Goal: Task Accomplishment & Management: Manage account settings

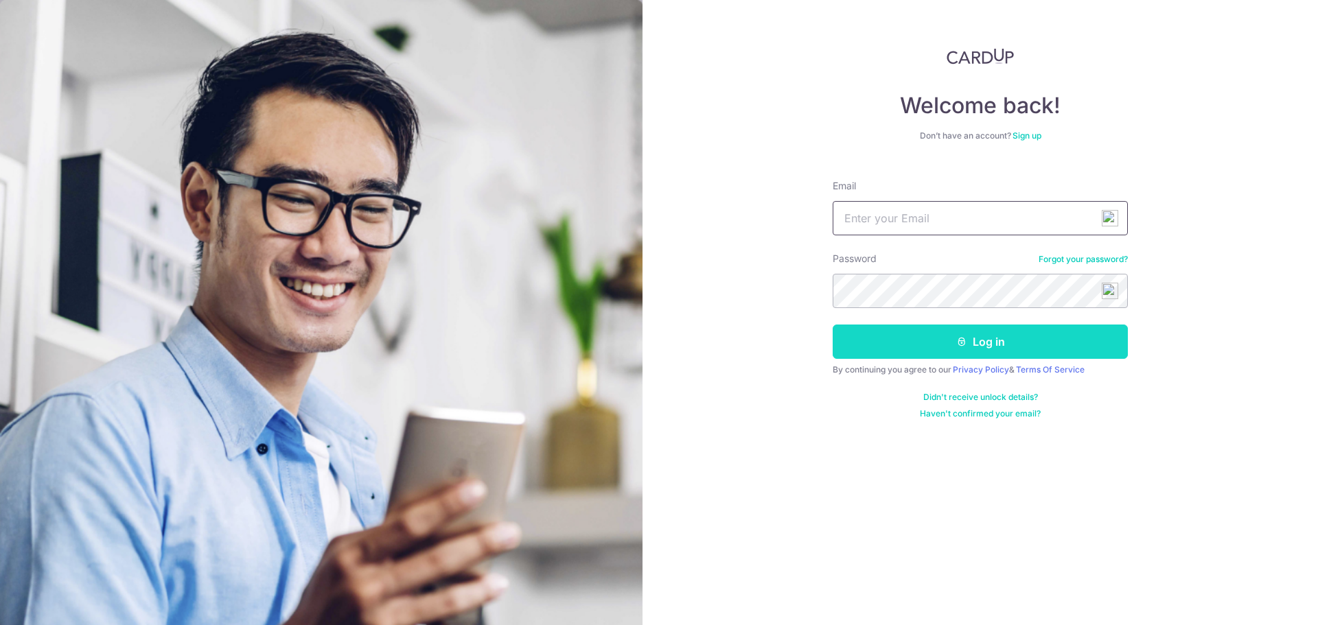
type input "chewfiona2008@gmail.com"
click at [956, 339] on icon "submit" at bounding box center [961, 341] width 11 height 11
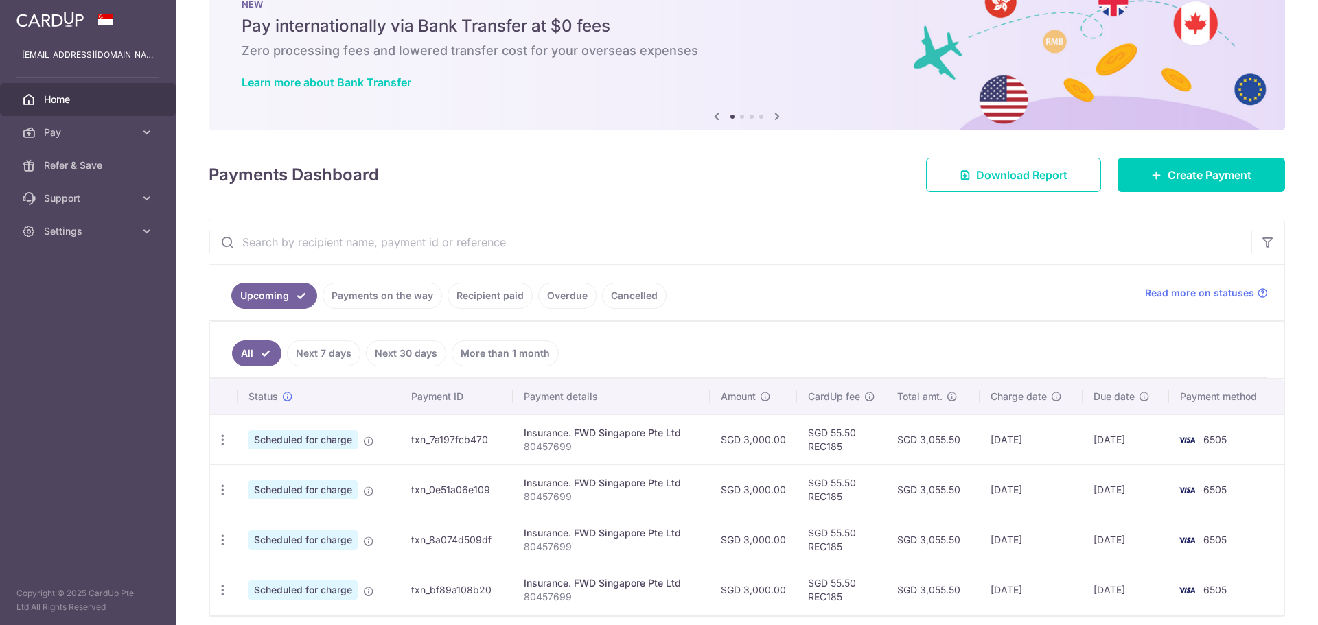
scroll to position [69, 0]
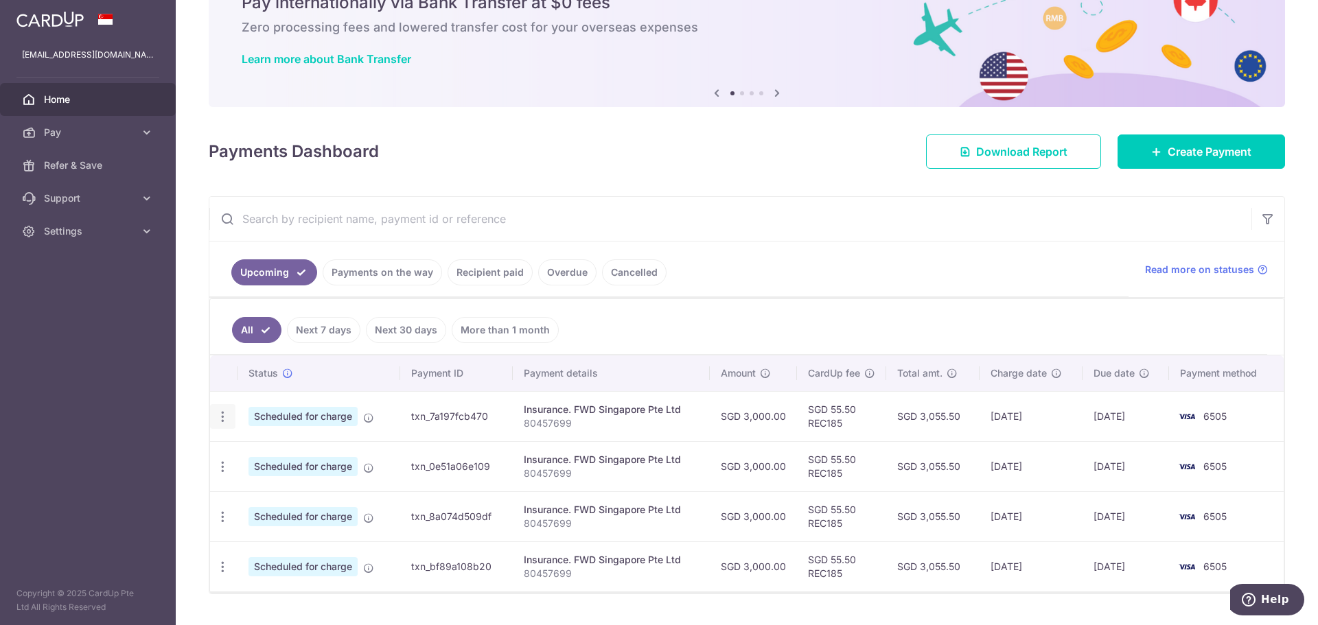
click at [224, 411] on icon "button" at bounding box center [223, 417] width 14 height 14
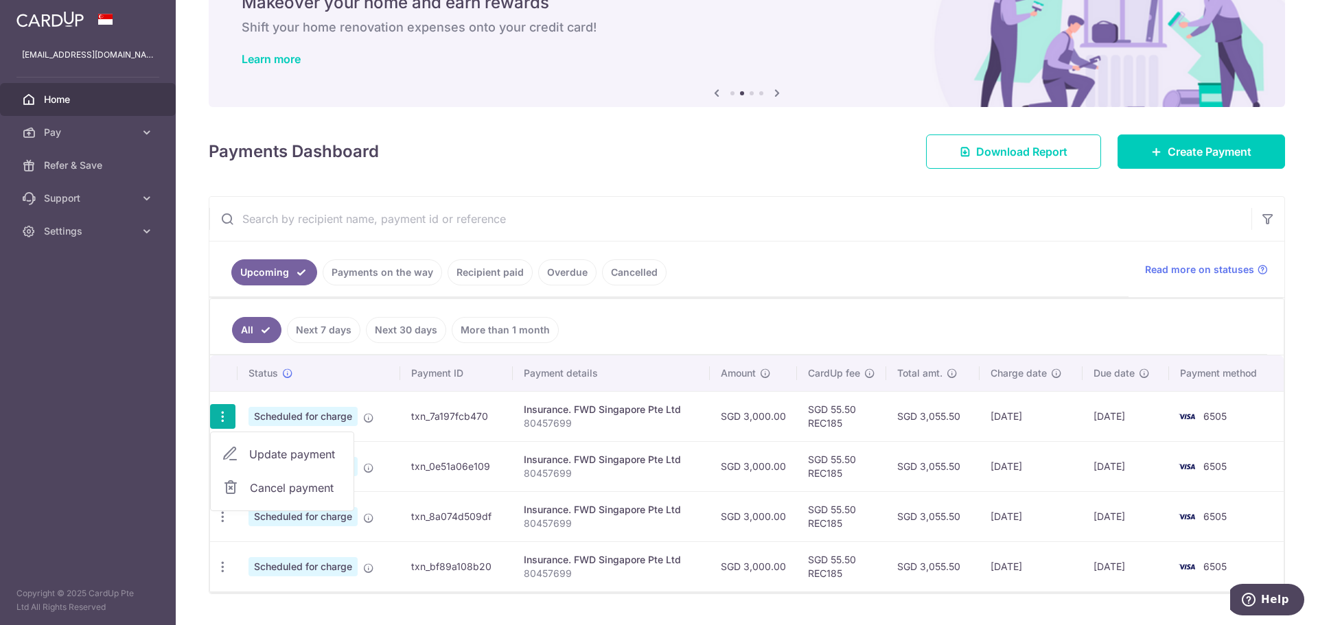
click at [298, 456] on span "Update payment" at bounding box center [295, 454] width 93 height 16
radio input "true"
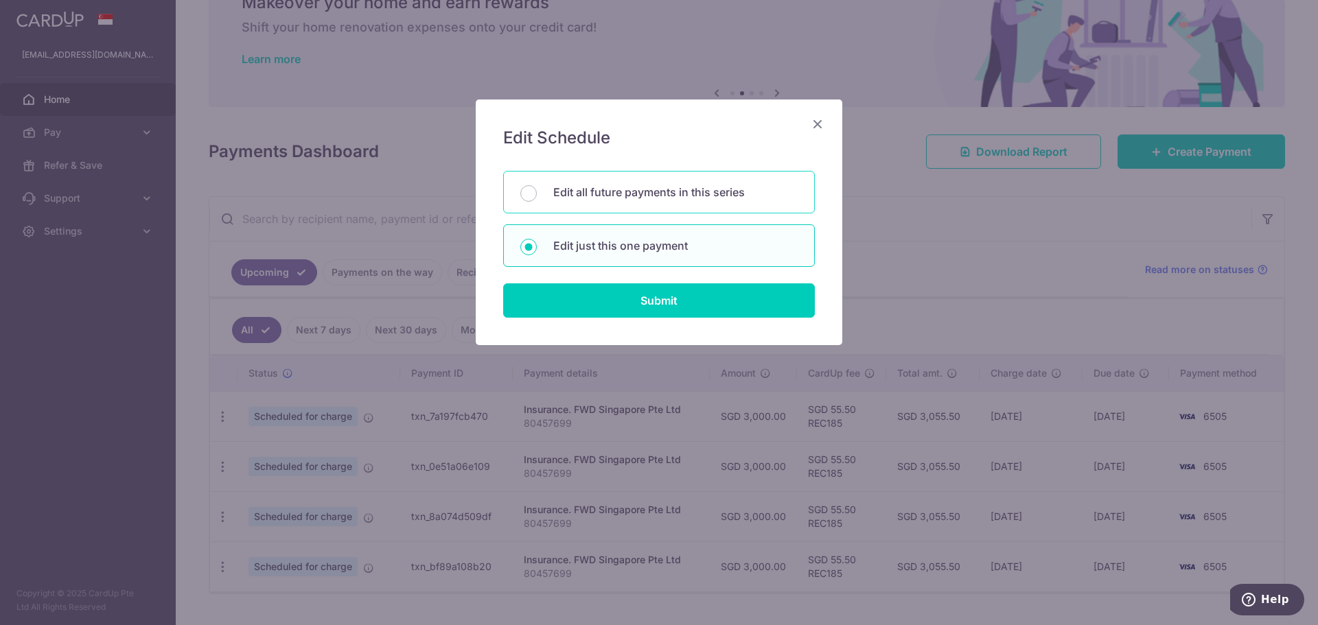
click at [547, 191] on div "Edit all future payments in this series" at bounding box center [659, 192] width 312 height 43
radio input "true"
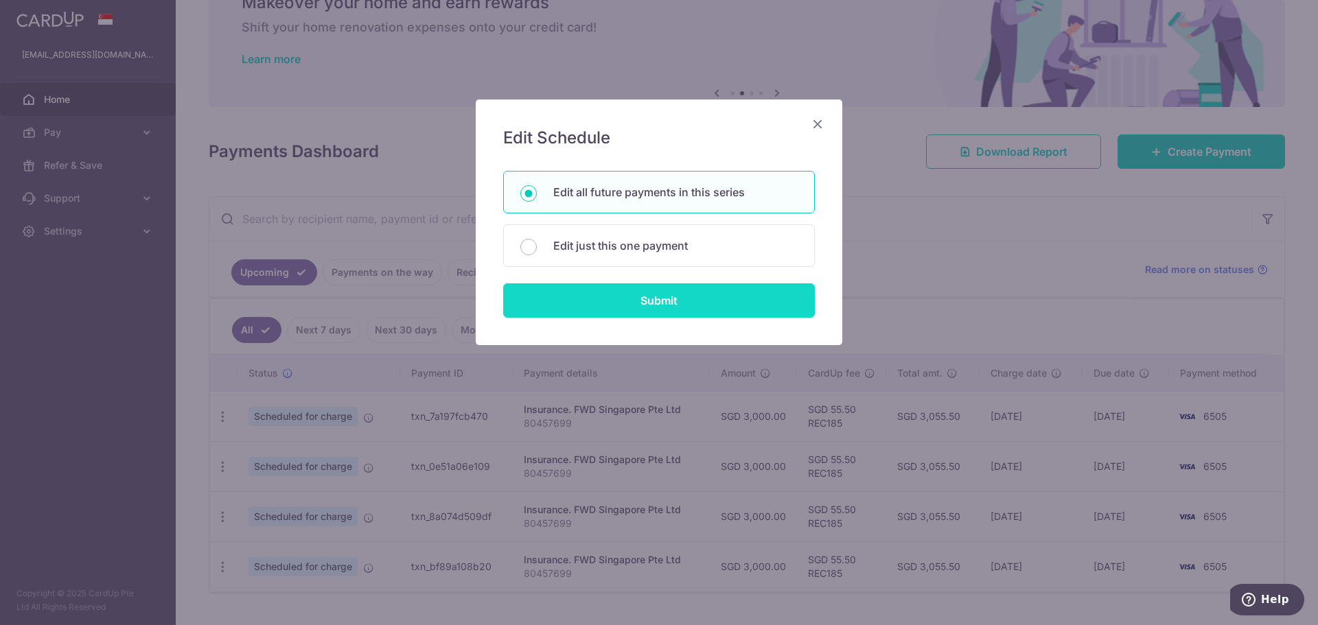
click at [638, 297] on input "Submit" at bounding box center [659, 300] width 312 height 34
radio input "true"
type input "3,000.00"
type input "80457699"
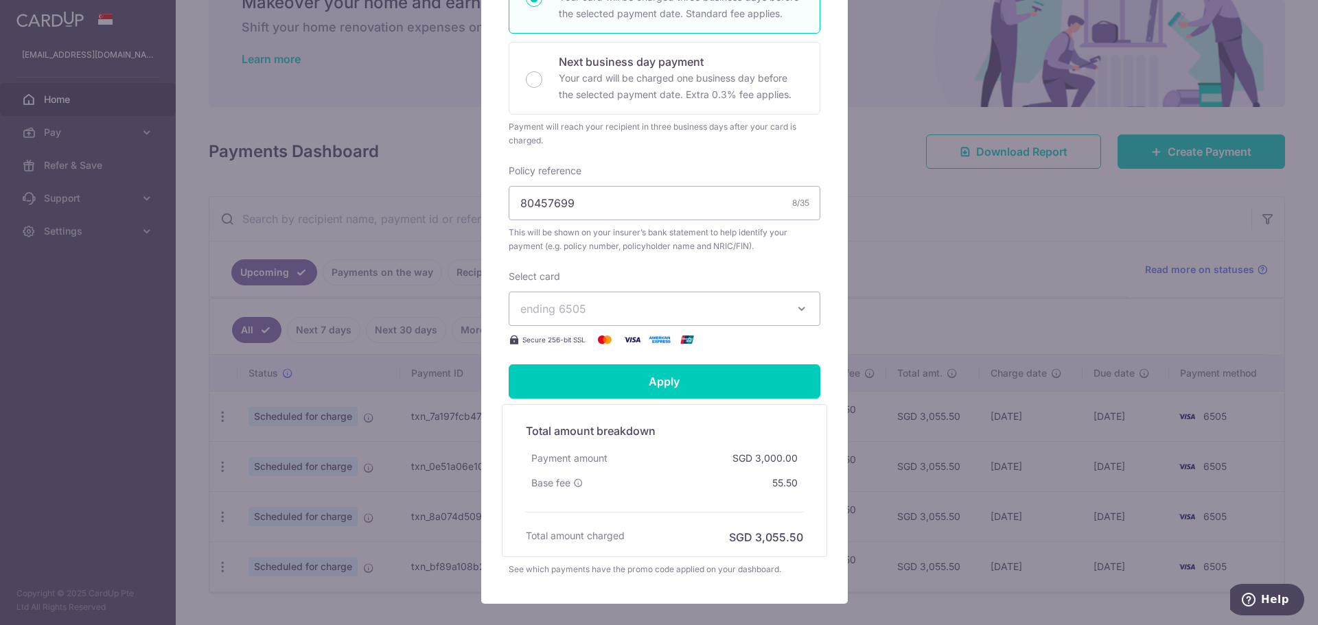
scroll to position [343, 0]
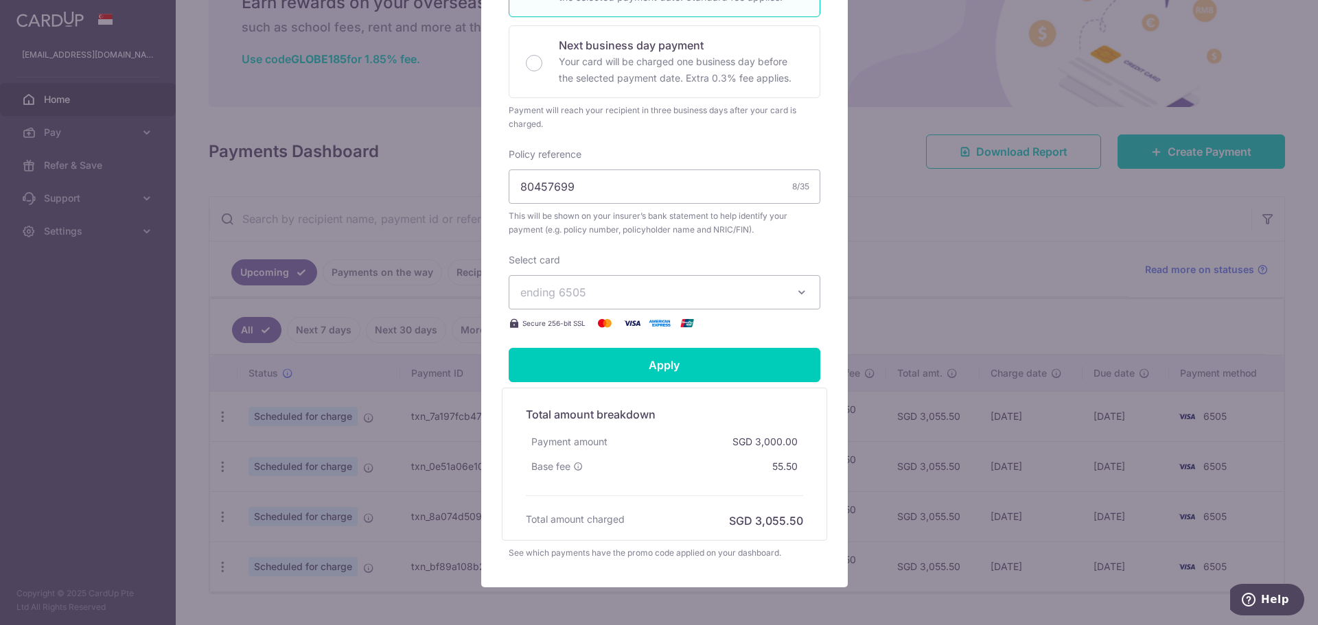
click at [679, 288] on span "ending 6505" at bounding box center [652, 292] width 264 height 16
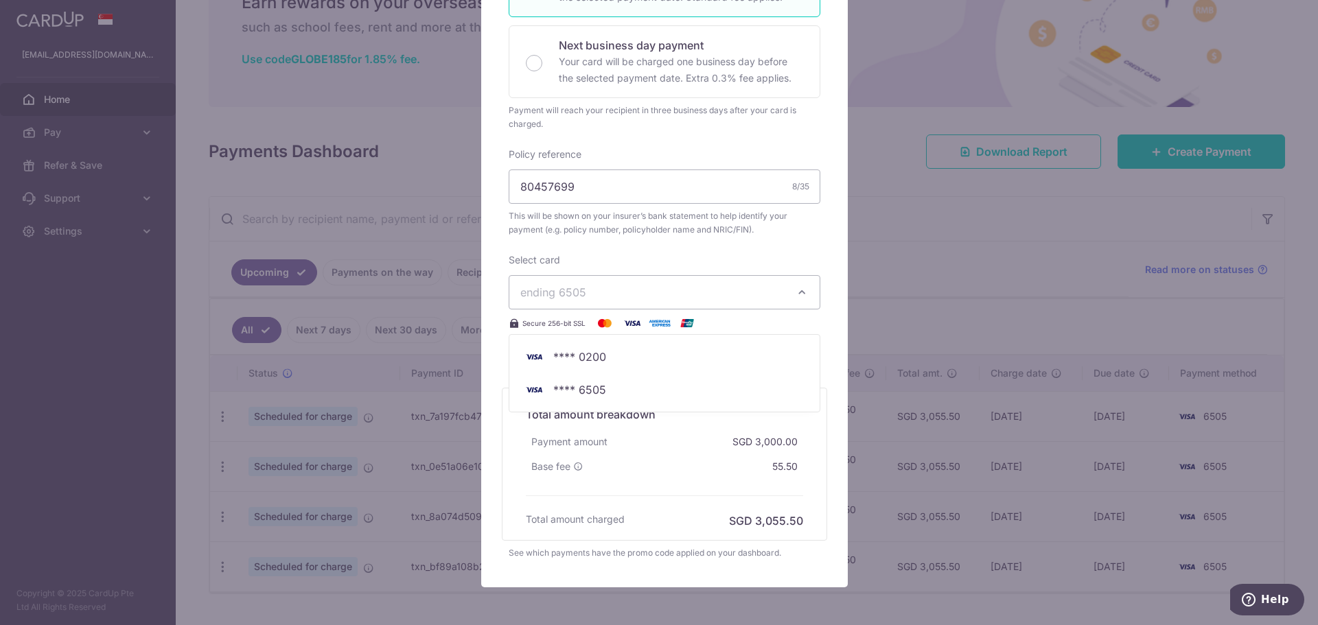
click at [682, 282] on button "ending 6505" at bounding box center [665, 292] width 312 height 34
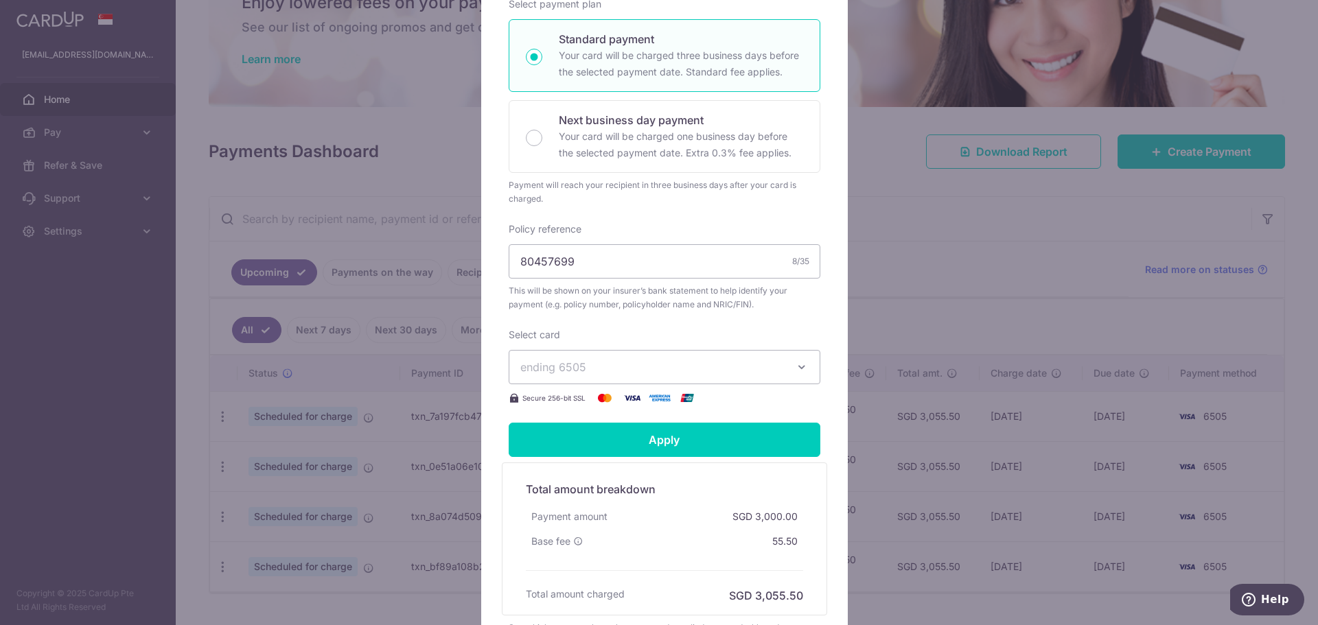
scroll to position [275, 0]
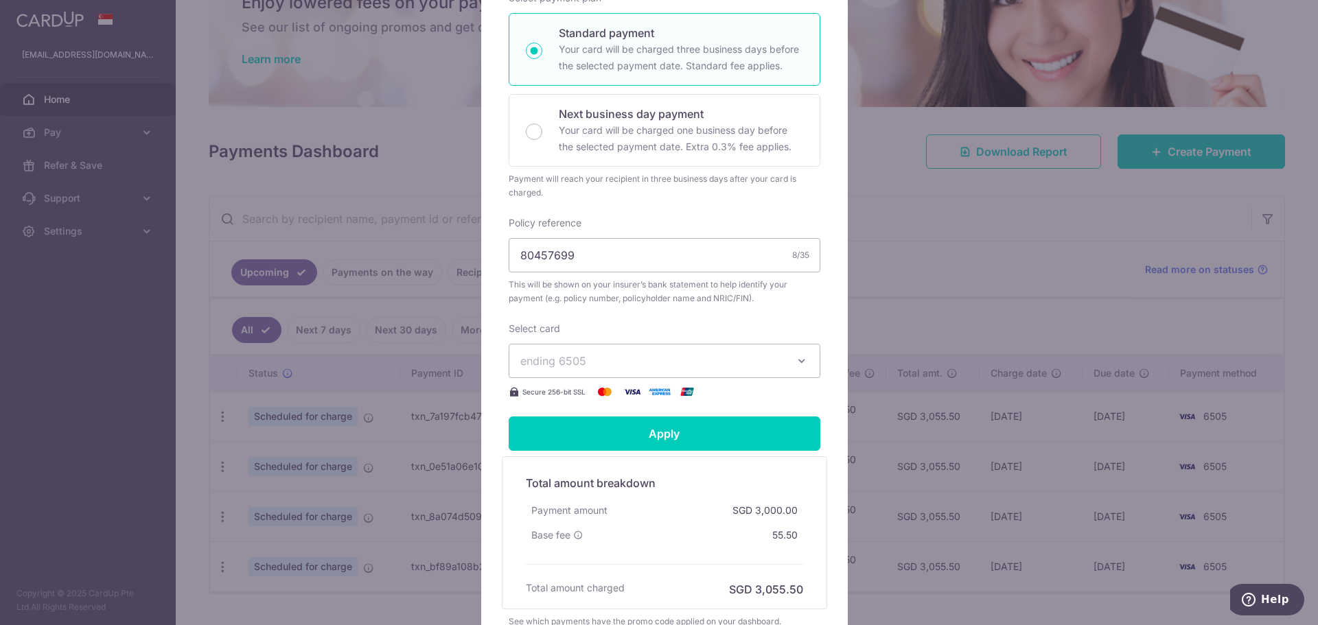
click at [583, 358] on span "ending 6505" at bounding box center [652, 361] width 264 height 16
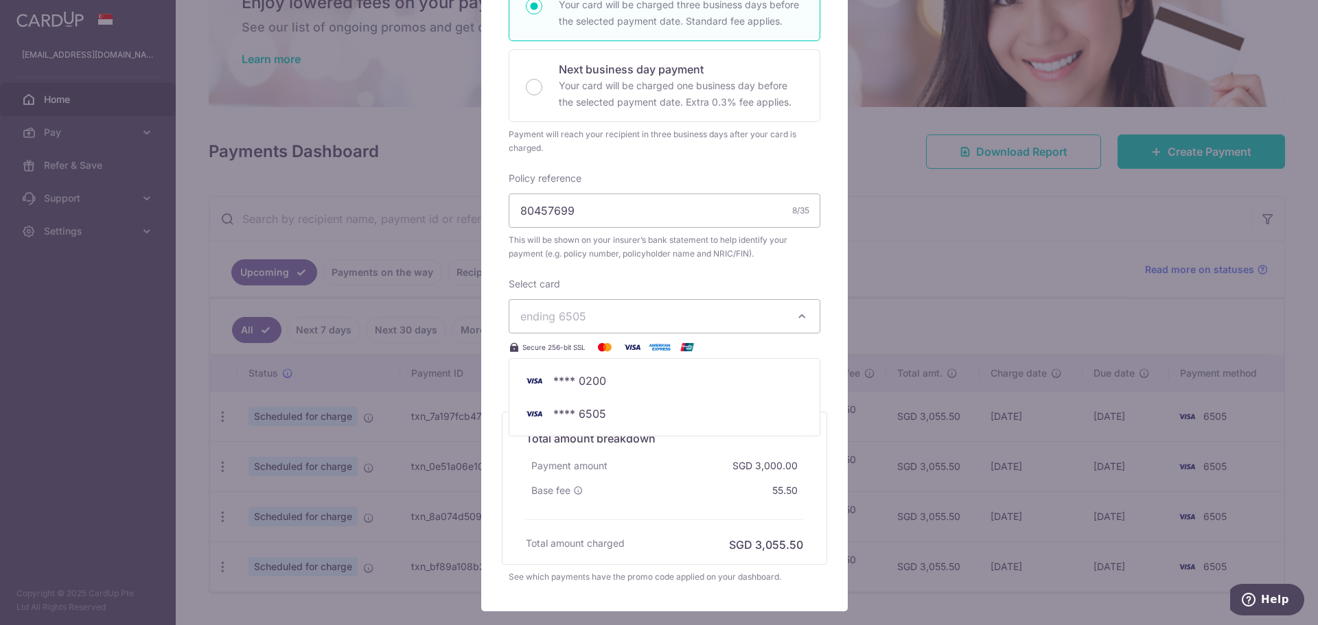
scroll to position [343, 0]
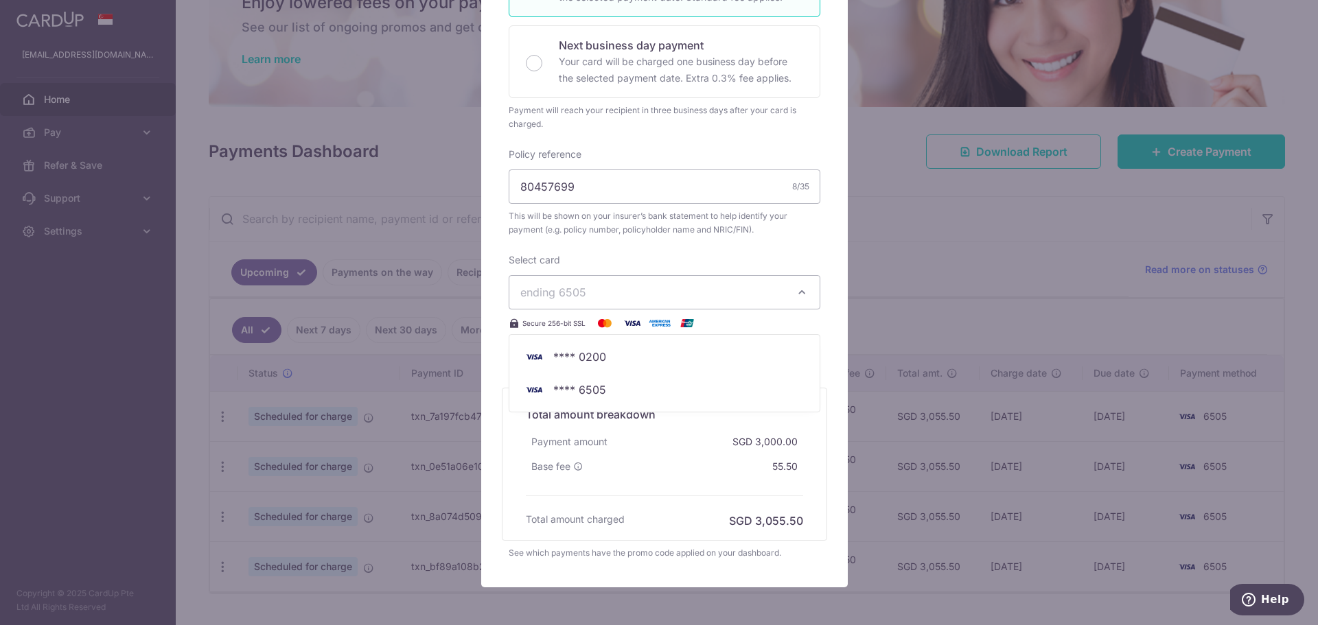
click at [900, 230] on div "Edit payment By clicking apply, you will make changes to all 4 payments to FWD …" at bounding box center [659, 312] width 1318 height 625
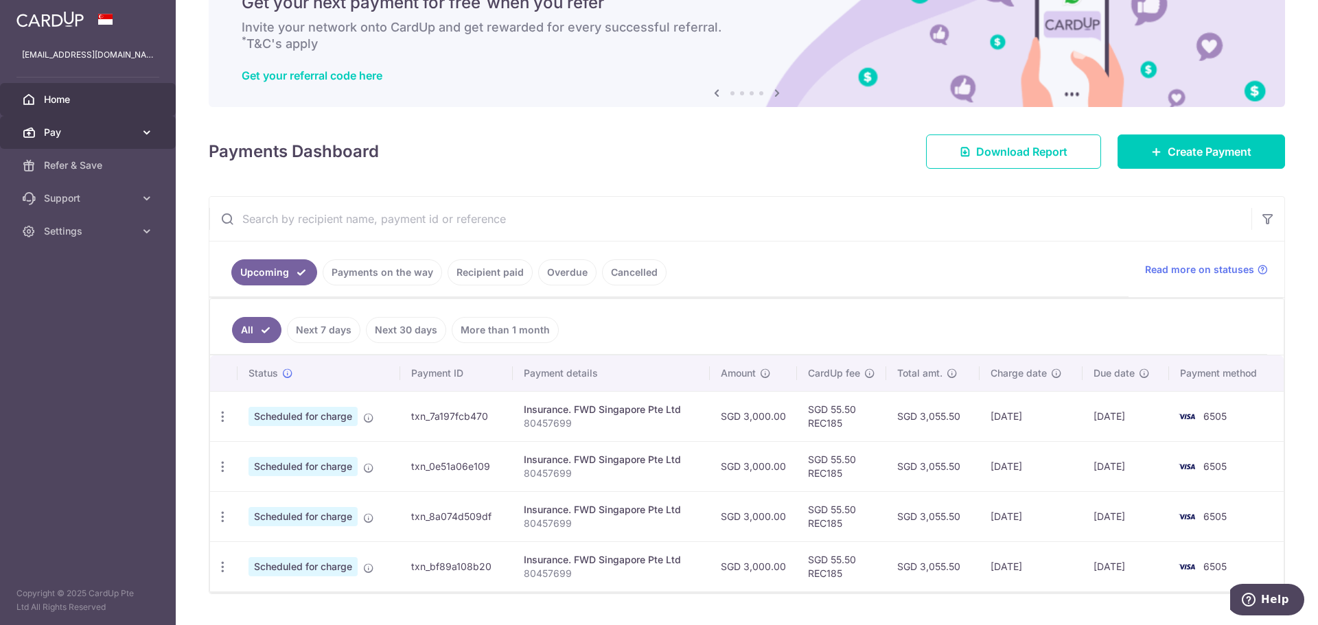
click at [148, 127] on icon at bounding box center [147, 133] width 14 height 14
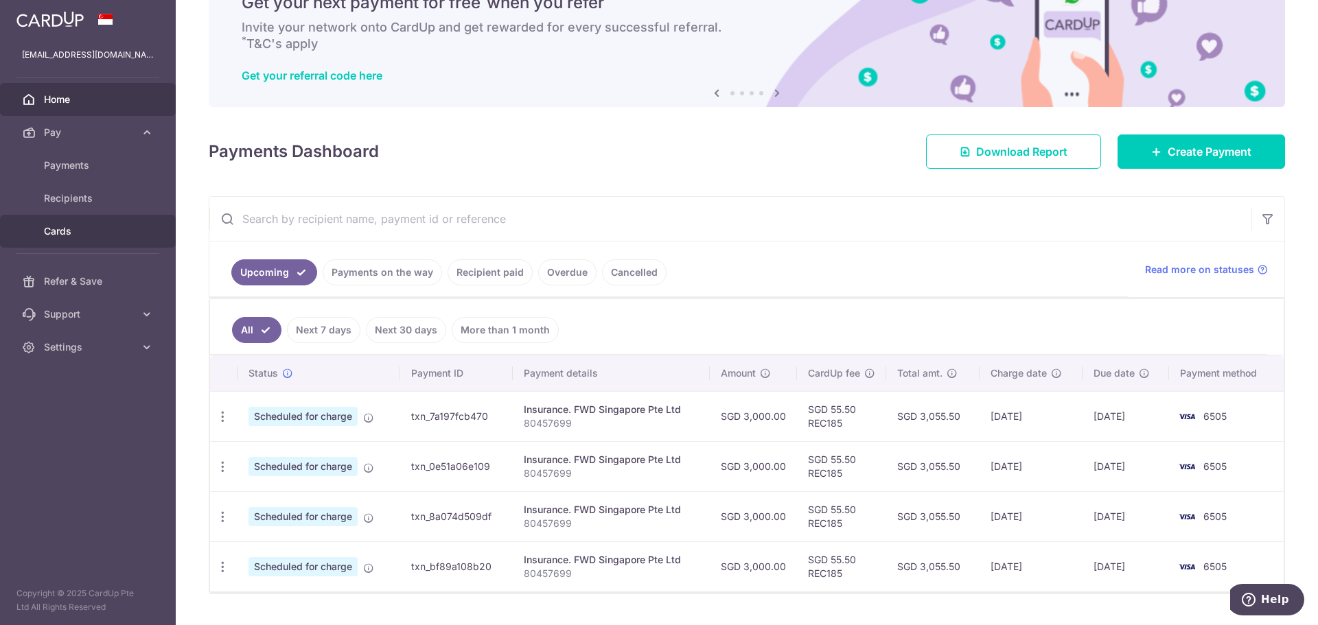
click at [70, 229] on span "Cards" at bounding box center [89, 231] width 91 height 14
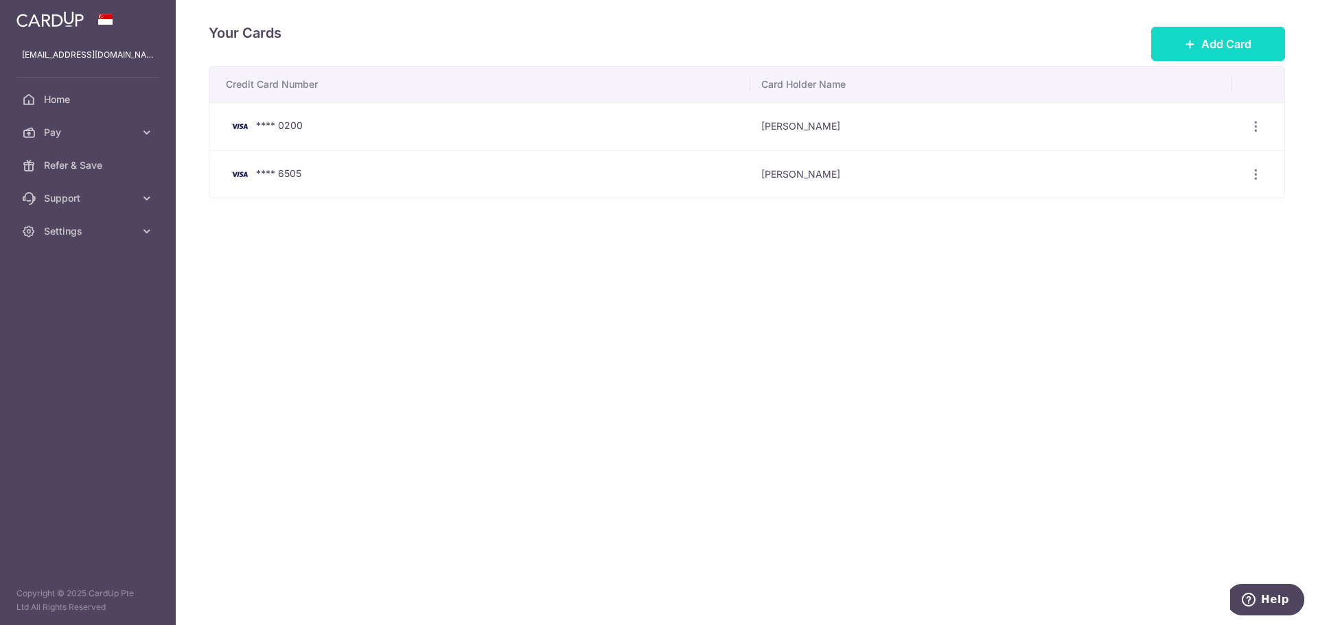
click at [1200, 47] on button "Add Card" at bounding box center [1218, 44] width 134 height 34
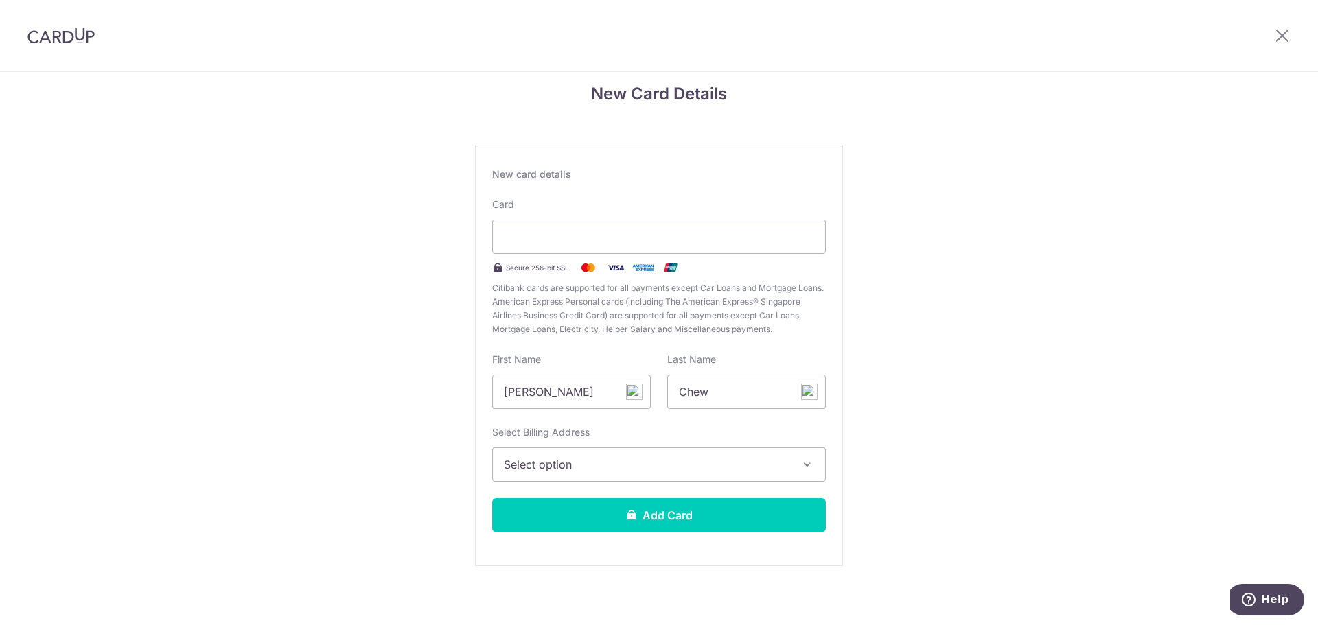
scroll to position [23, 0]
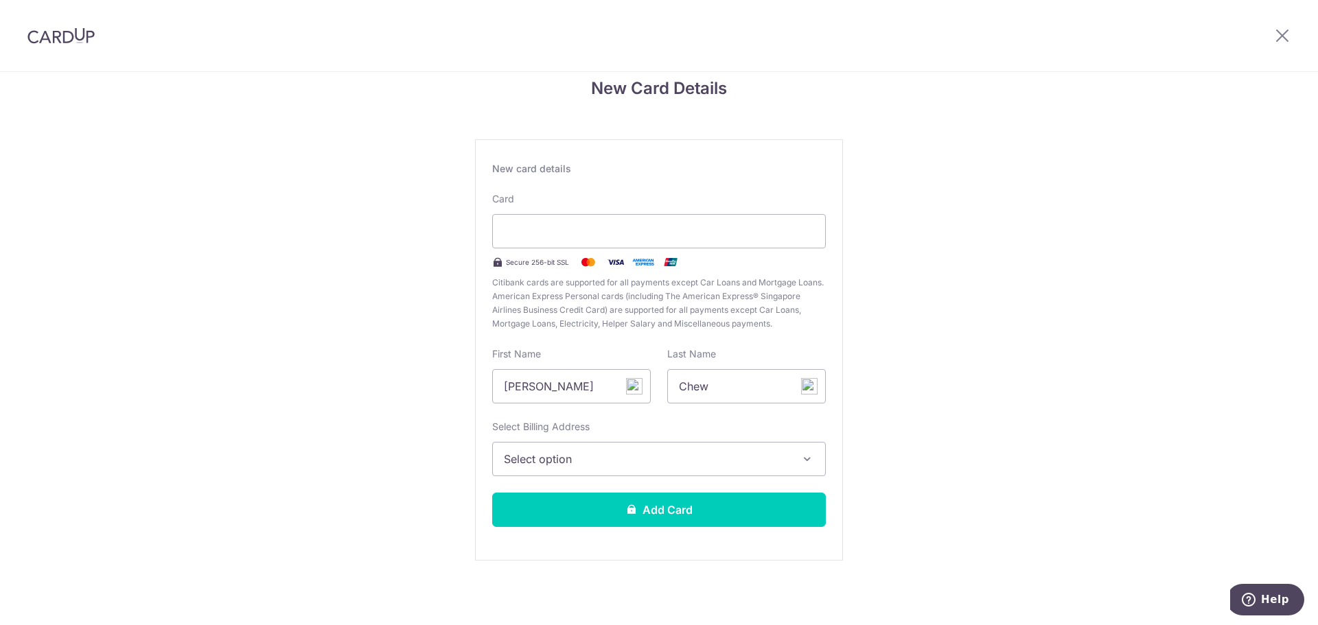
click at [667, 465] on span "Select option" at bounding box center [647, 459] width 286 height 16
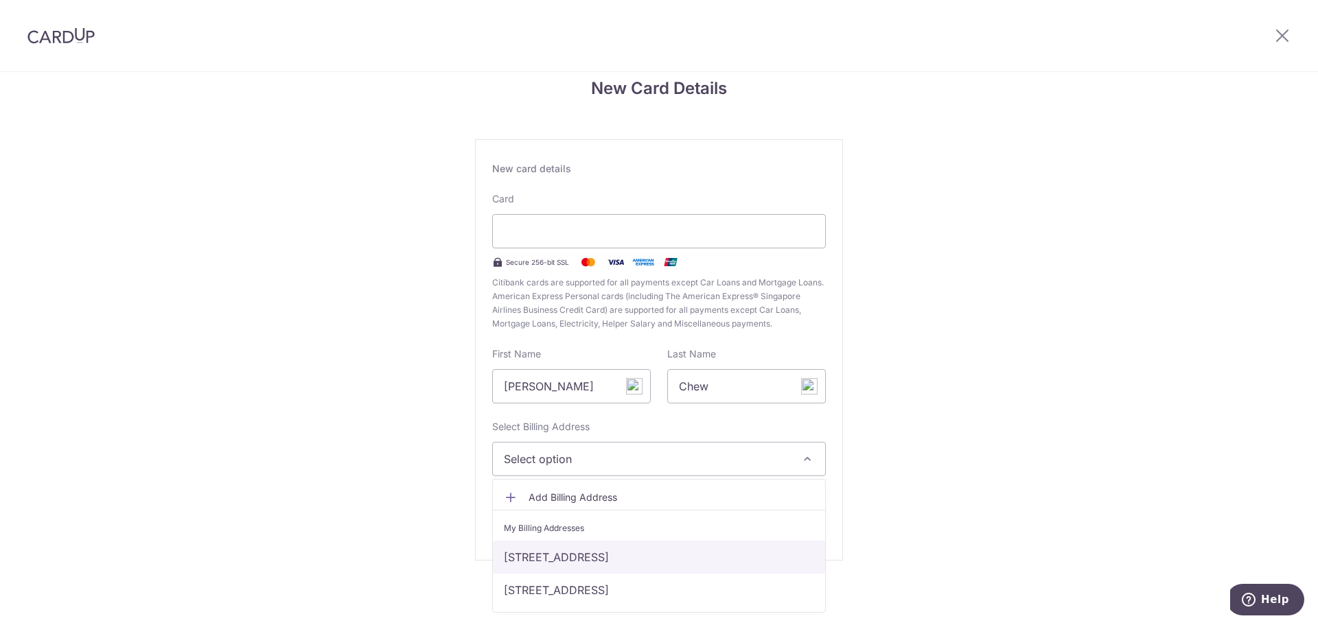
click at [617, 557] on link "BLK 434, Ang Mo Kio Ave 10, 10-1429, Singapore, Singapore, singapore, Singapore…" at bounding box center [659, 557] width 332 height 33
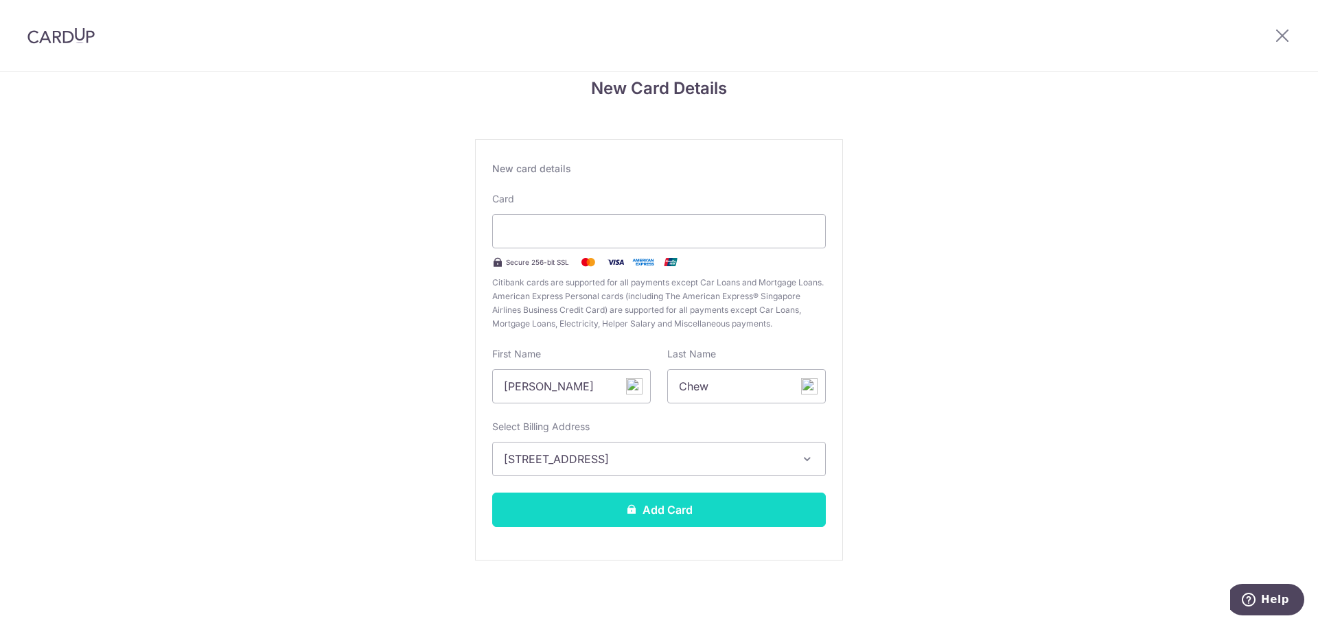
click at [684, 514] on button "Add Card" at bounding box center [659, 510] width 334 height 34
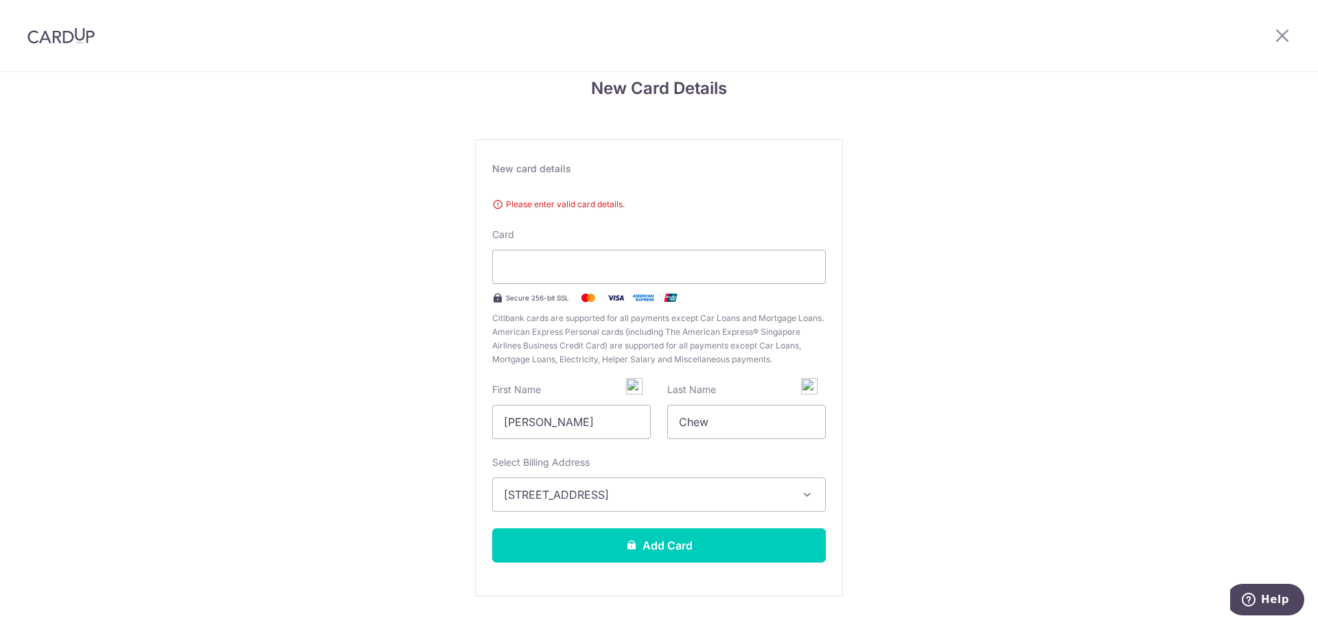
click at [567, 194] on div "Please enter valid card details. Card Secure 256-bit SSL Citibank cards are sup…" at bounding box center [659, 279] width 334 height 174
click at [577, 210] on span "Please enter valid card details." at bounding box center [659, 205] width 334 height 14
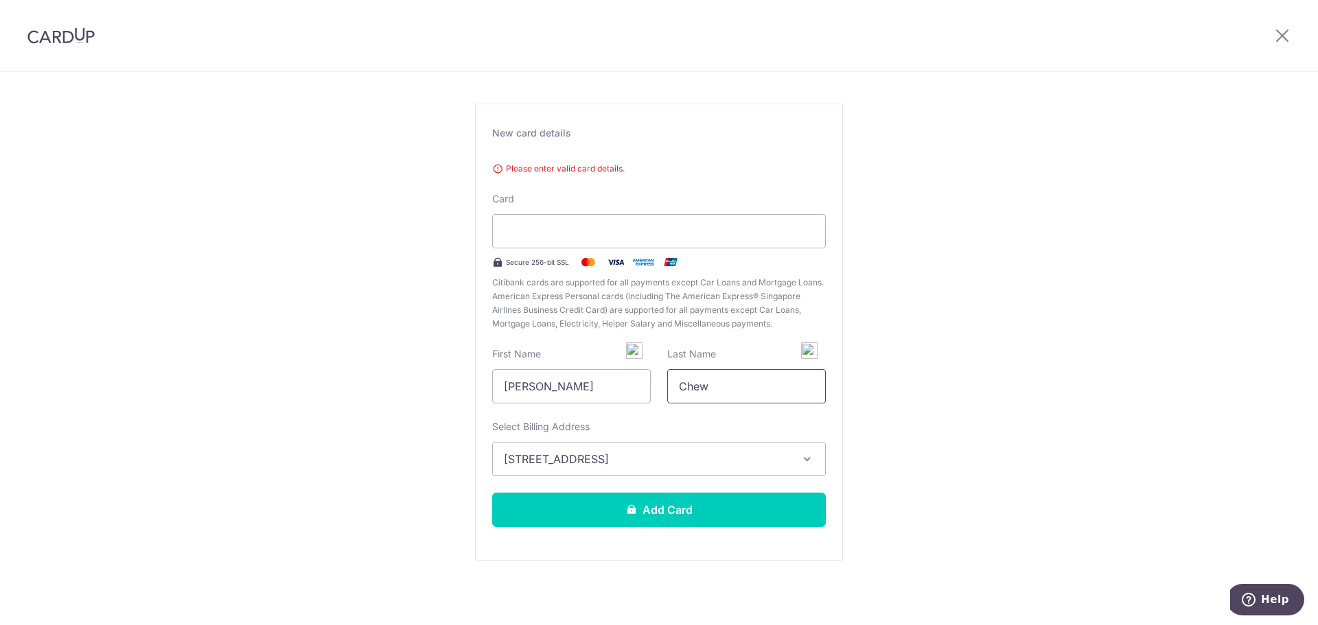
click at [711, 386] on input "Chew" at bounding box center [746, 386] width 159 height 34
click at [1105, 426] on div "New Card Details New card details Please enter valid card details. Card Secure …" at bounding box center [659, 319] width 1318 height 612
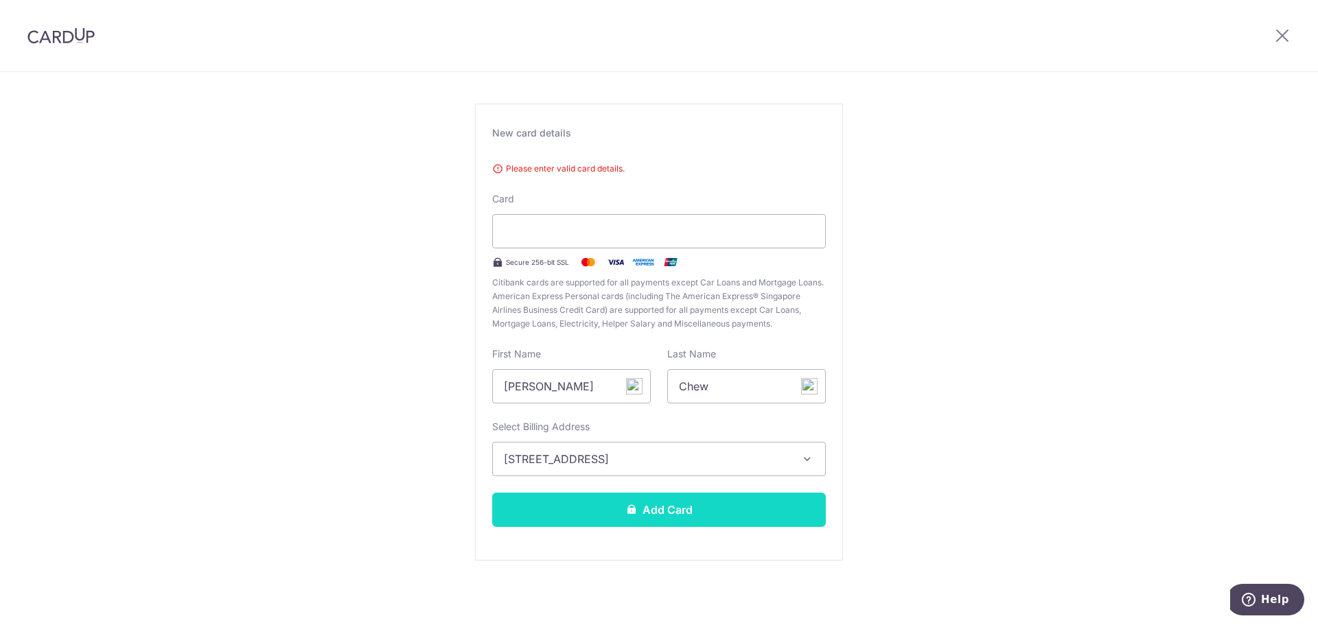
click at [667, 509] on button "Add Card" at bounding box center [659, 510] width 334 height 34
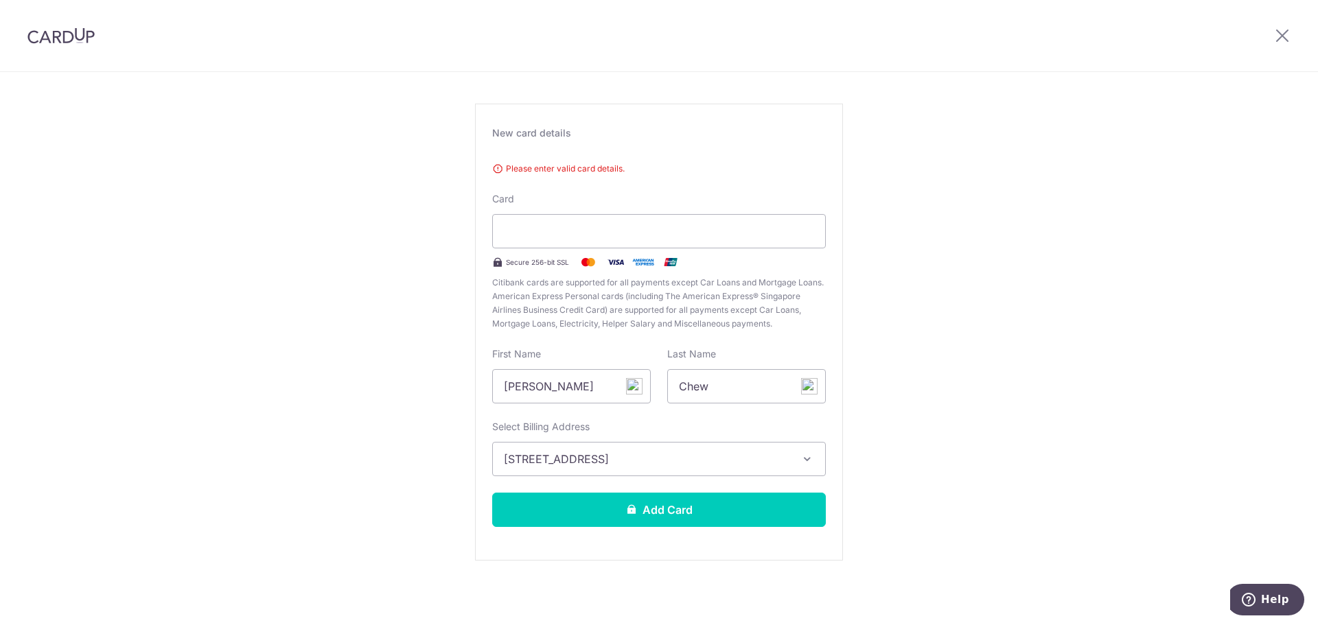
click at [768, 462] on span "BLK 434, Ang Mo Kio Ave 10, 10-1429, Singapore, Singapore, singapore, Singapore…" at bounding box center [647, 459] width 286 height 16
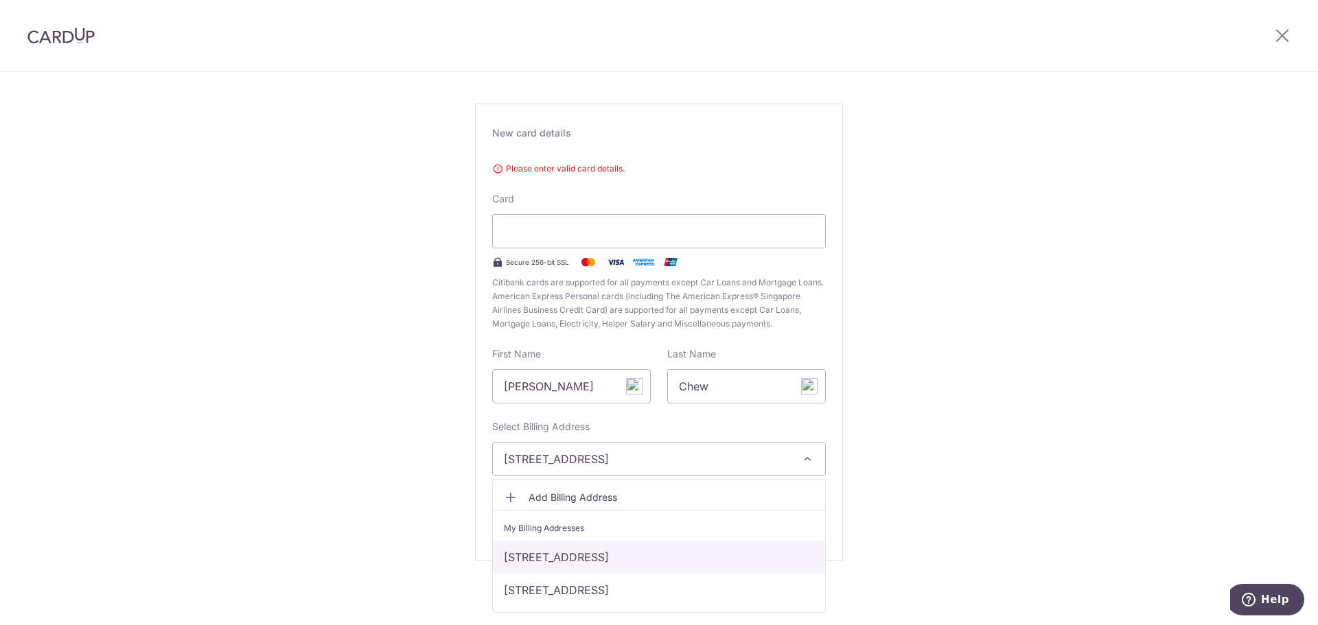
click at [737, 565] on link "BLK 434, Ang Mo Kio Ave 10, 10-1429, Singapore, Singapore, singapore, Singapore…" at bounding box center [659, 557] width 332 height 33
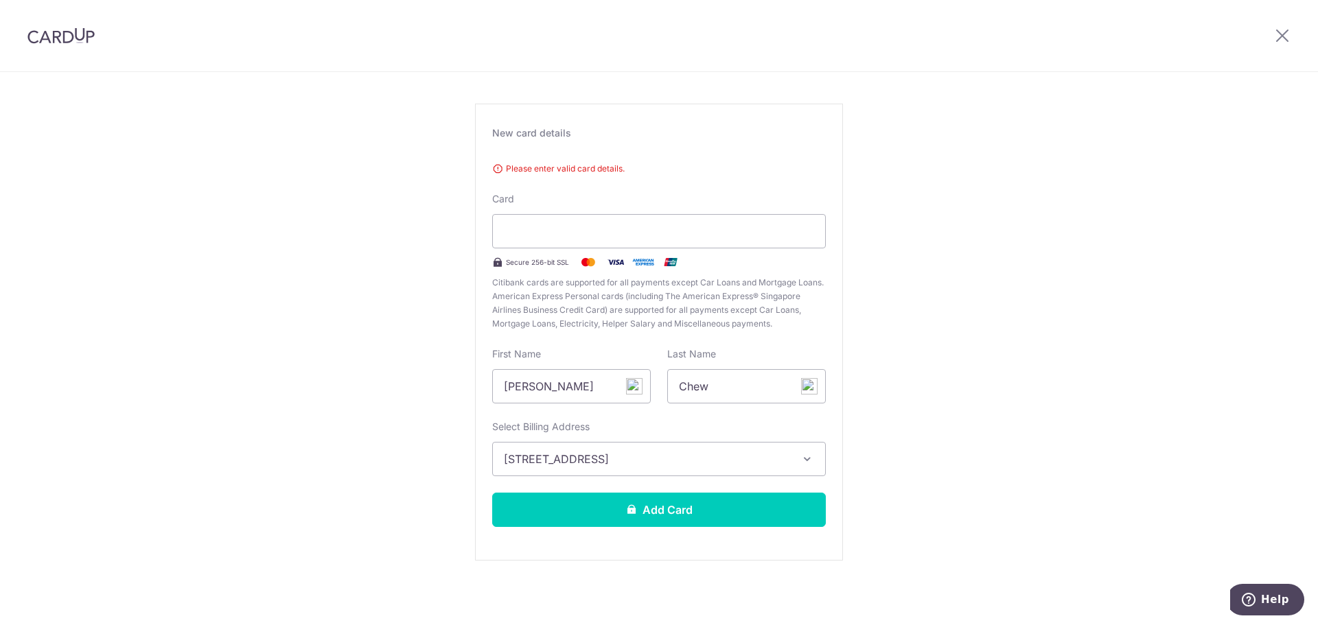
click at [756, 460] on span "BLK 434, Ang Mo Kio Ave 10, 10-1429, Singapore, Singapore, singapore, Singapore…" at bounding box center [647, 459] width 286 height 16
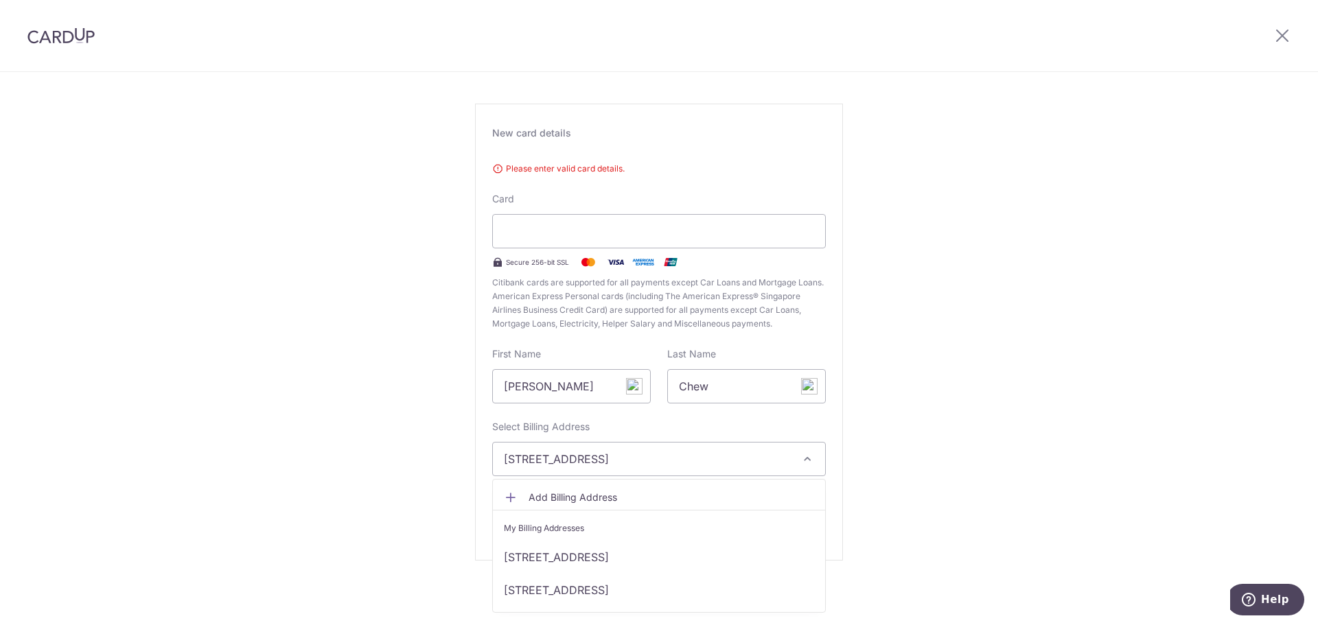
click at [964, 388] on div "New Card Details New card details Please enter valid card details. Card Secure …" at bounding box center [659, 319] width 1318 height 612
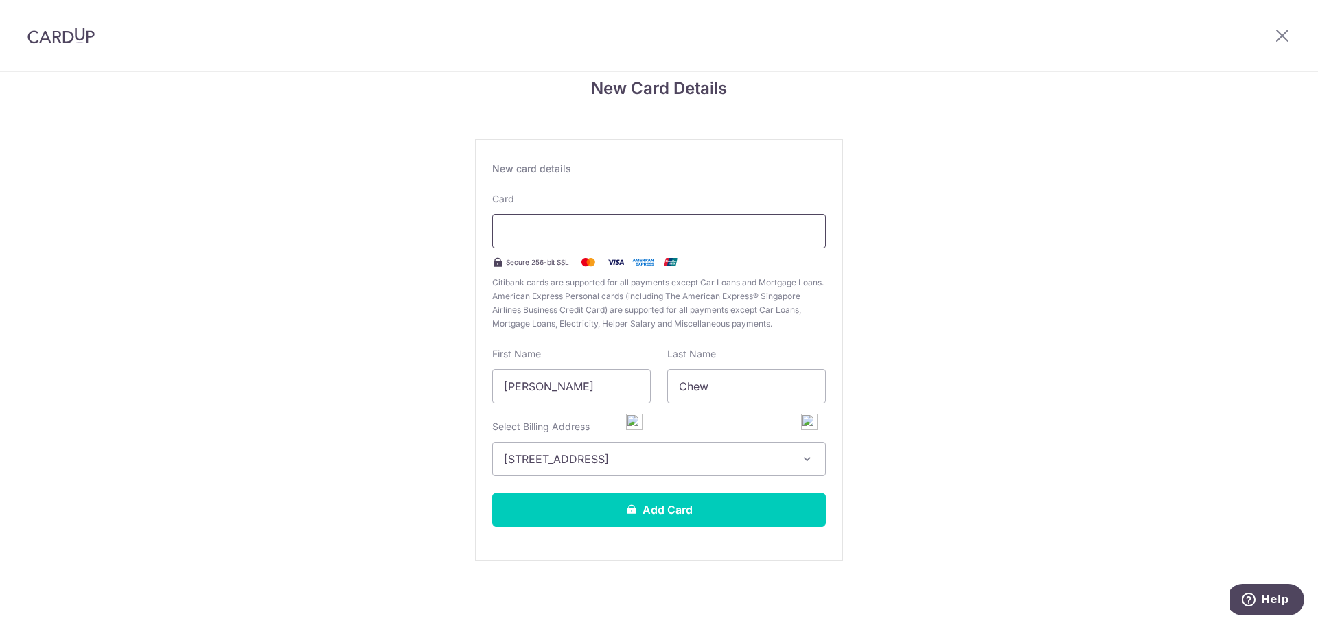
scroll to position [23, 0]
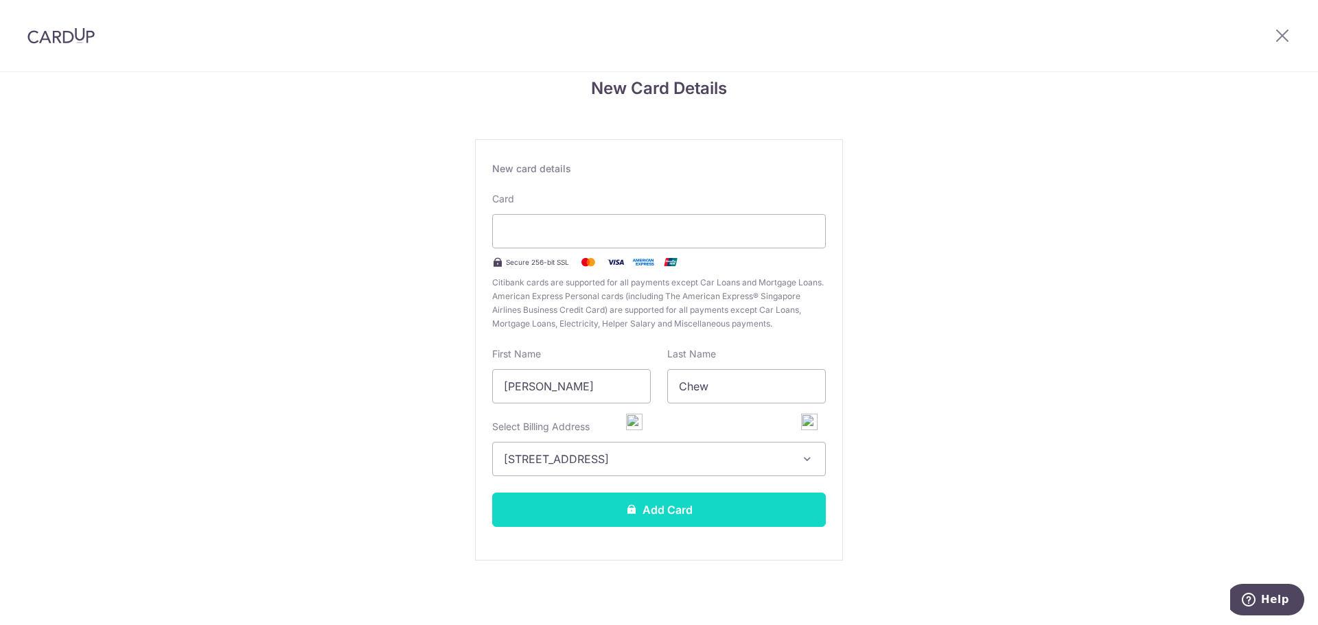
click at [632, 516] on button "Add Card" at bounding box center [659, 510] width 334 height 34
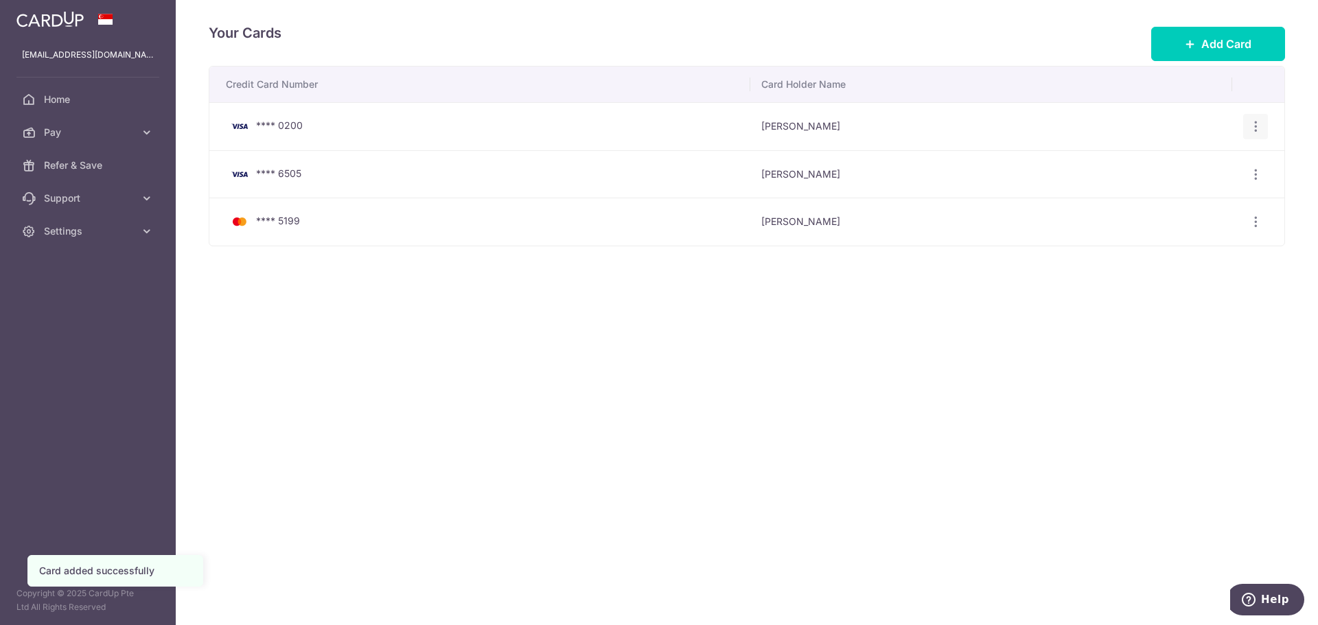
click at [1254, 122] on icon "button" at bounding box center [1256, 126] width 14 height 14
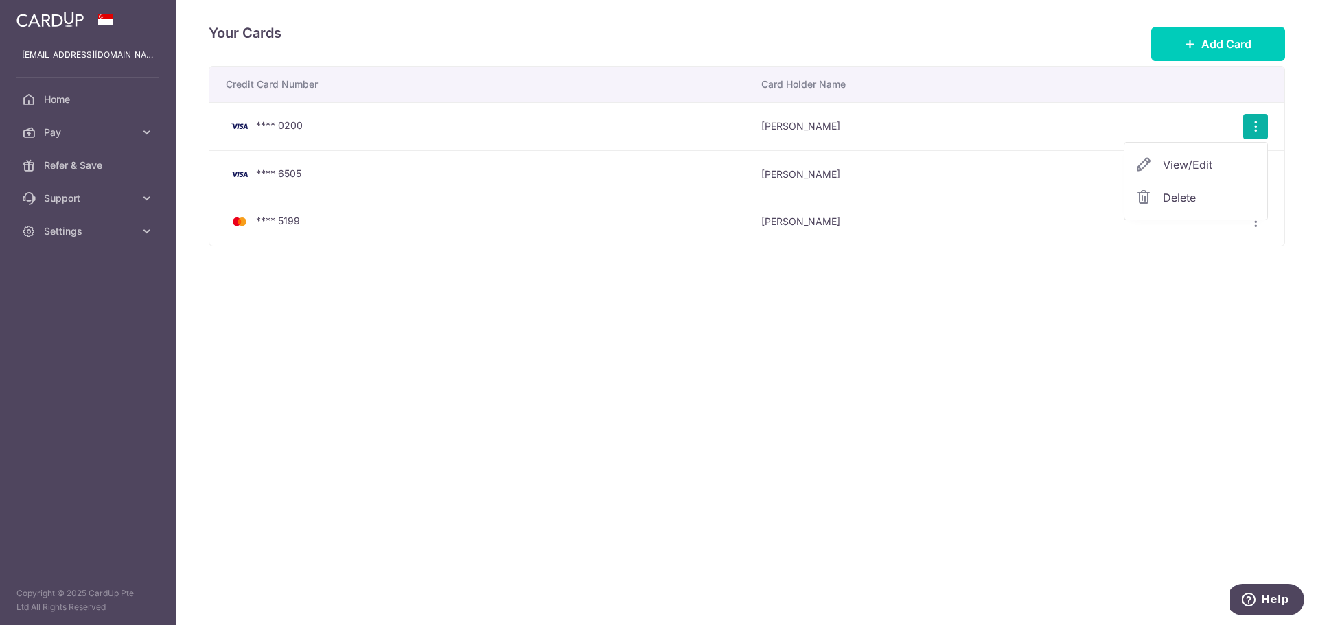
click at [671, 347] on div "Your Cards Add Card Credit Card Number Card Holder Name **** 0200 Fiona Chew Vi…" at bounding box center [747, 312] width 1142 height 625
click at [84, 108] on link "Home" at bounding box center [88, 99] width 176 height 33
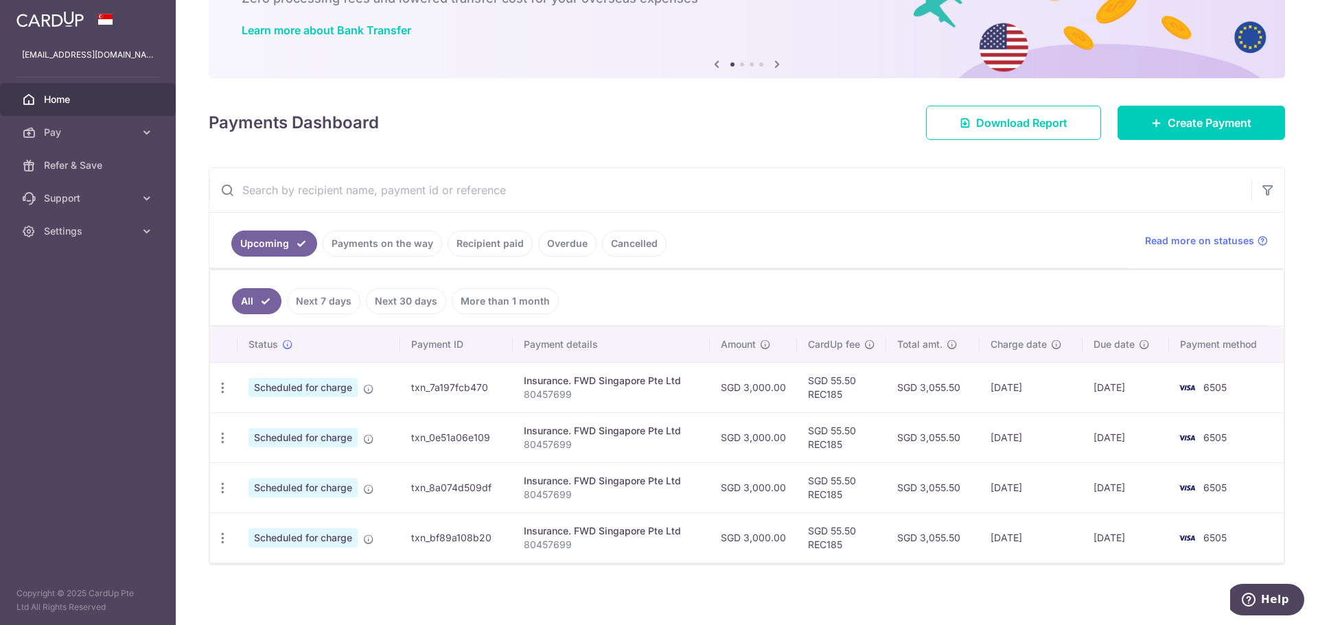
scroll to position [102, 0]
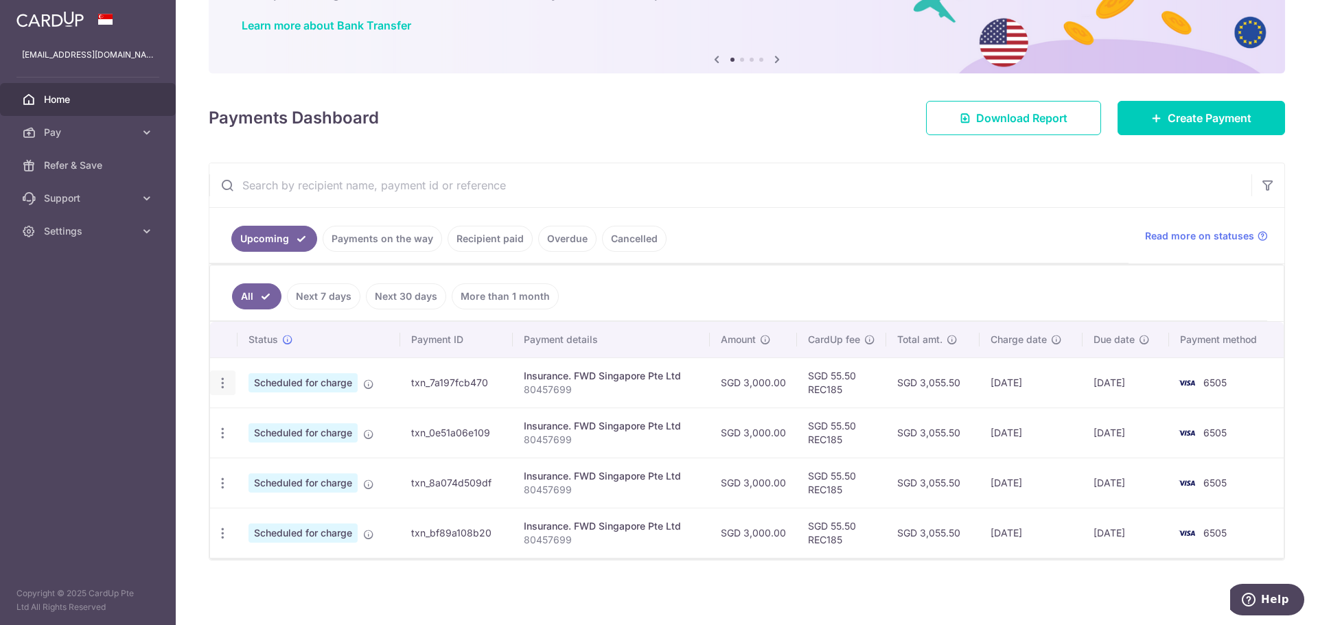
click at [222, 393] on div "Update payment Cancel payment" at bounding box center [222, 383] width 25 height 25
click at [222, 382] on icon "button" at bounding box center [223, 383] width 14 height 14
click at [270, 426] on span "Update payment" at bounding box center [295, 421] width 93 height 16
radio input "true"
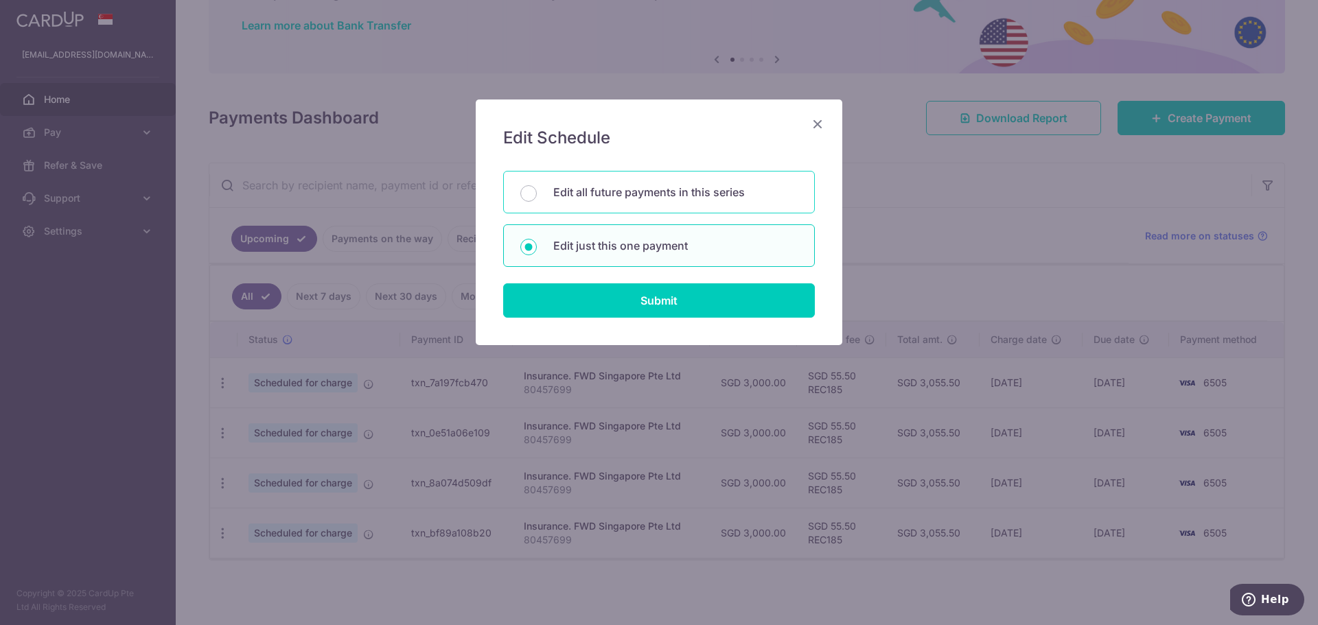
click at [653, 192] on p "Edit all future payments in this series" at bounding box center [675, 192] width 244 height 16
click at [537, 192] on input "Edit all future payments in this series" at bounding box center [528, 193] width 16 height 16
radio input "true"
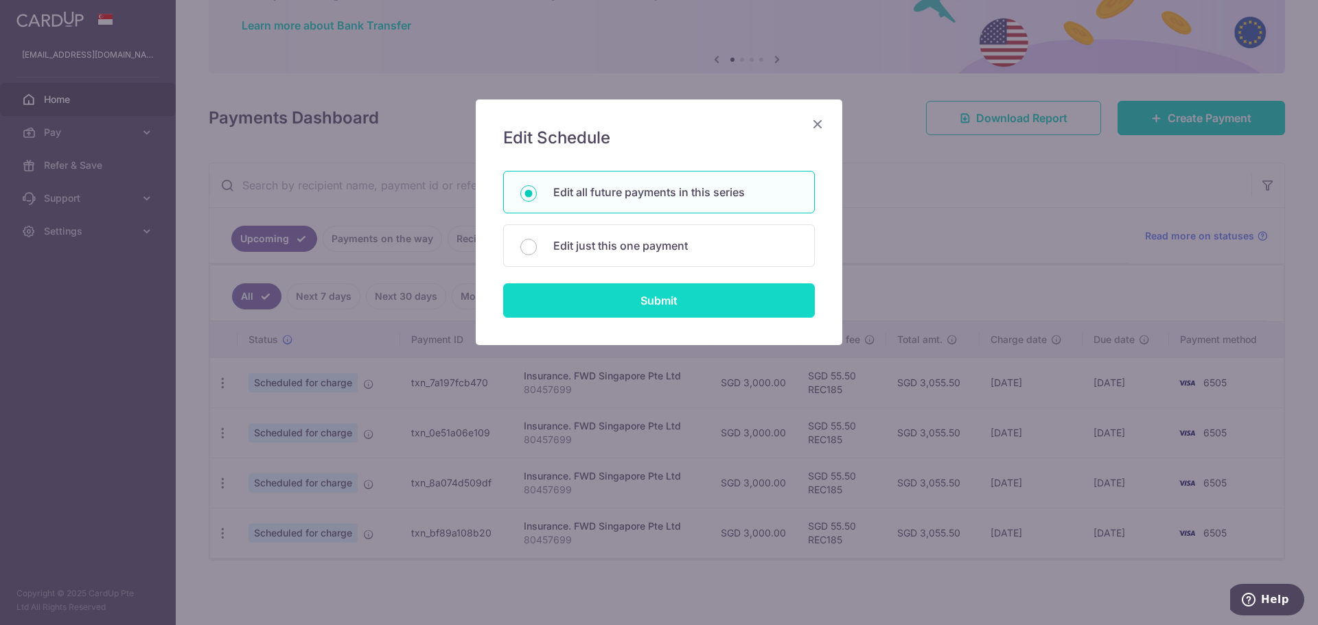
click at [640, 283] on input "Submit" at bounding box center [659, 300] width 312 height 34
radio input "true"
type input "3,000.00"
type input "80457699"
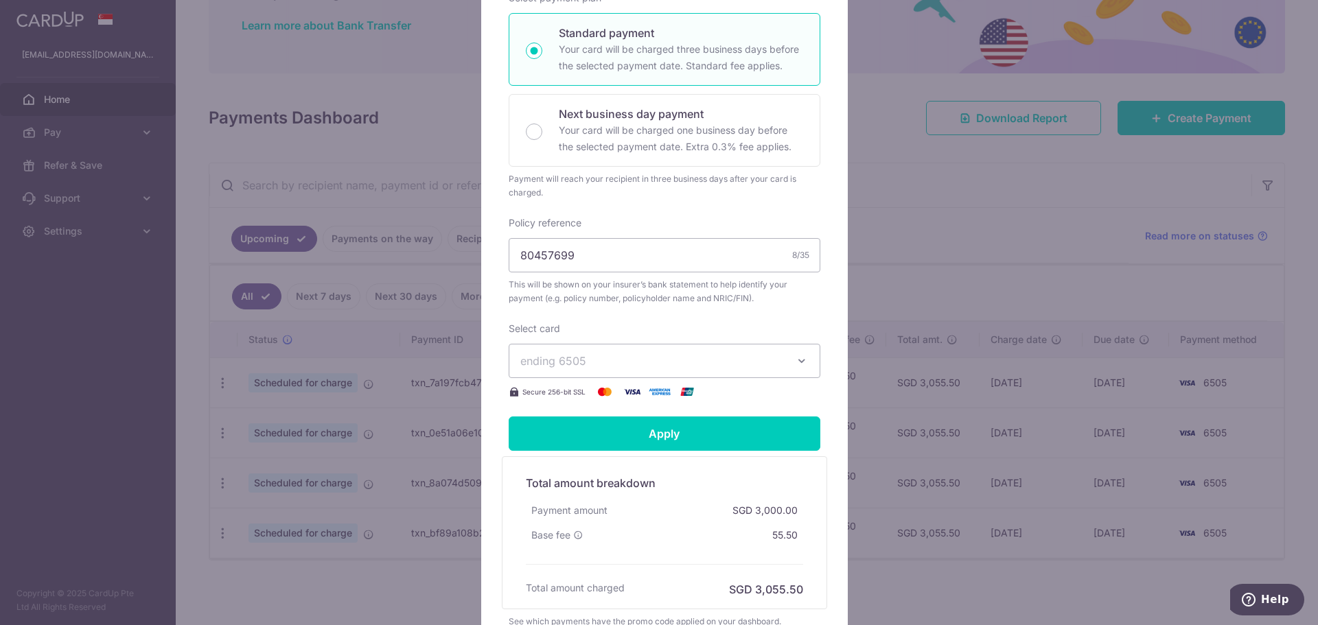
scroll to position [343, 0]
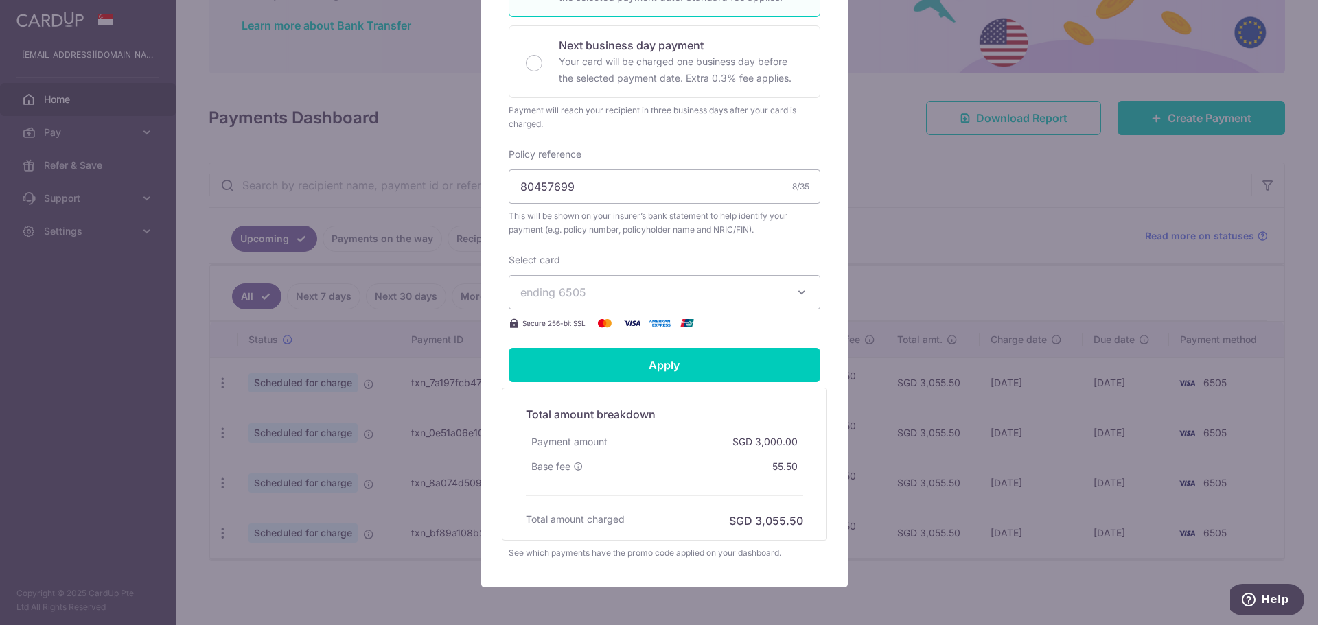
click at [556, 294] on span "ending 6505" at bounding box center [553, 293] width 66 height 14
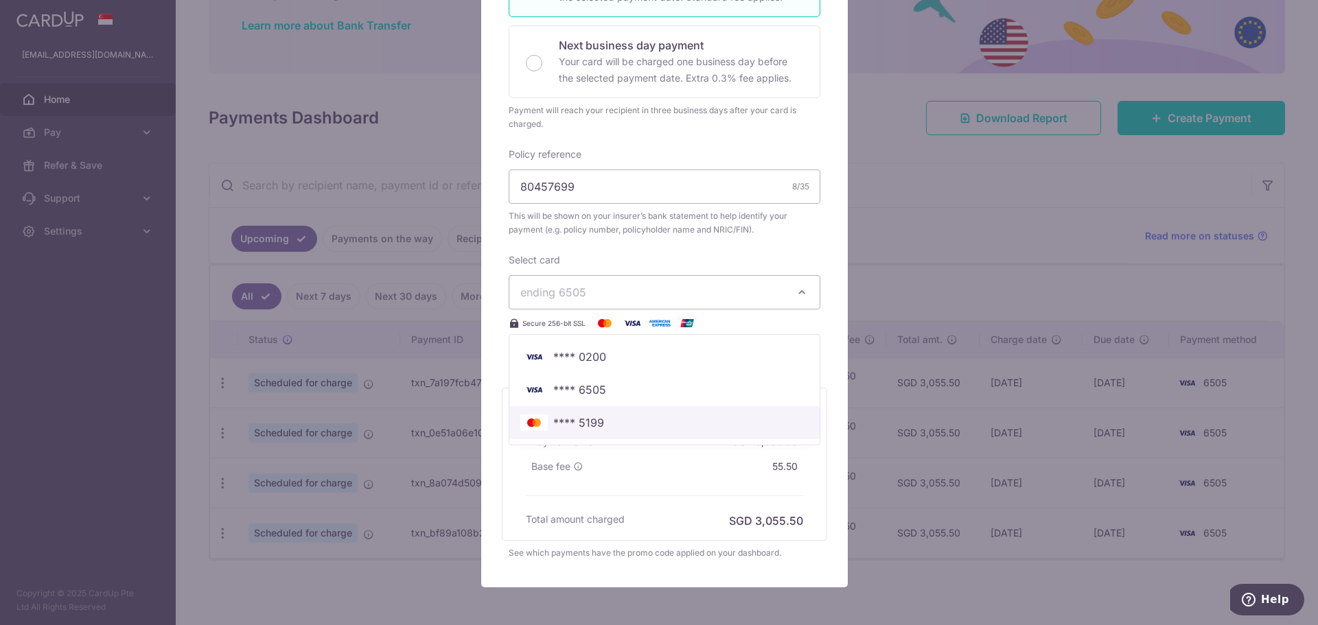
click at [627, 418] on span "**** 5199" at bounding box center [664, 423] width 288 height 16
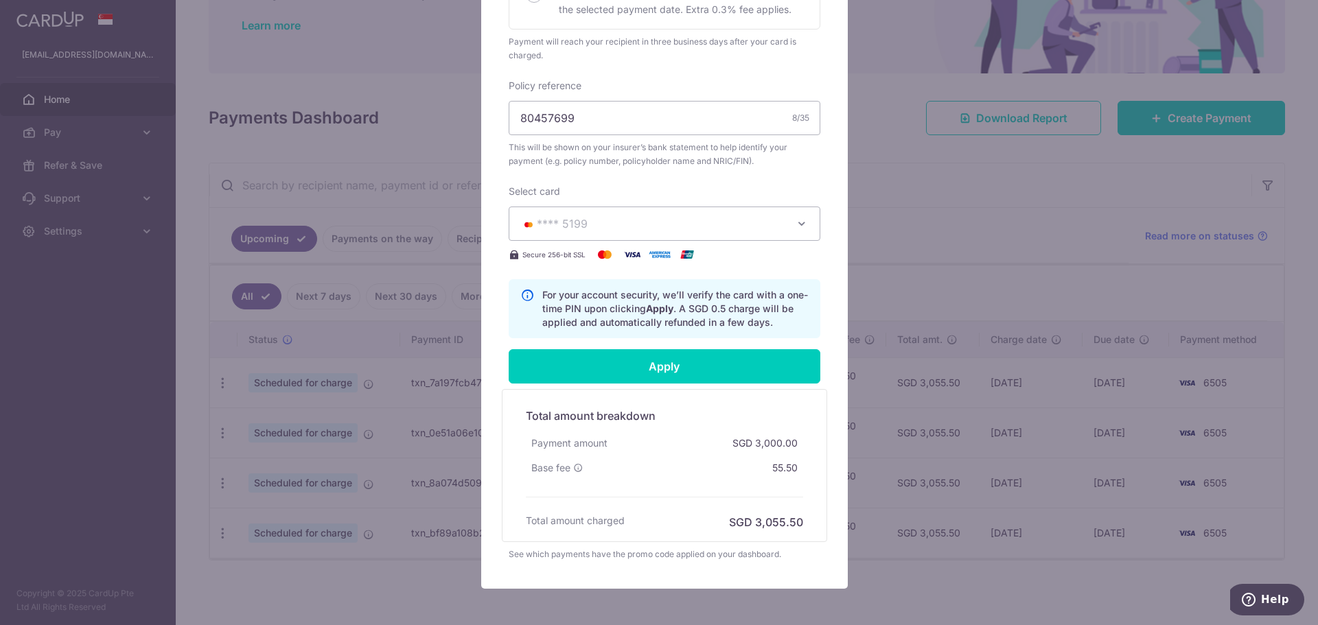
scroll to position [475, 0]
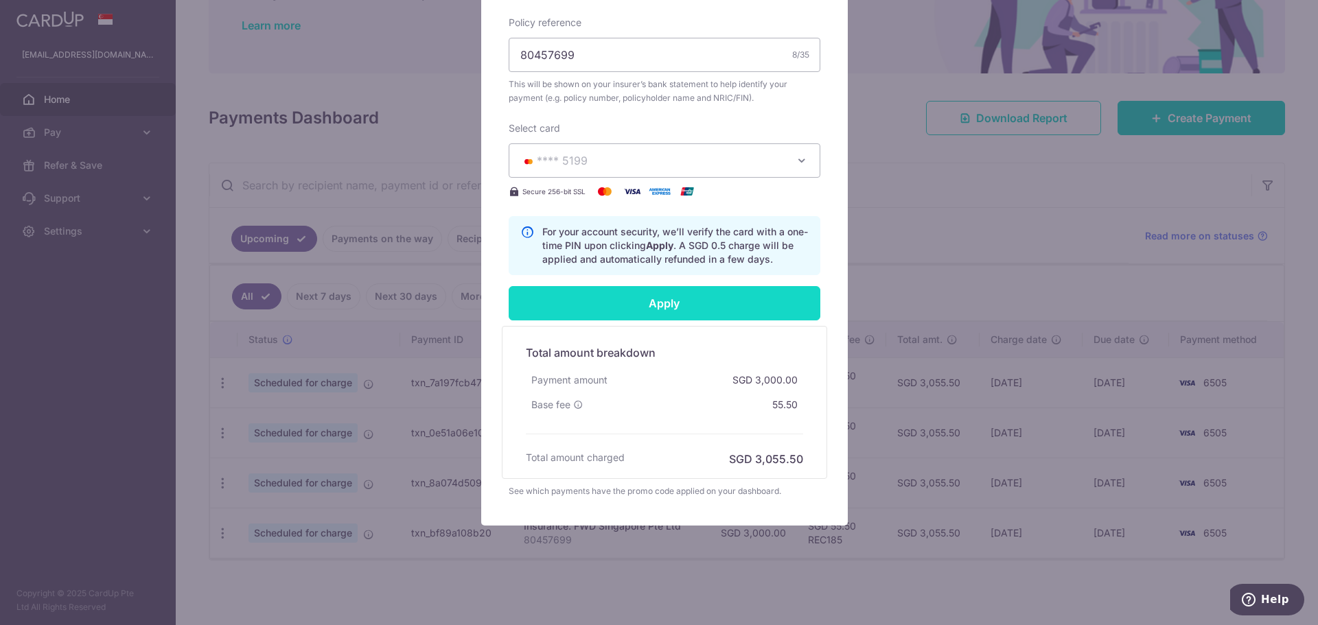
click at [691, 301] on input "Apply" at bounding box center [665, 303] width 312 height 34
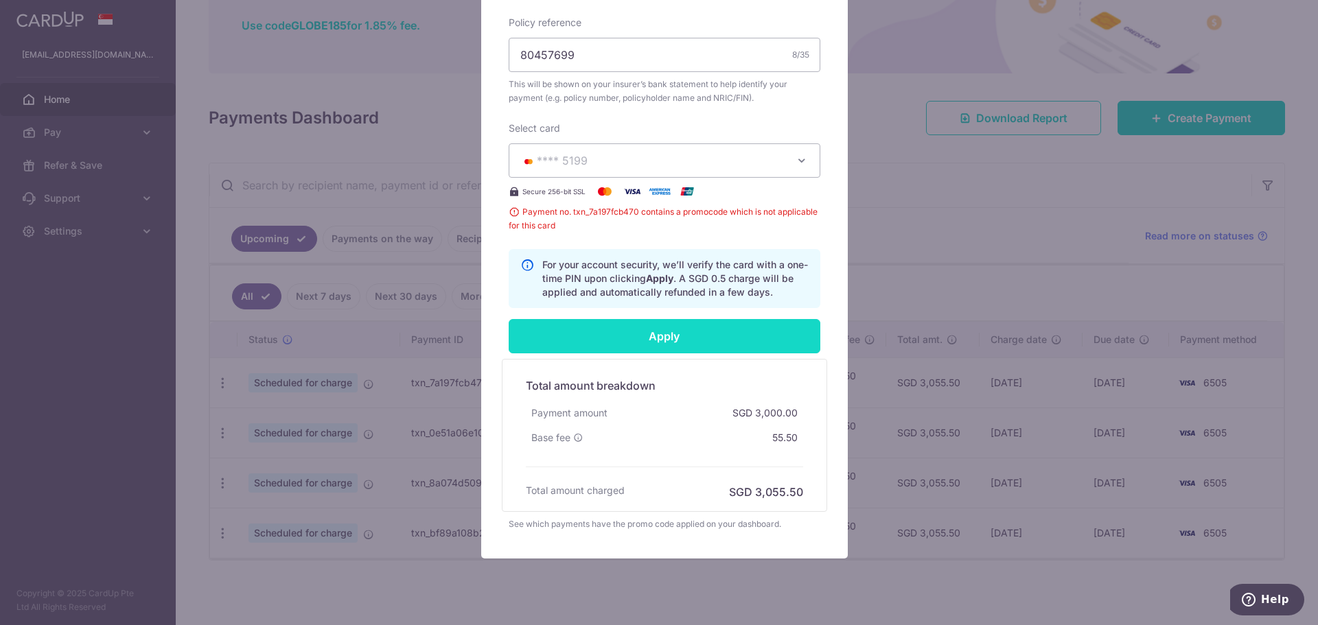
click at [680, 332] on input "Apply" at bounding box center [665, 336] width 312 height 34
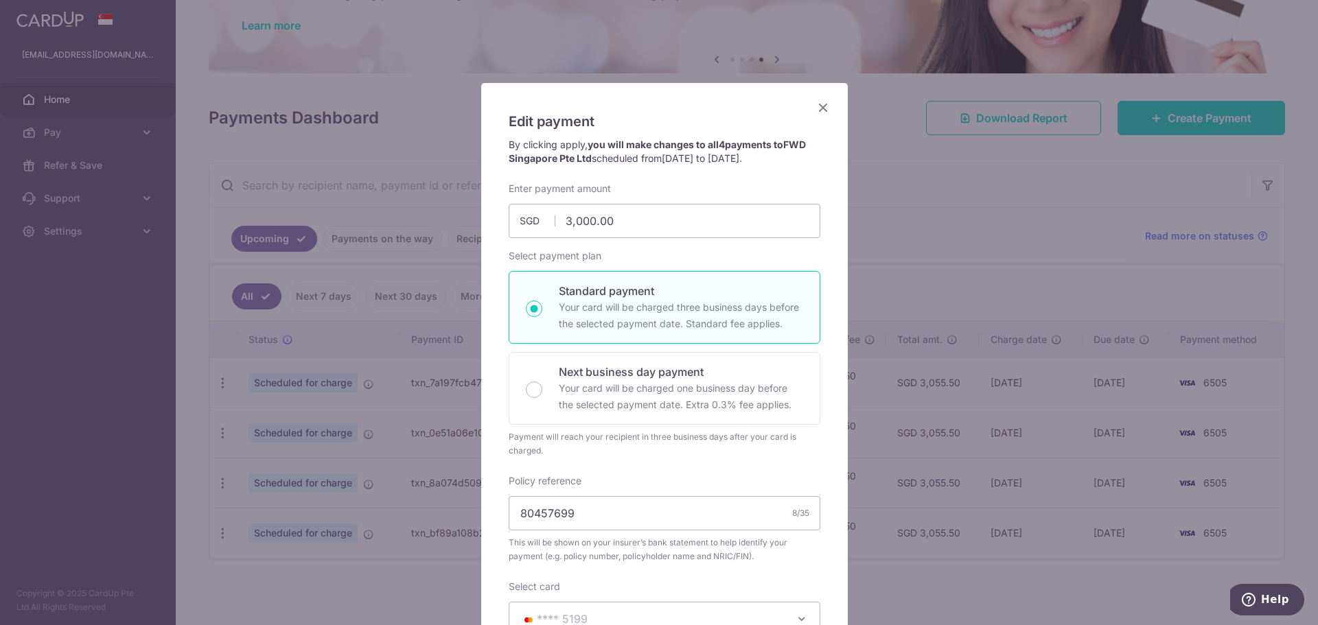
scroll to position [0, 0]
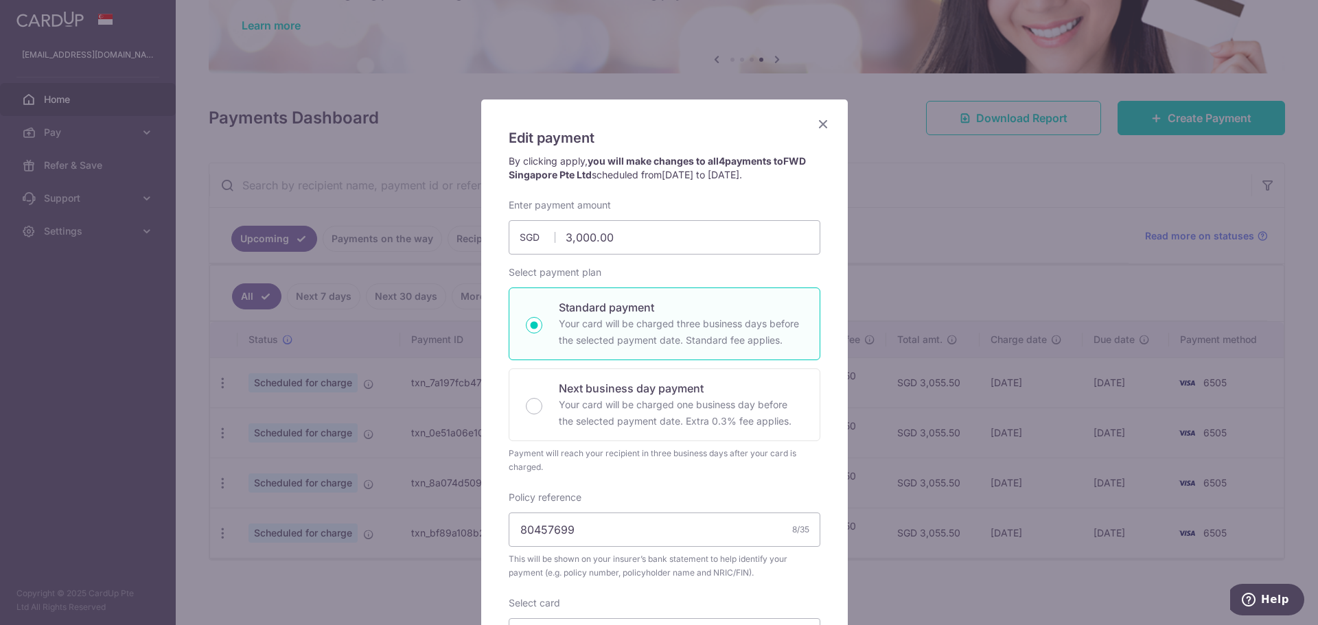
click at [819, 126] on icon "Close" at bounding box center [823, 123] width 16 height 17
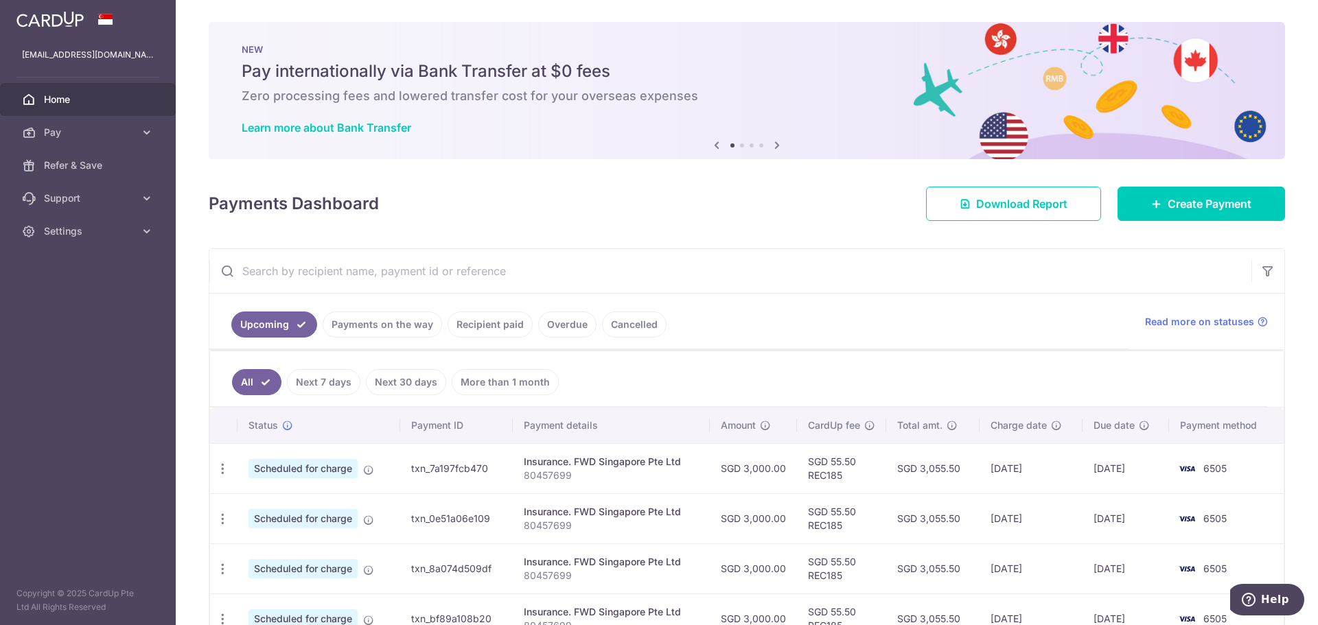
scroll to position [86, 0]
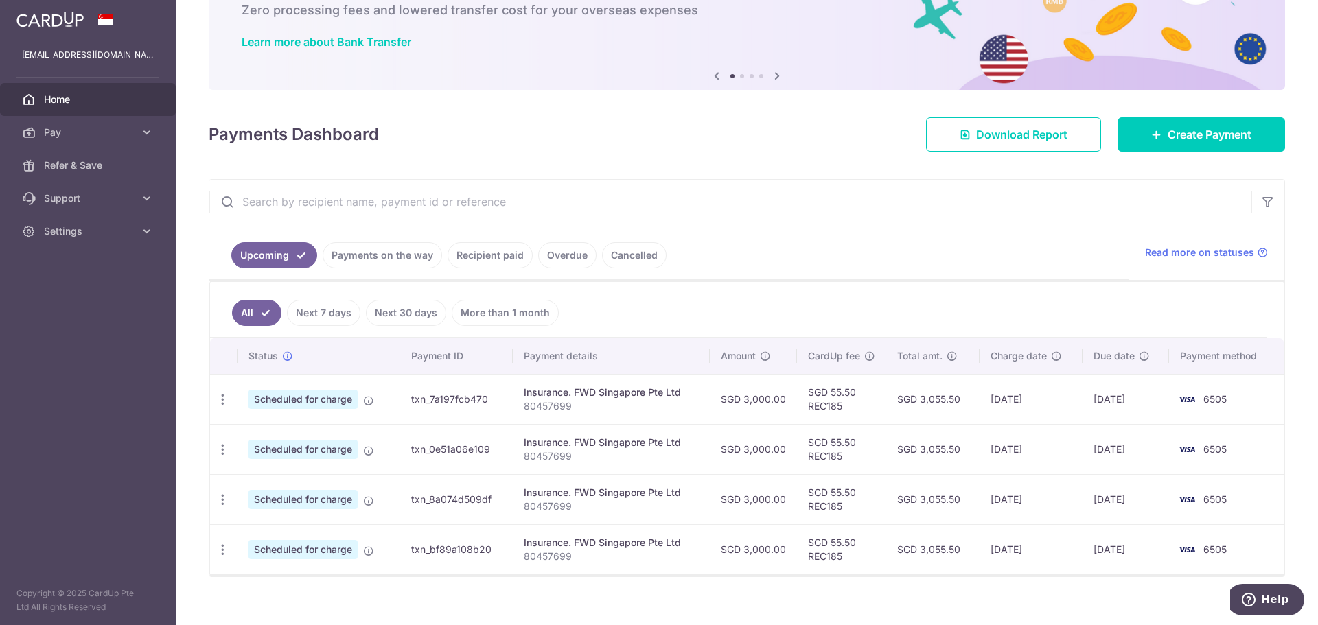
click at [393, 258] on link "Payments on the way" at bounding box center [382, 255] width 119 height 26
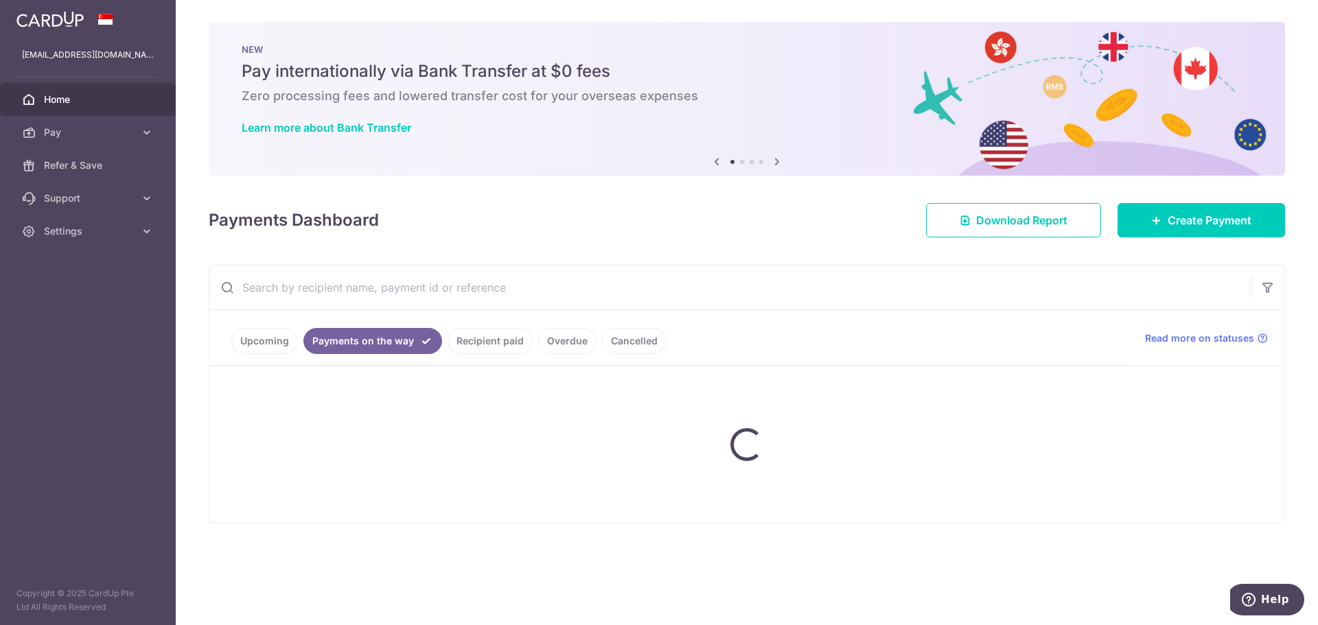
scroll to position [0, 0]
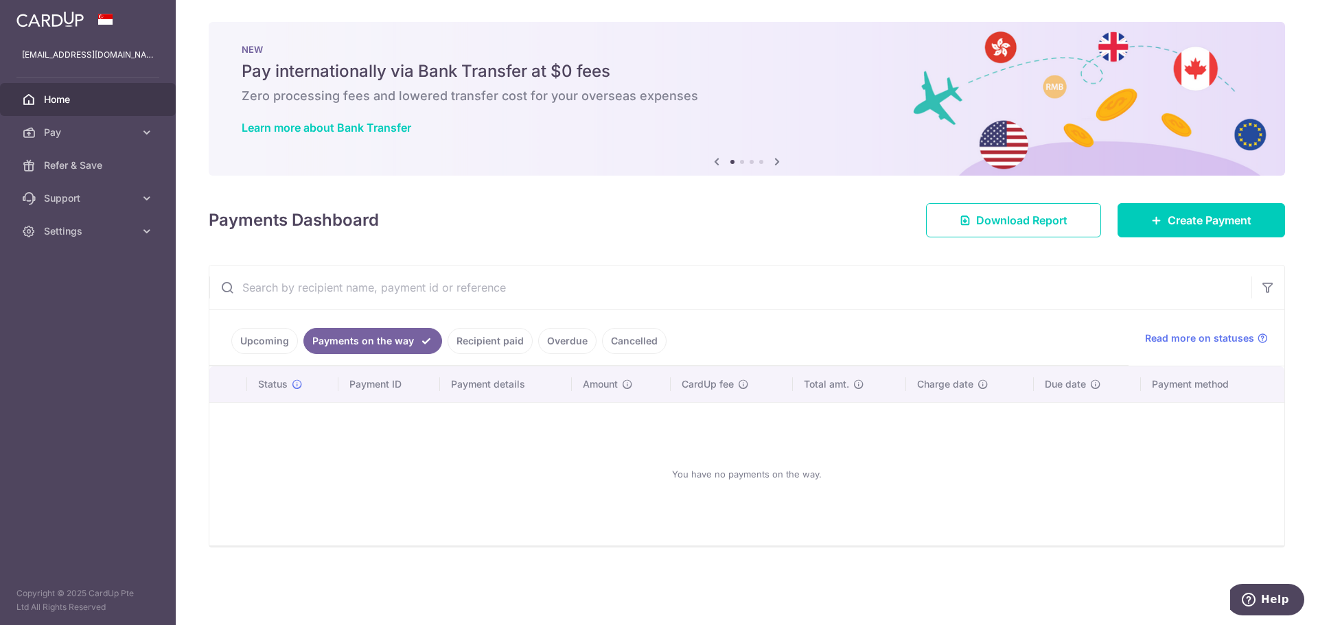
click at [269, 343] on link "Upcoming" at bounding box center [264, 341] width 67 height 26
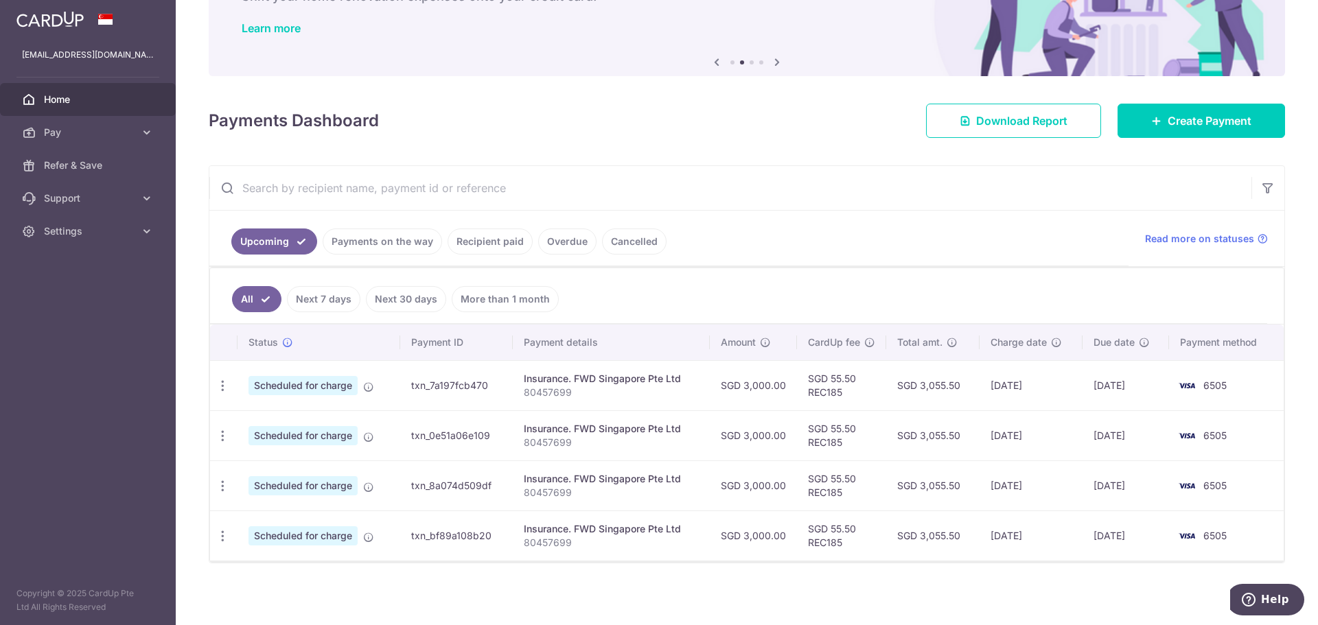
scroll to position [102, 0]
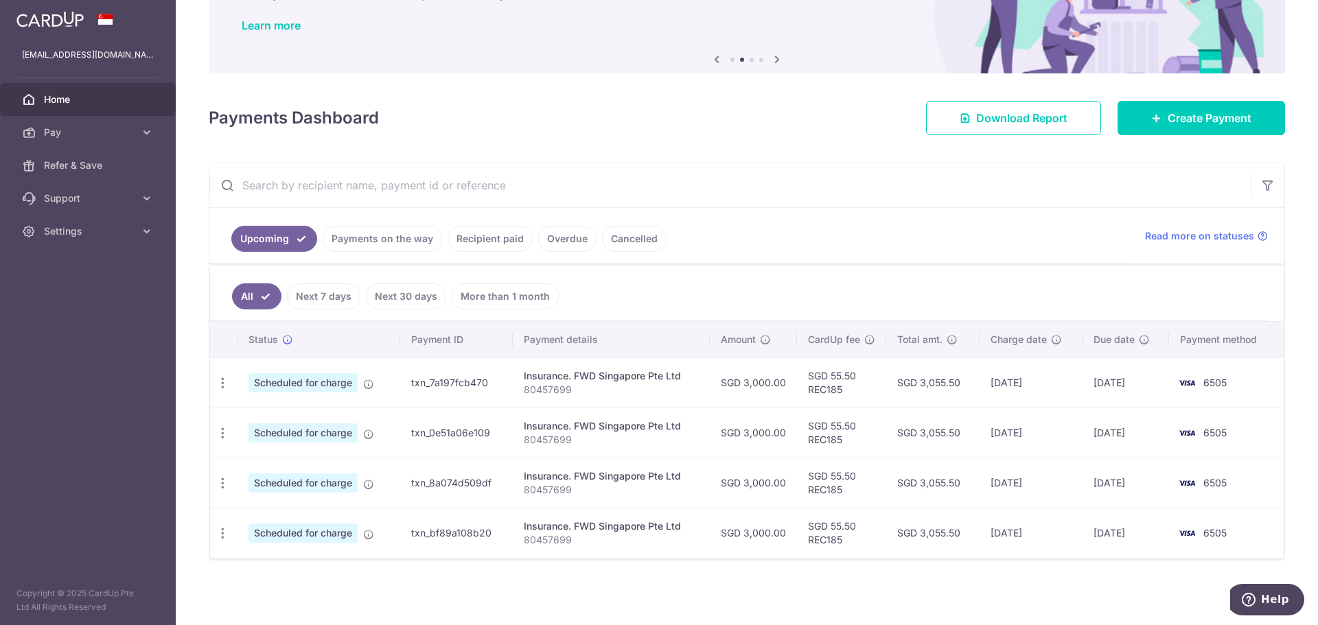
click at [398, 301] on link "Next 30 days" at bounding box center [406, 296] width 80 height 26
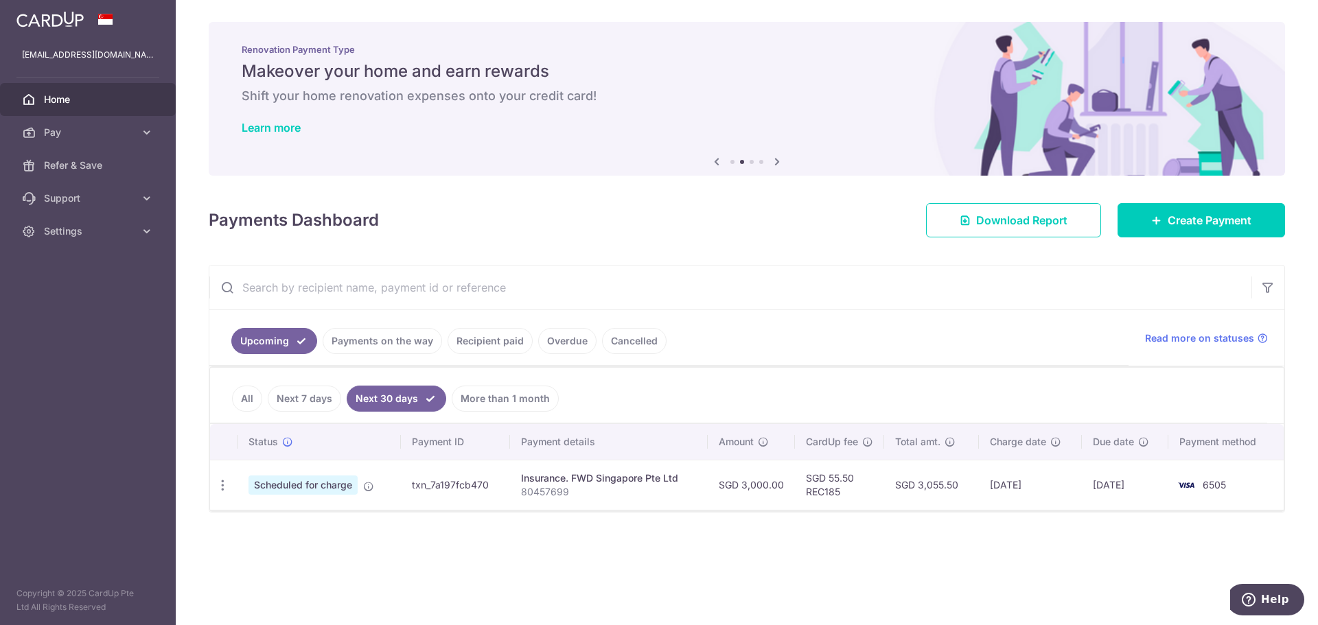
click at [47, 103] on span "Home" at bounding box center [89, 100] width 91 height 14
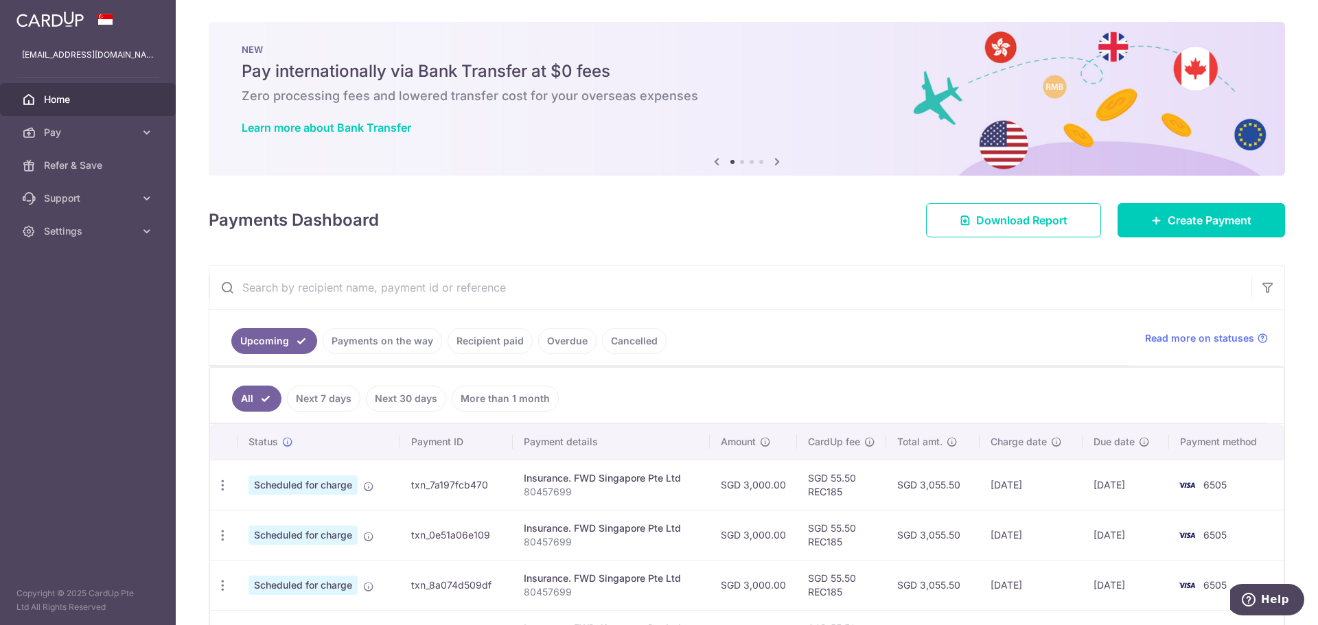
scroll to position [69, 0]
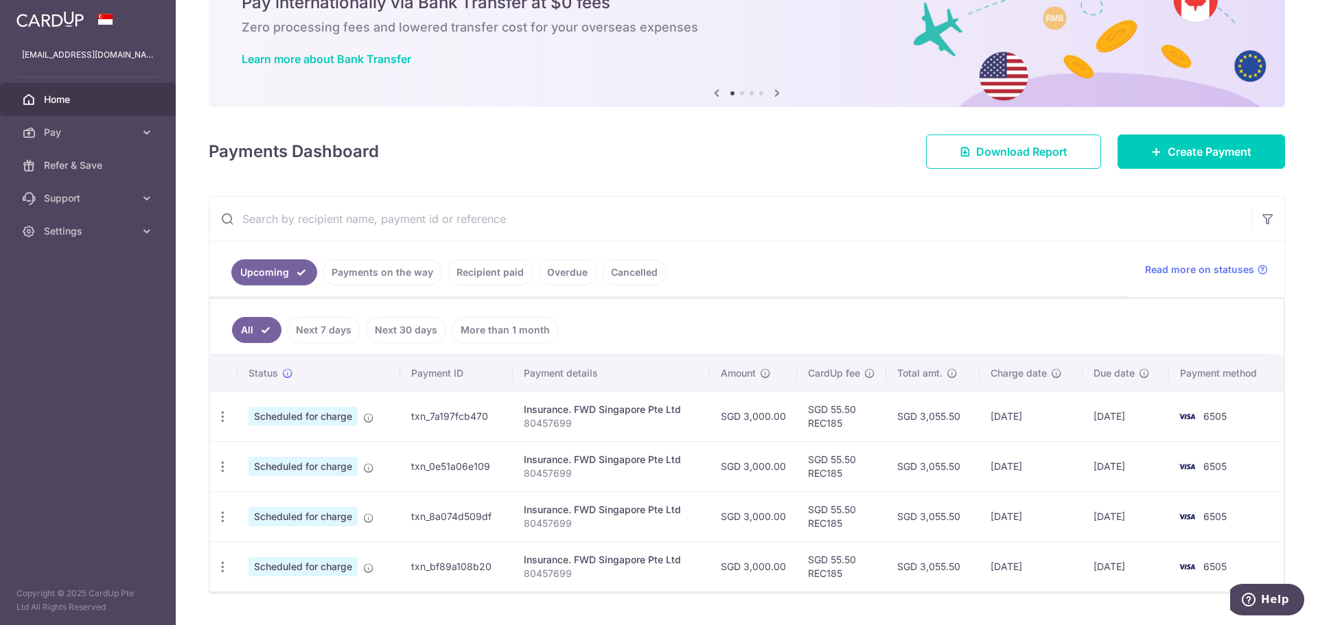
click at [503, 323] on link "More than 1 month" at bounding box center [505, 330] width 107 height 26
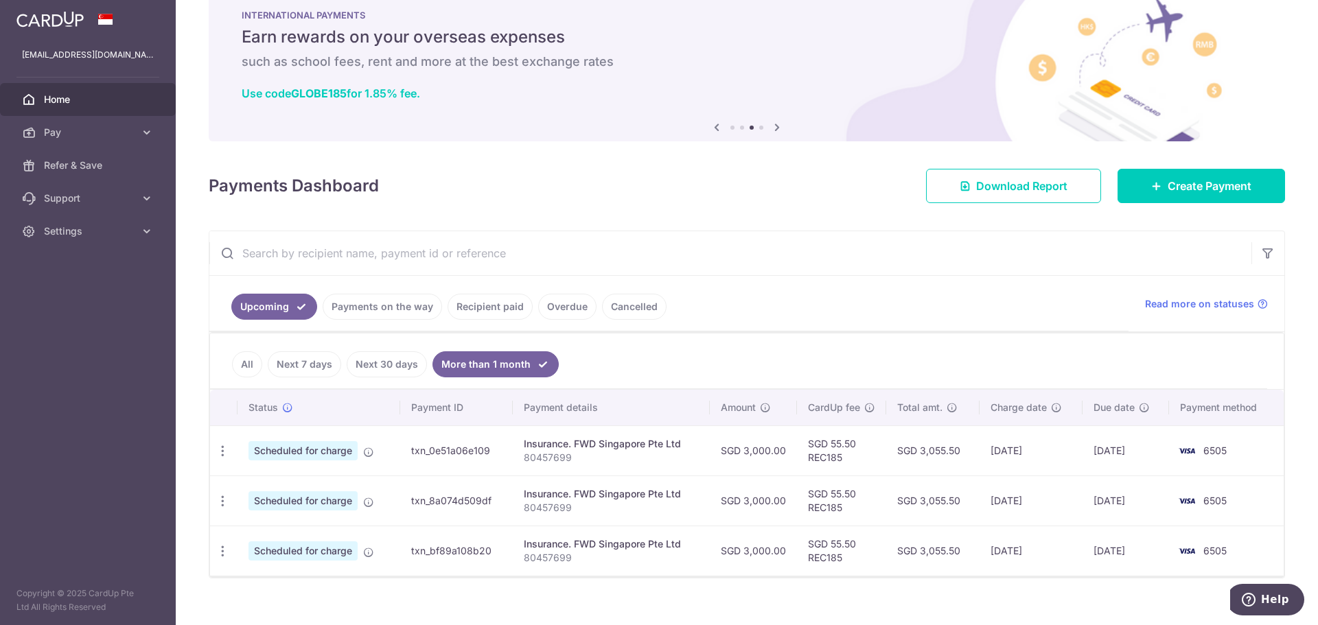
scroll to position [52, 0]
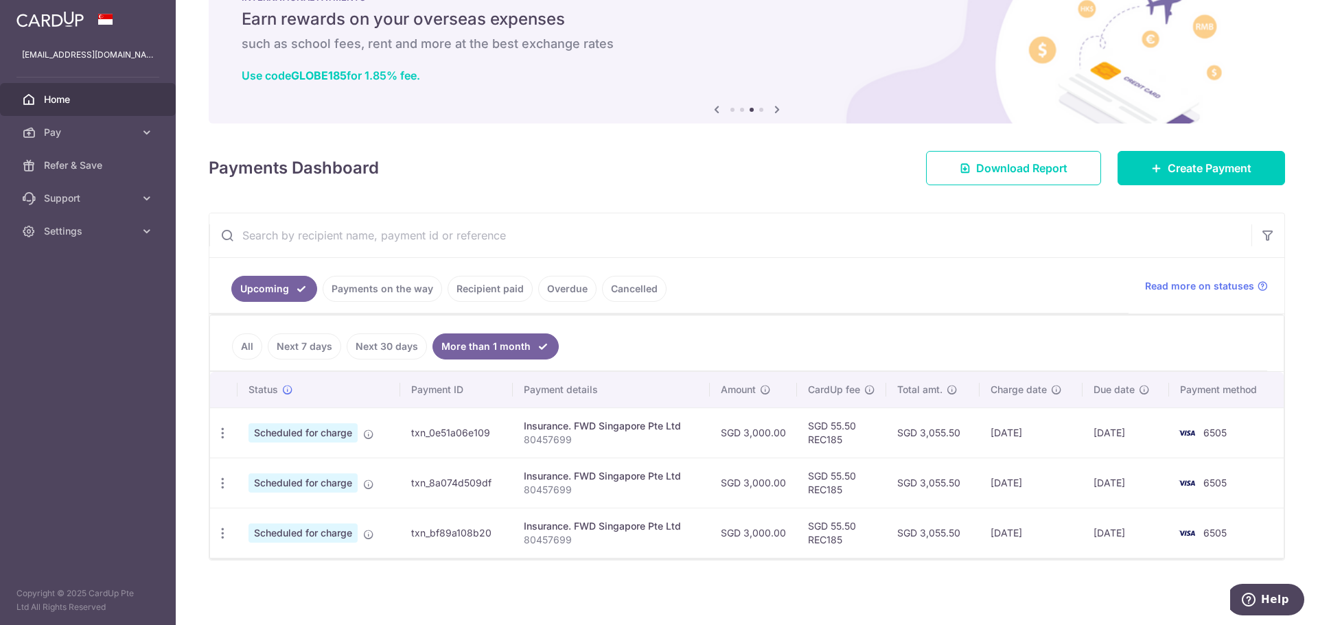
click at [622, 299] on link "Cancelled" at bounding box center [634, 289] width 65 height 26
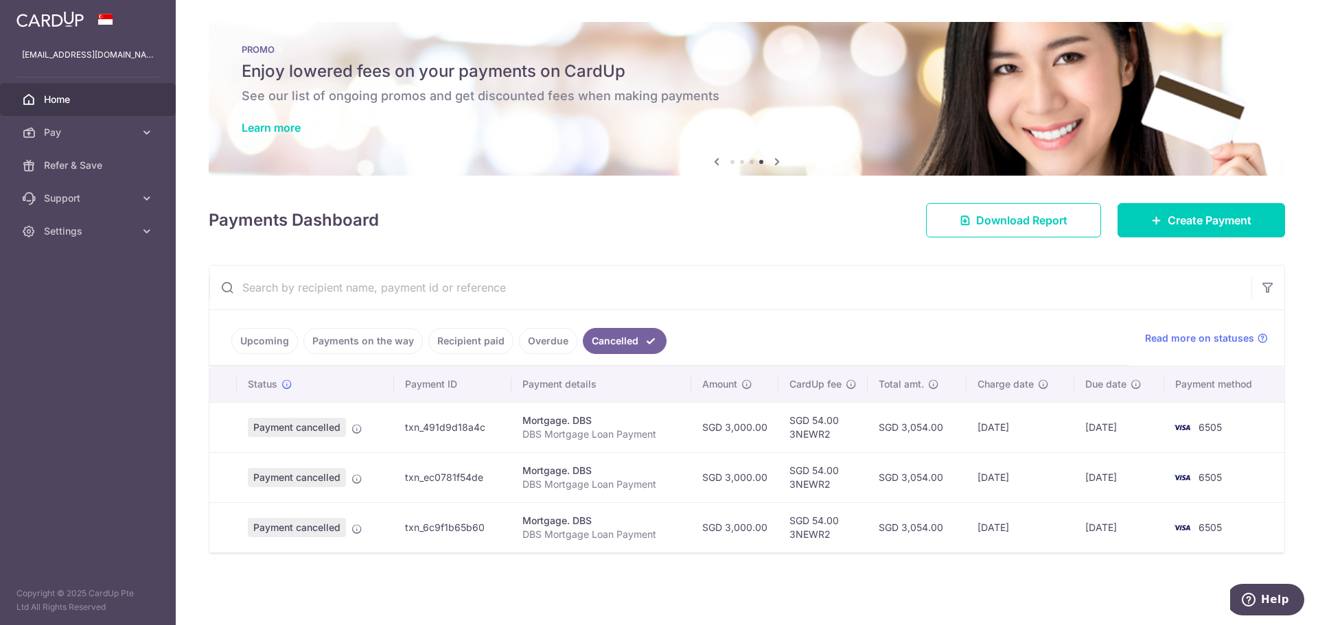
click at [563, 343] on link "Overdue" at bounding box center [548, 341] width 58 height 26
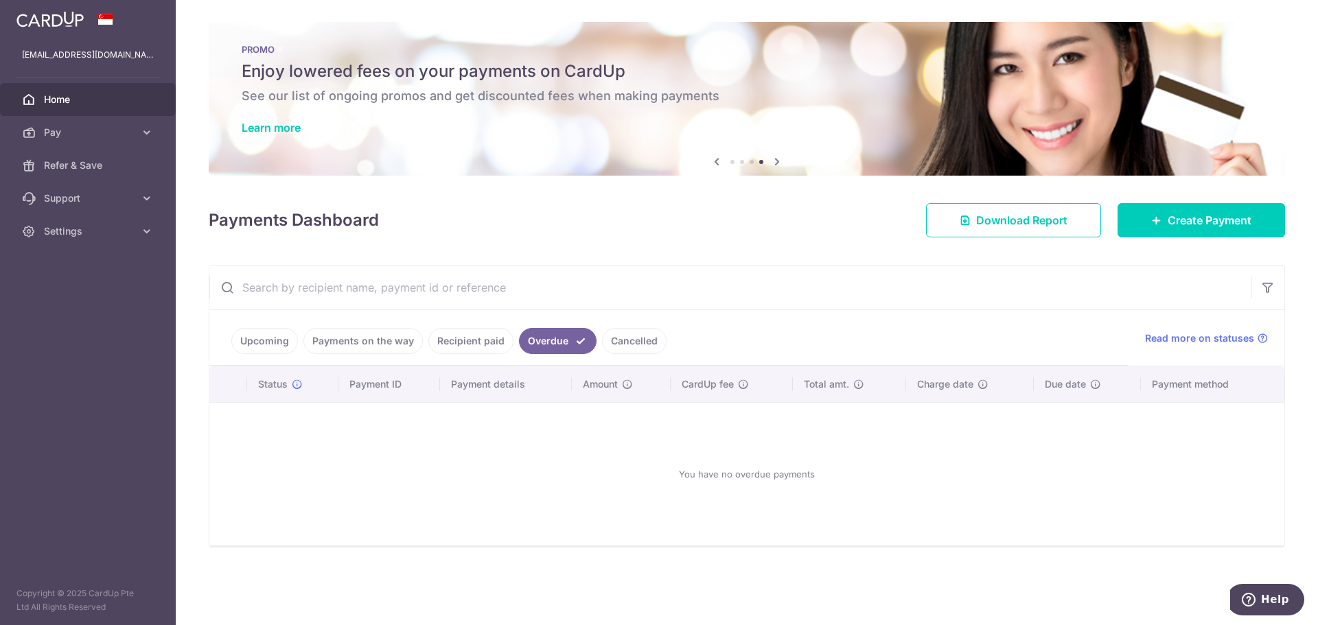
click at [465, 335] on link "Recipient paid" at bounding box center [470, 341] width 85 height 26
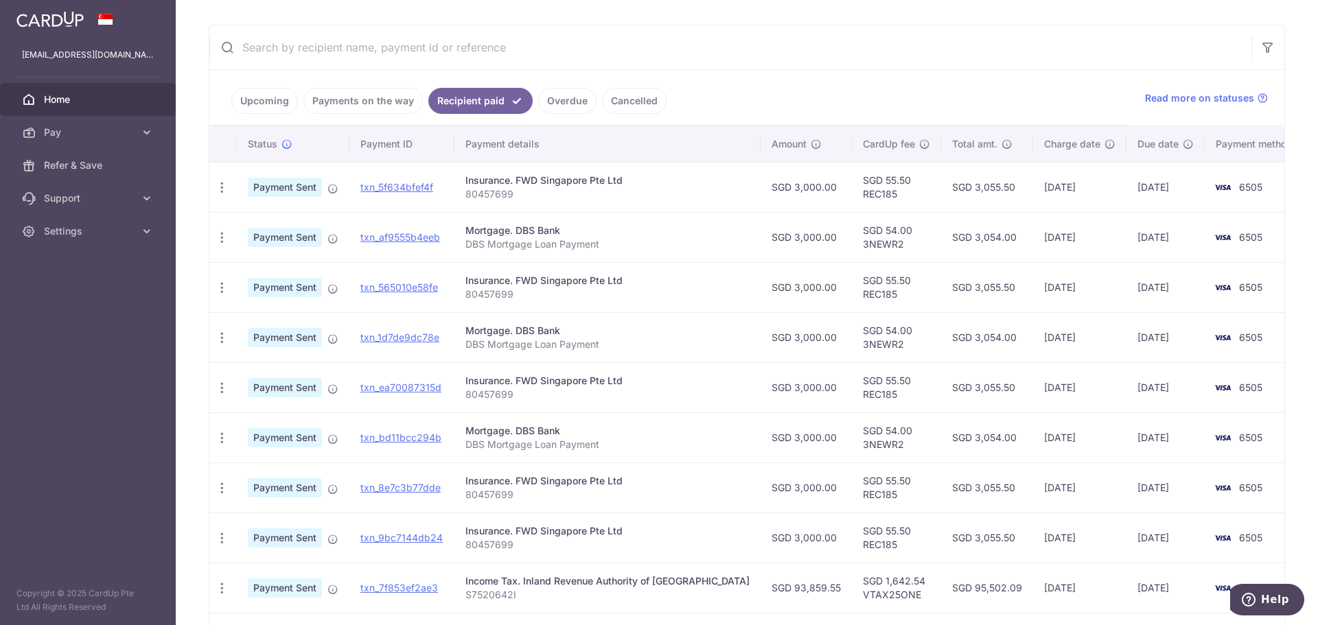
scroll to position [172, 0]
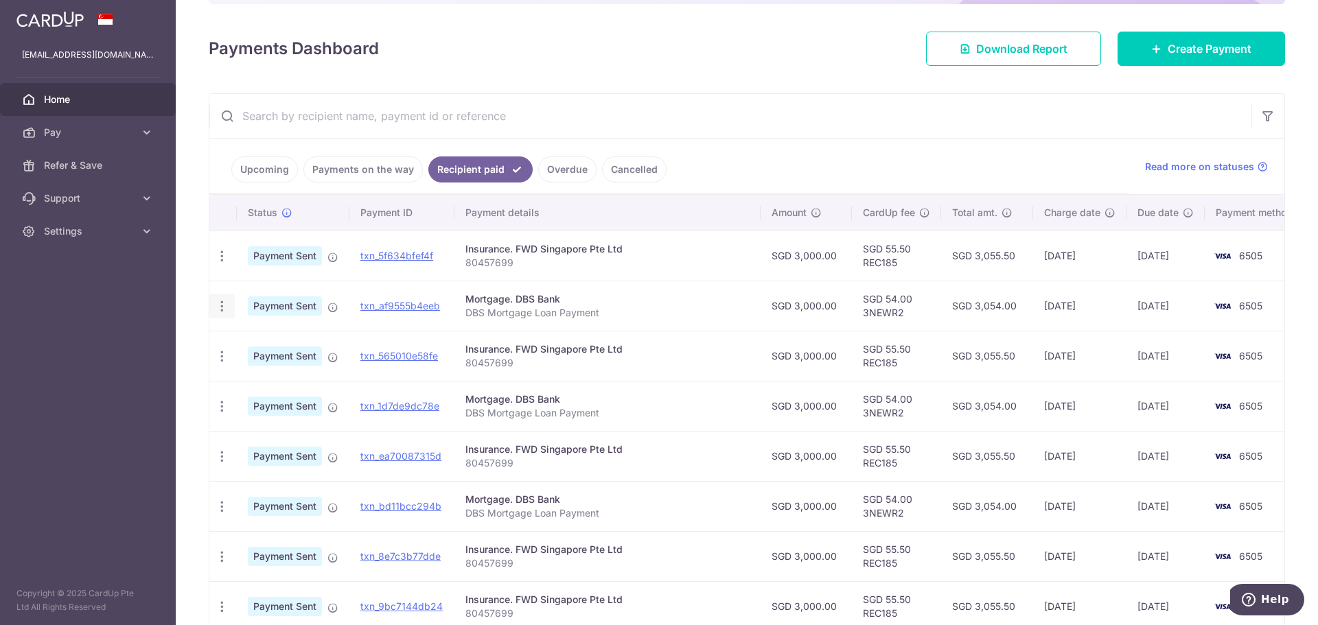
click at [227, 310] on icon "button" at bounding box center [222, 306] width 14 height 14
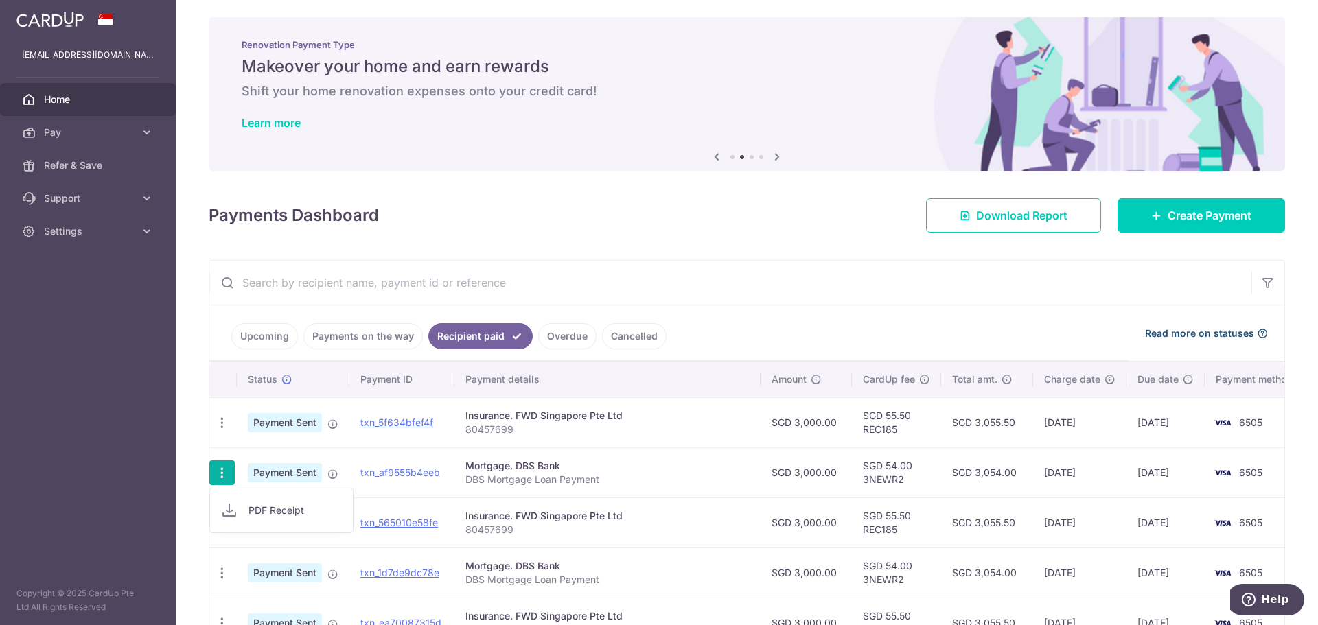
scroll to position [0, 0]
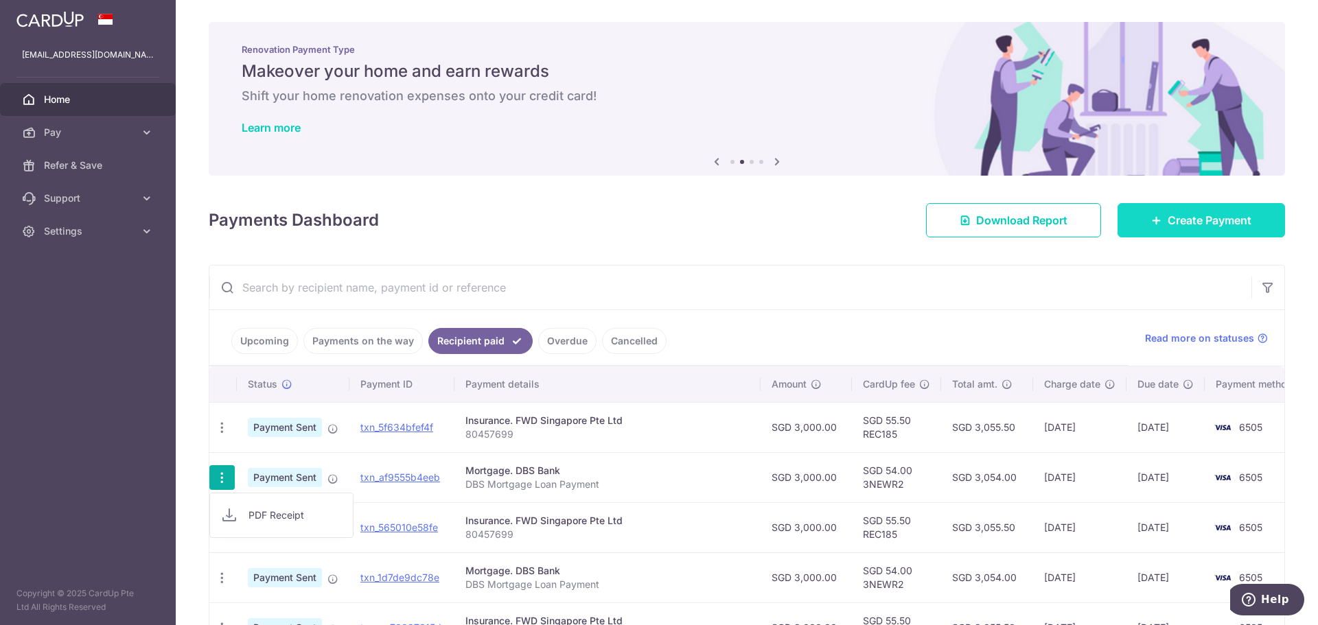
click at [1231, 220] on span "Create Payment" at bounding box center [1210, 220] width 84 height 16
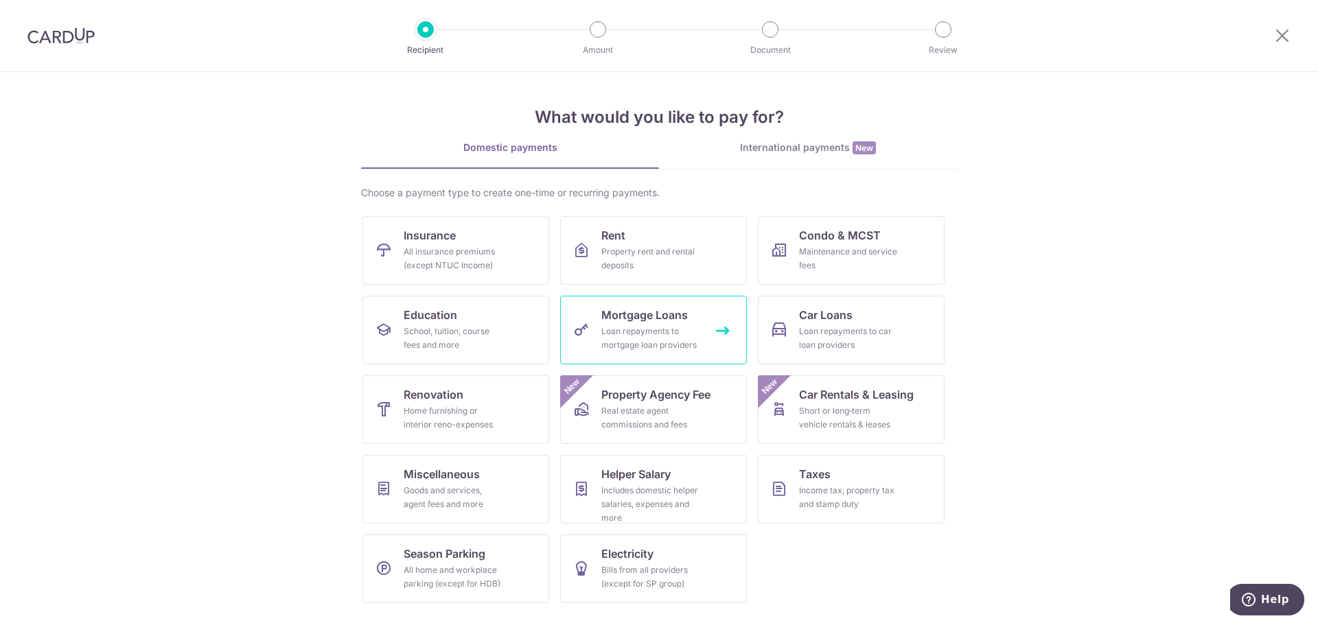
click at [691, 329] on div "Loan repayments to mortgage loan providers" at bounding box center [650, 338] width 99 height 27
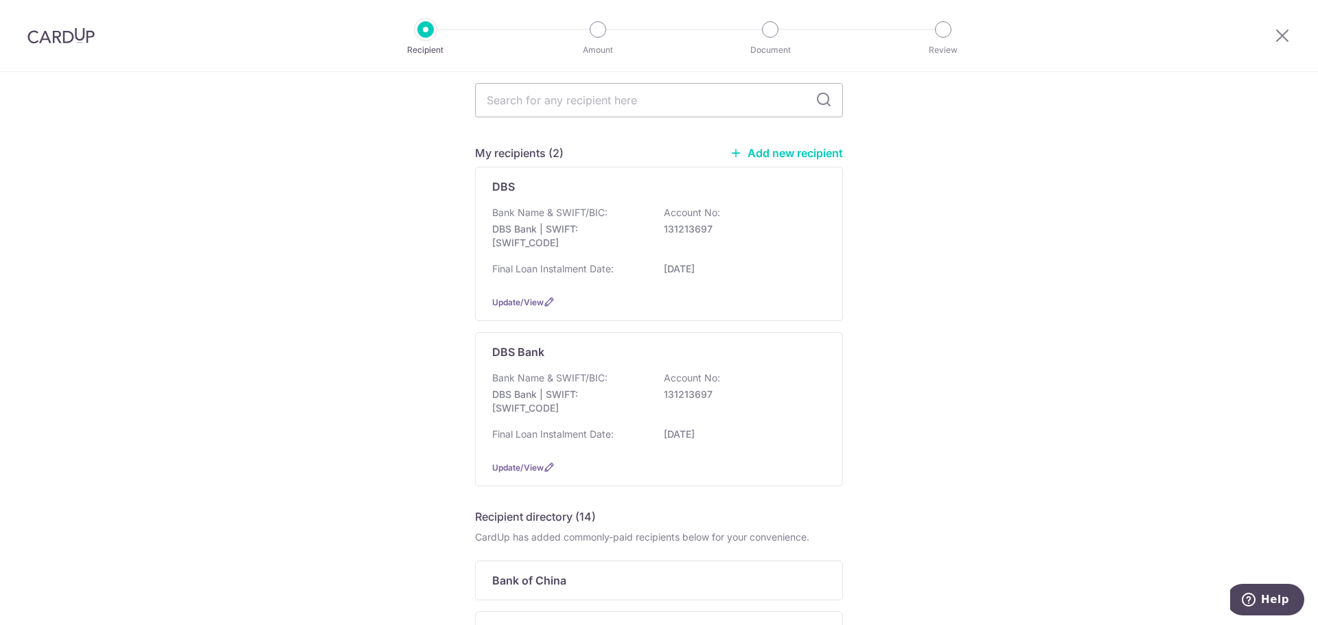
scroll to position [44, 0]
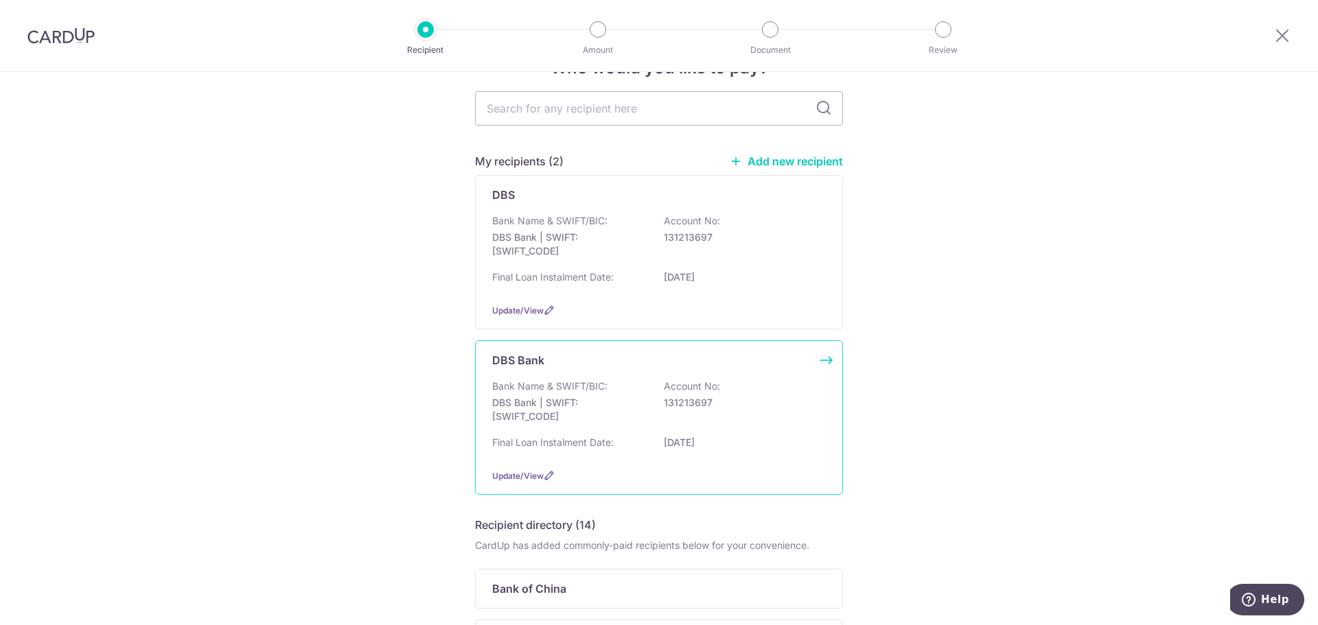
click at [742, 417] on div "Bank Name & SWIFT/BIC: DBS Bank | SWIFT: [SWIFT_CODE] Account No: 131213697" at bounding box center [659, 405] width 334 height 51
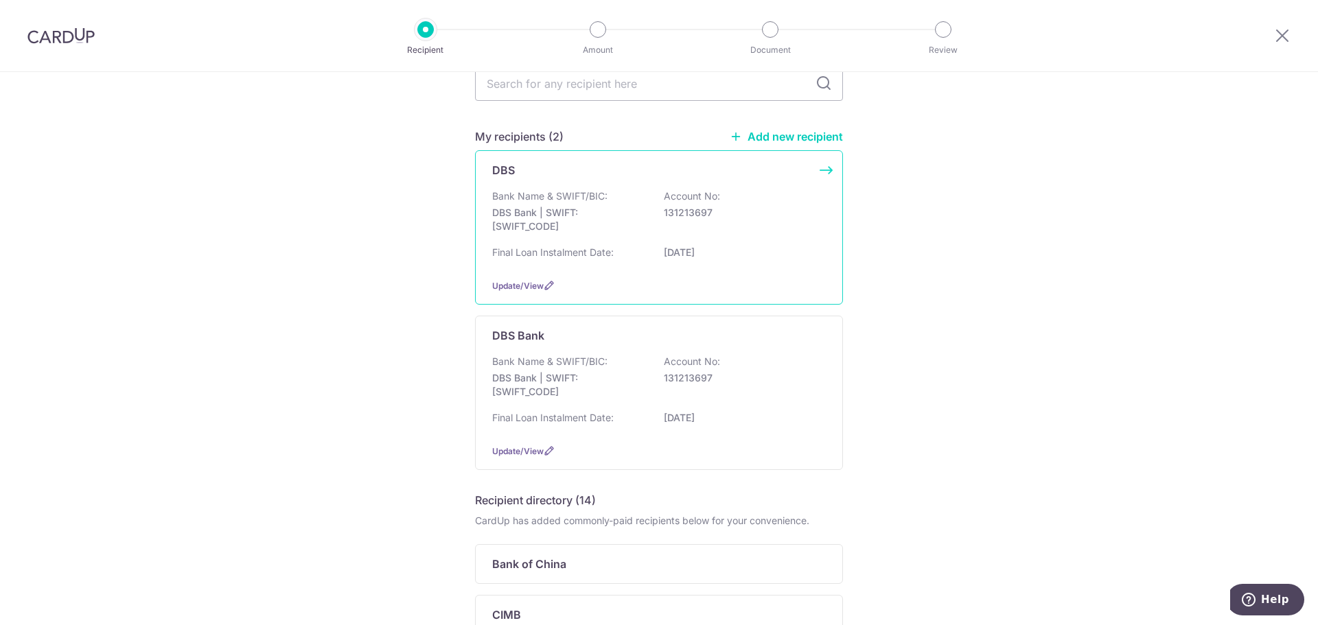
click at [749, 266] on div "Final Loan Instalment Date: 31/01/2027" at bounding box center [659, 257] width 334 height 22
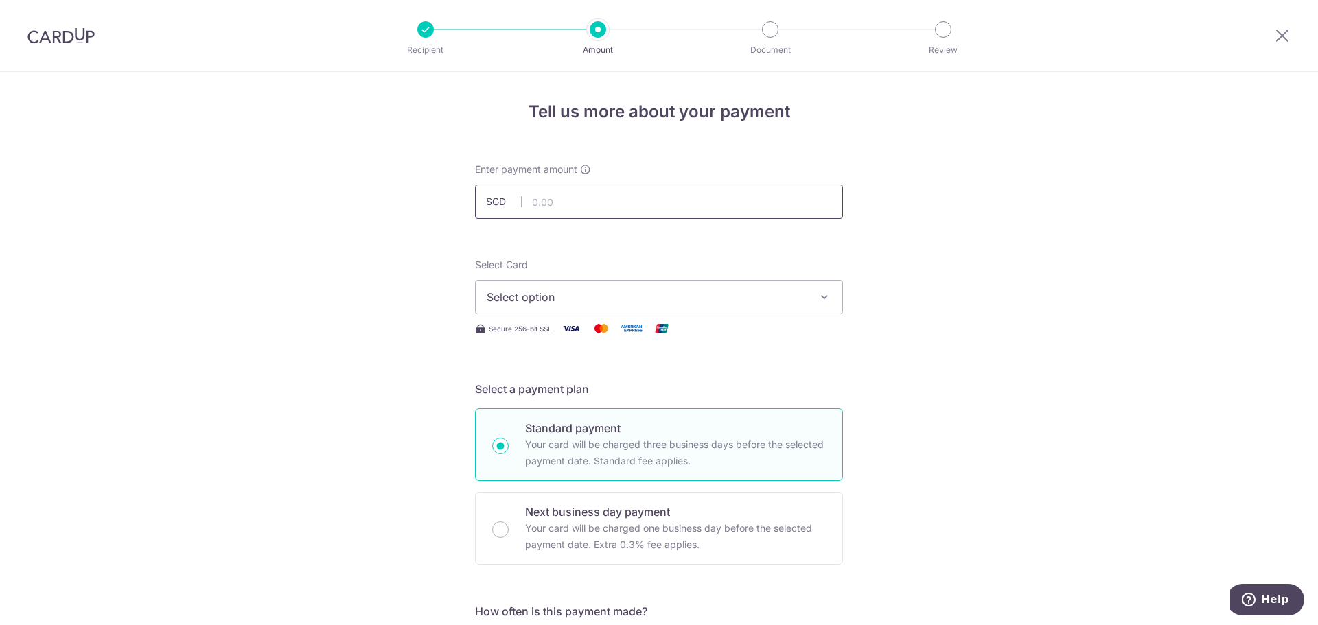
click at [596, 207] on input "text" at bounding box center [659, 202] width 368 height 34
type input "3,000.00"
click at [596, 297] on span "Select option" at bounding box center [647, 297] width 320 height 16
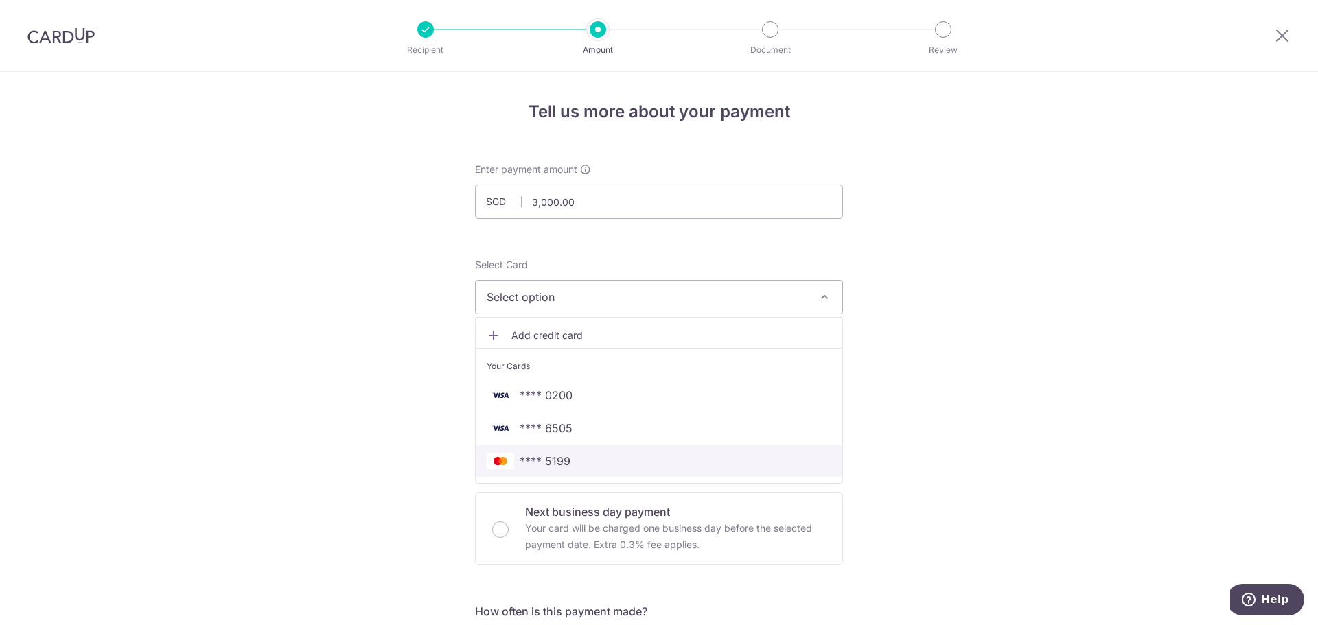
click at [577, 453] on span "**** 5199" at bounding box center [659, 461] width 345 height 16
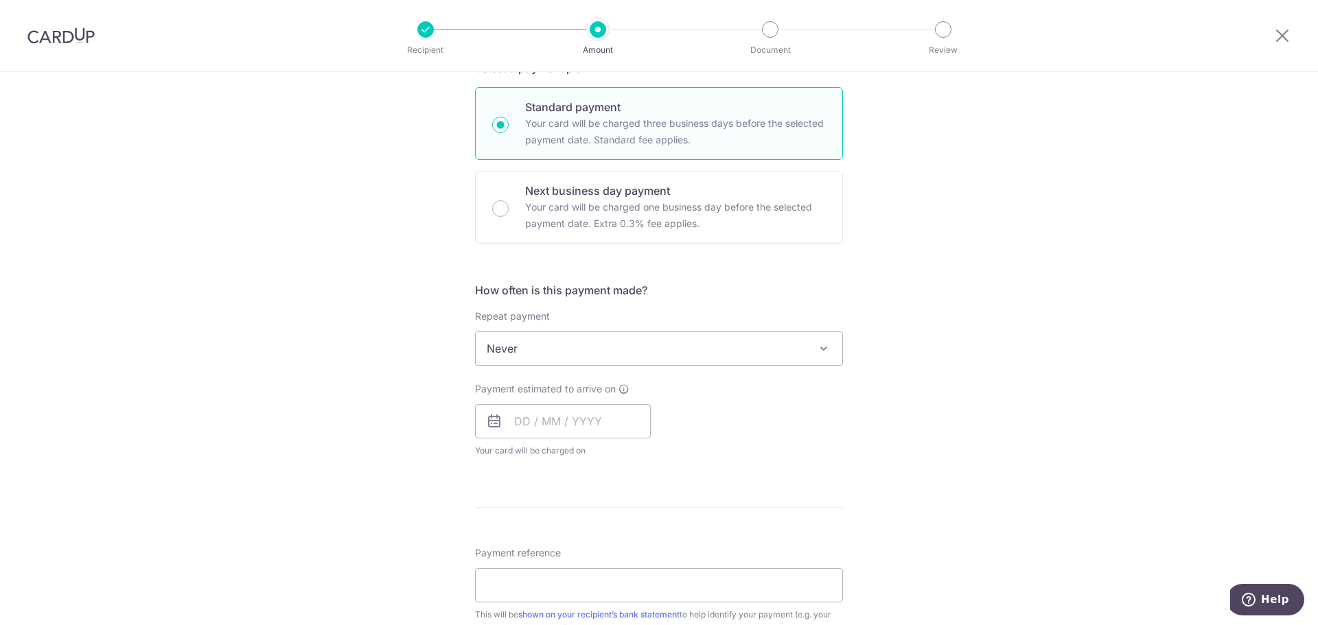
scroll to position [343, 0]
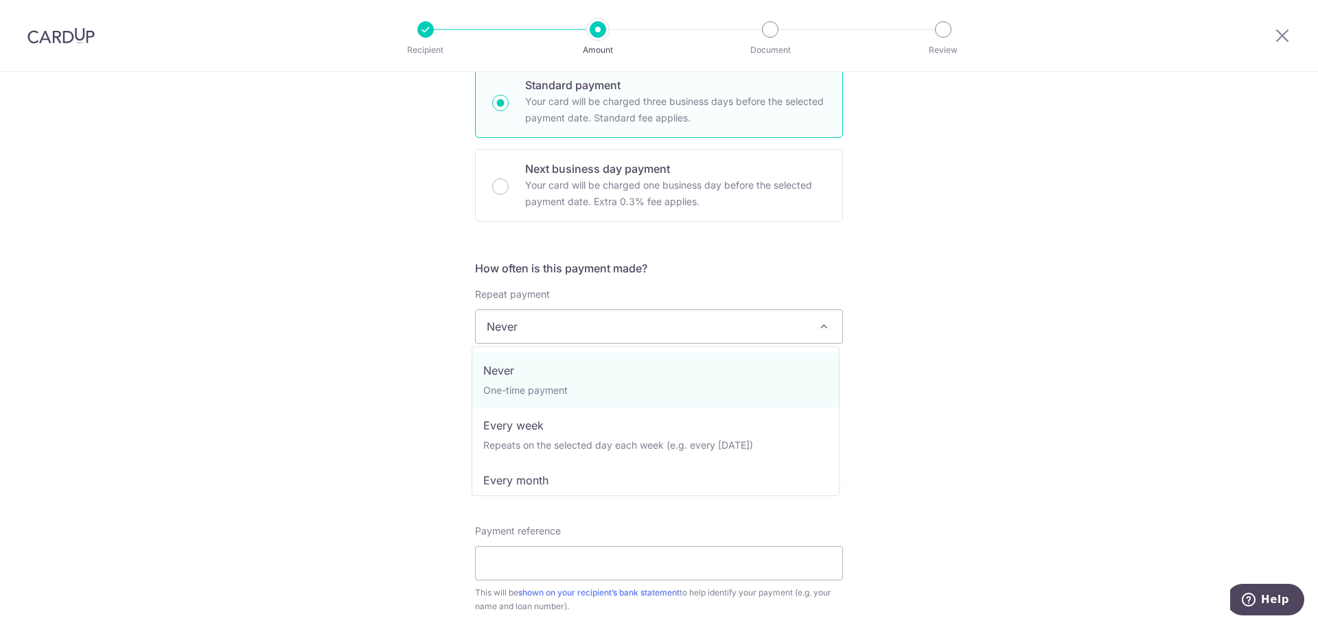
click at [653, 325] on span "Never" at bounding box center [659, 326] width 367 height 33
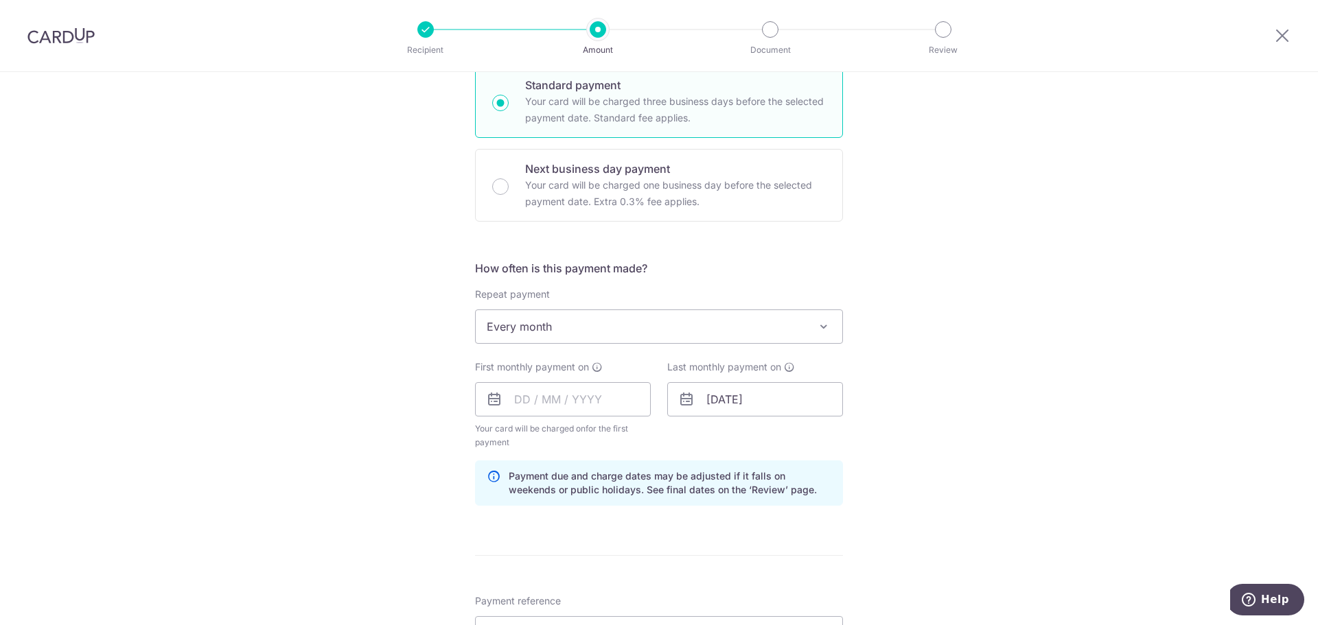
select select "3"
click at [565, 400] on input "text" at bounding box center [563, 399] width 176 height 34
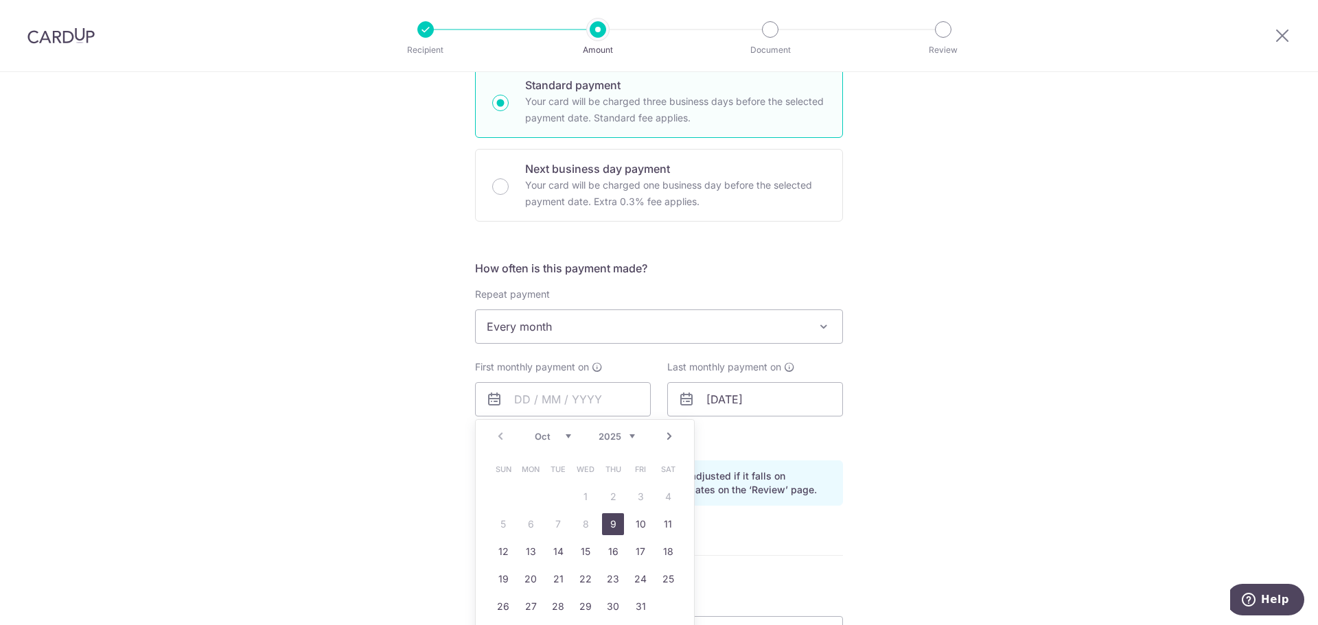
click at [561, 435] on select "Oct Nov Dec" at bounding box center [553, 436] width 36 height 11
click at [524, 521] on link "3" at bounding box center [531, 524] width 22 height 22
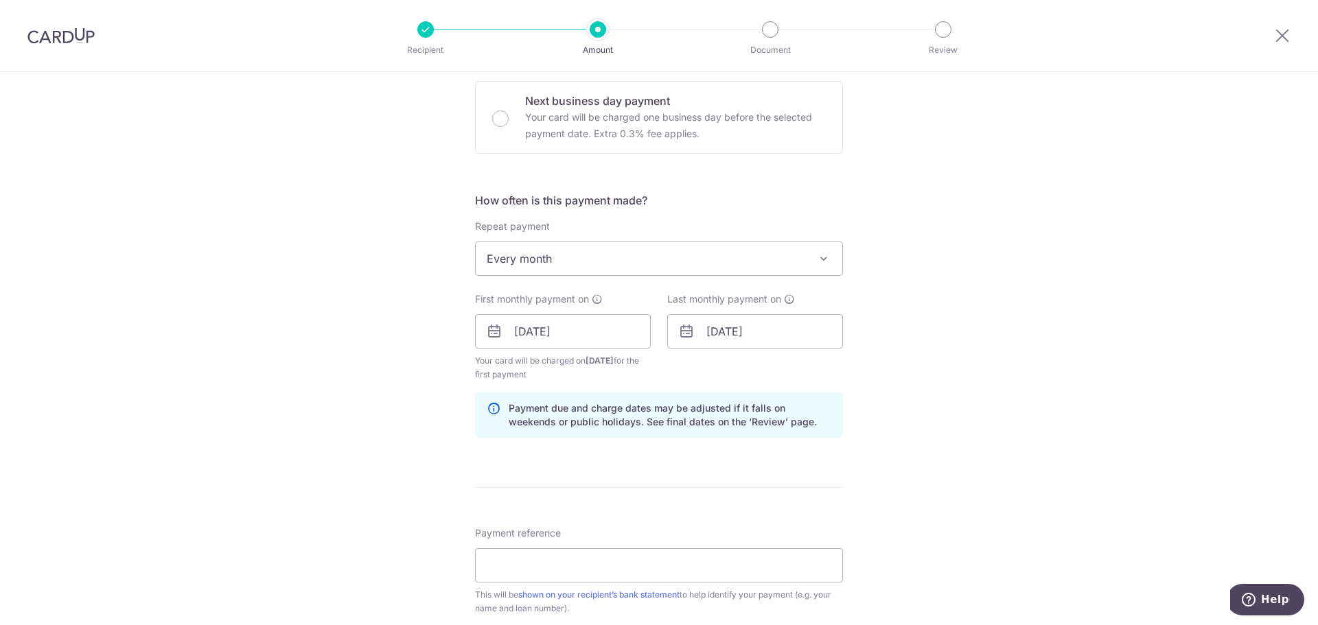
scroll to position [412, 0]
click at [555, 328] on input "03/11/2025" at bounding box center [563, 331] width 176 height 34
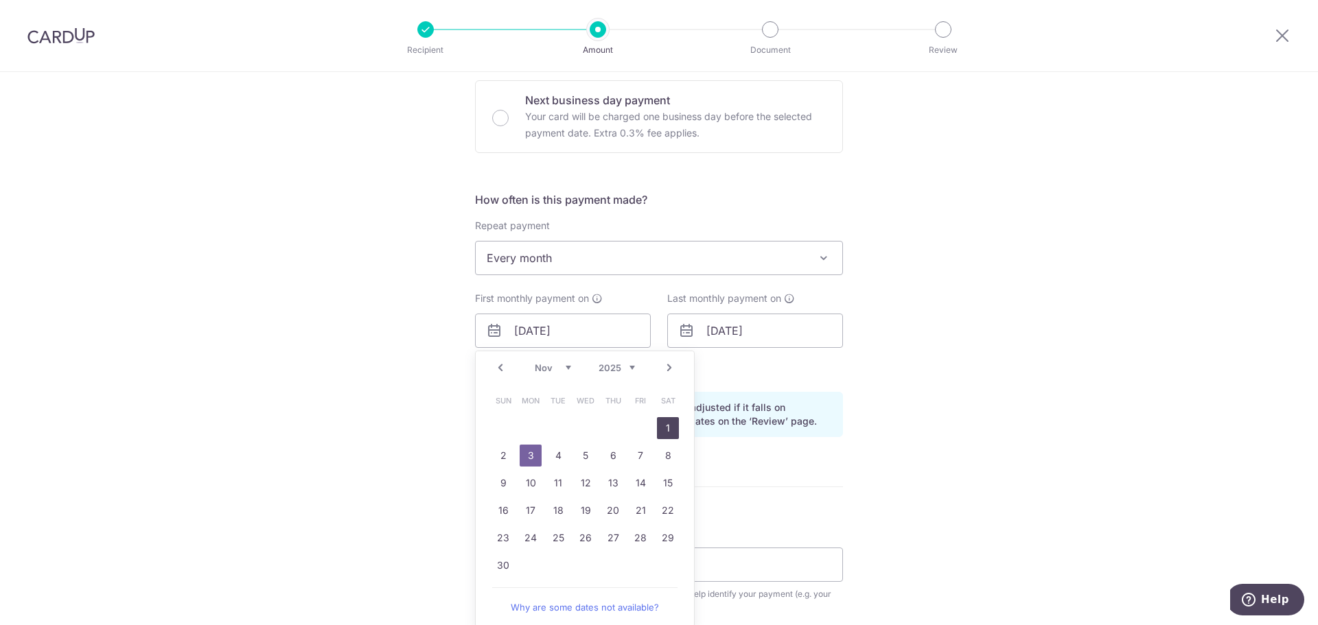
click at [669, 433] on link "1" at bounding box center [668, 428] width 22 height 22
type input "[DATE]"
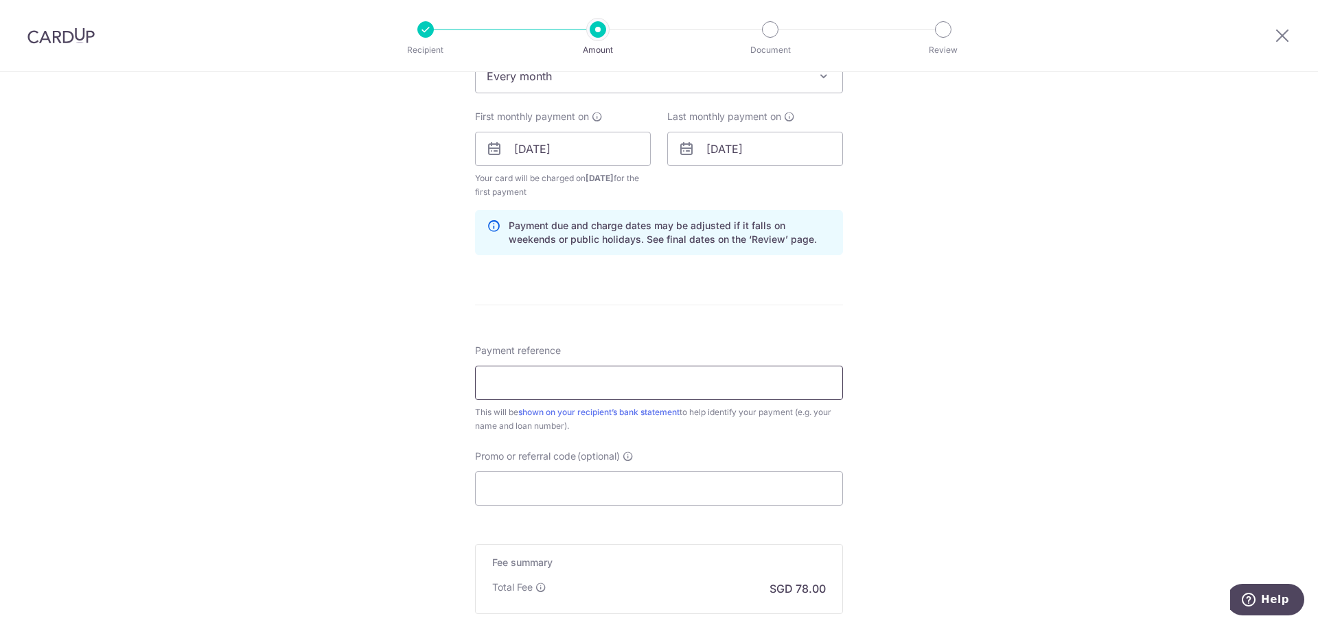
scroll to position [618, 0]
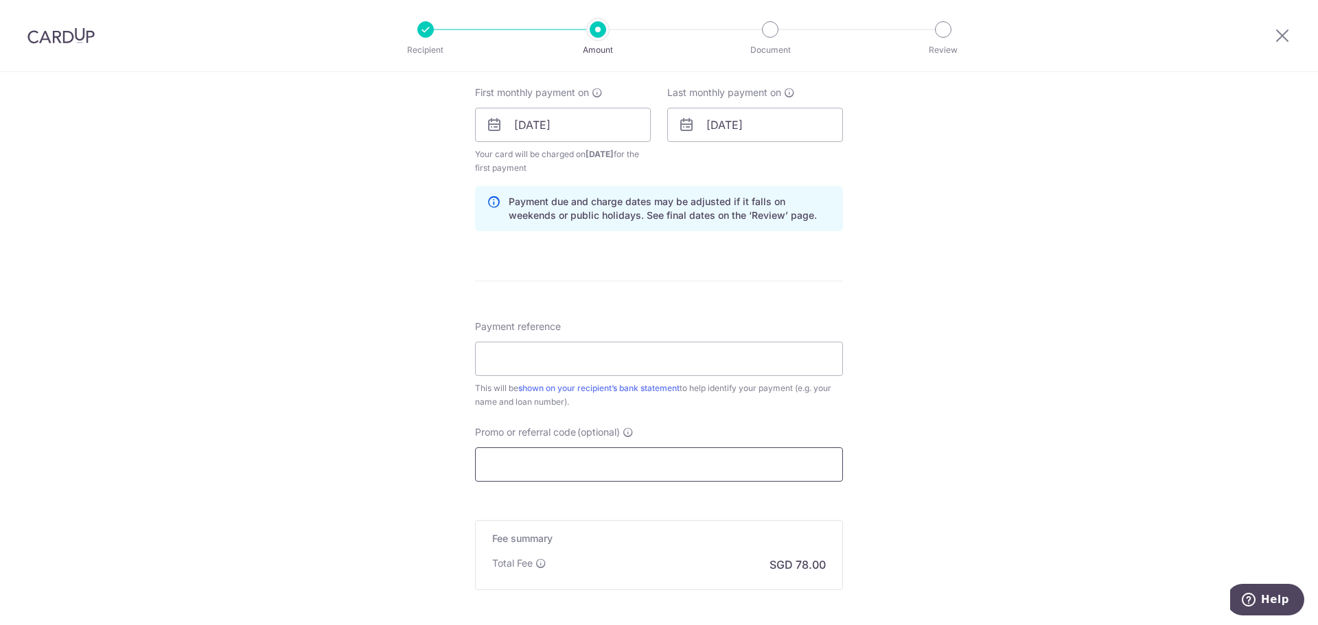
click at [579, 450] on input "Promo or referral code (optional)" at bounding box center [659, 465] width 368 height 34
paste input "3HOME25R"
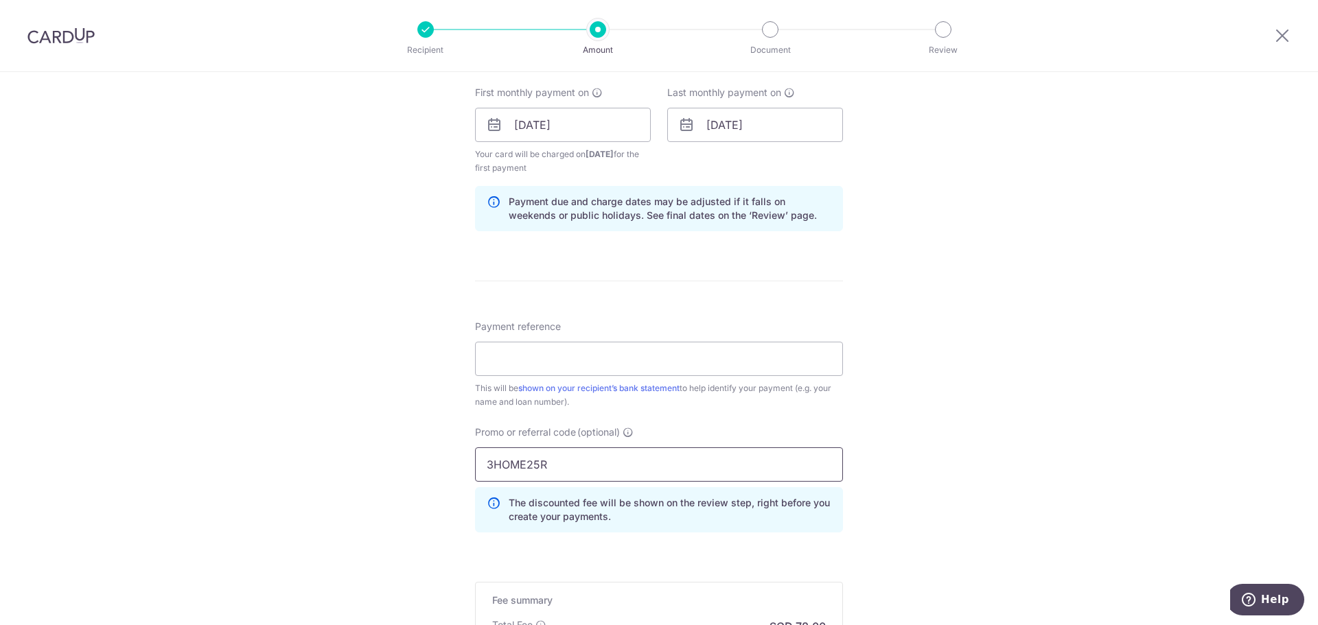
type input "3HOME25R"
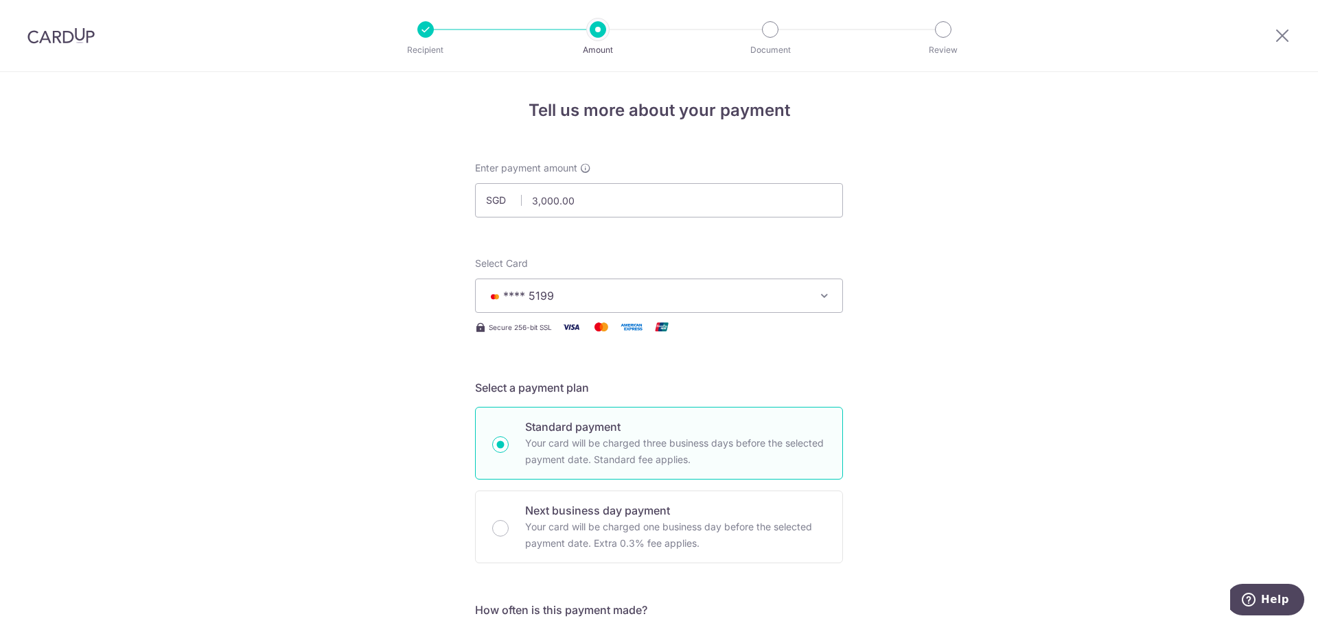
scroll to position [0, 0]
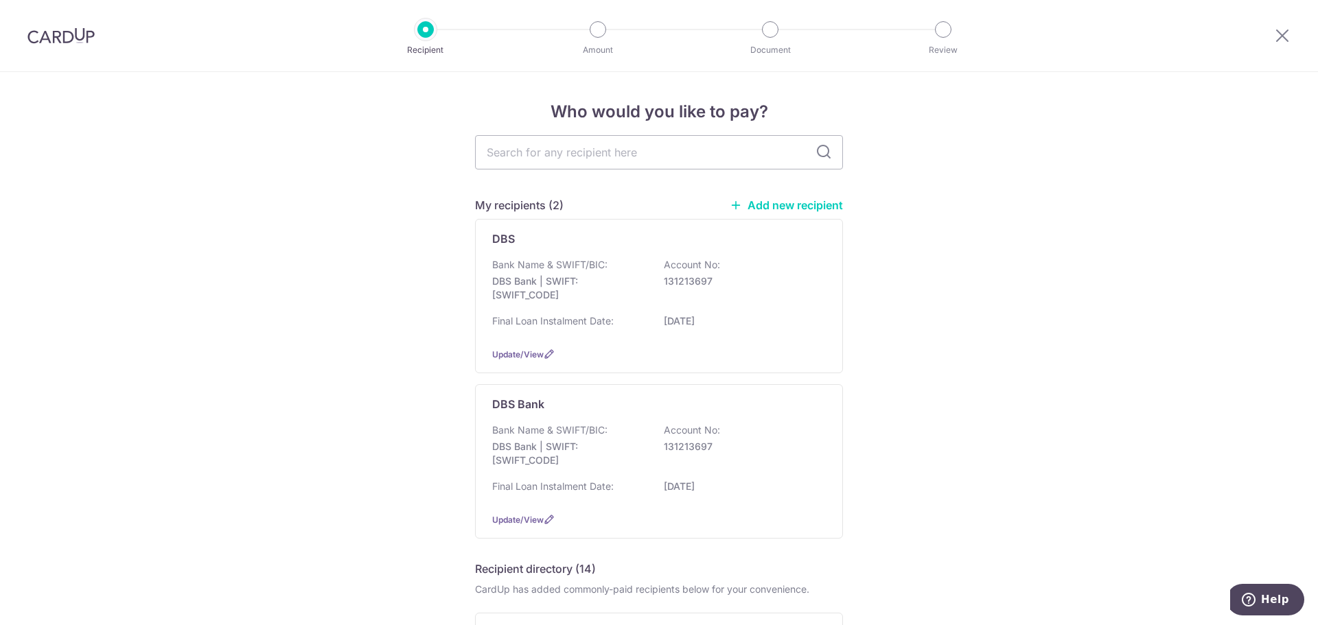
click at [70, 49] on div at bounding box center [61, 35] width 122 height 71
click at [74, 41] on img at bounding box center [60, 35] width 67 height 16
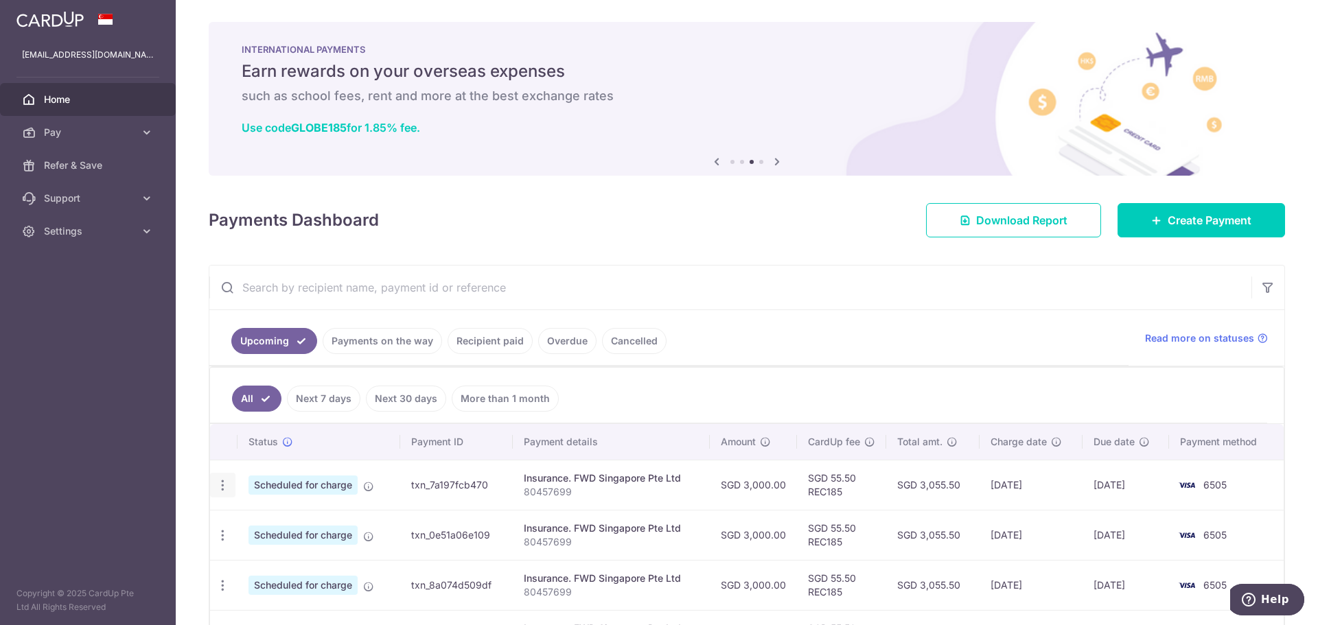
click at [227, 486] on icon "button" at bounding box center [223, 485] width 14 height 14
click at [324, 526] on span "Update payment" at bounding box center [295, 523] width 93 height 16
radio input "true"
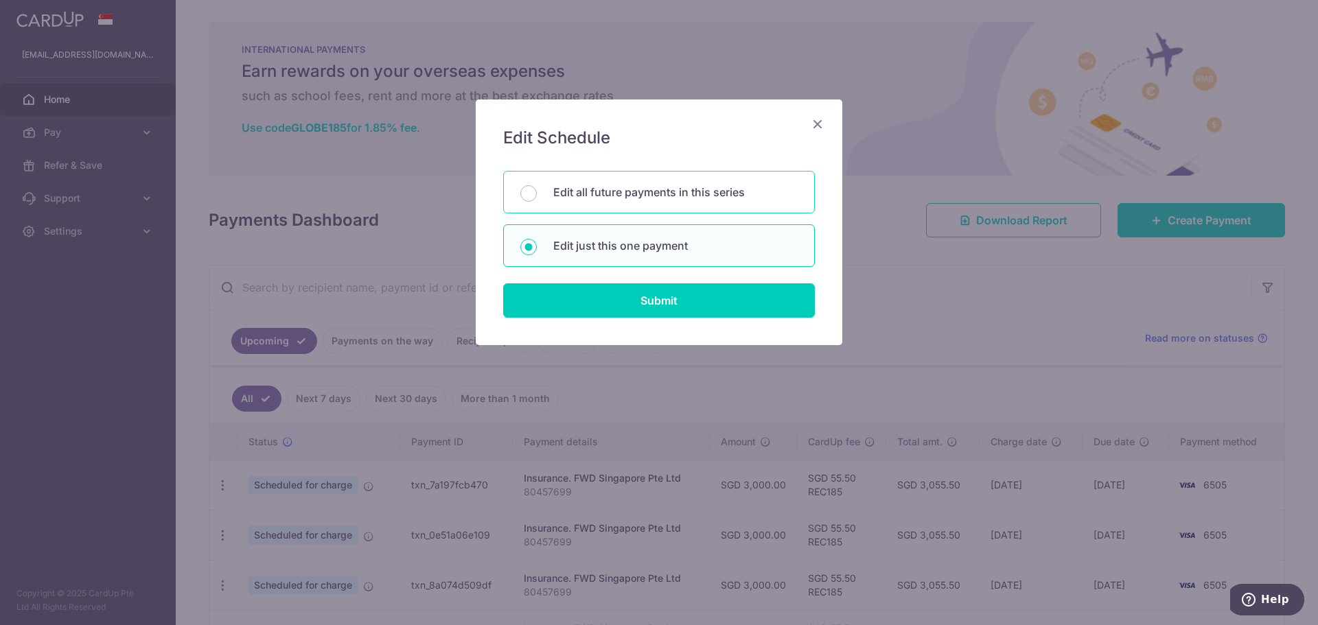
click at [636, 202] on div "Edit all future payments in this series" at bounding box center [659, 192] width 312 height 43
radio input "true"
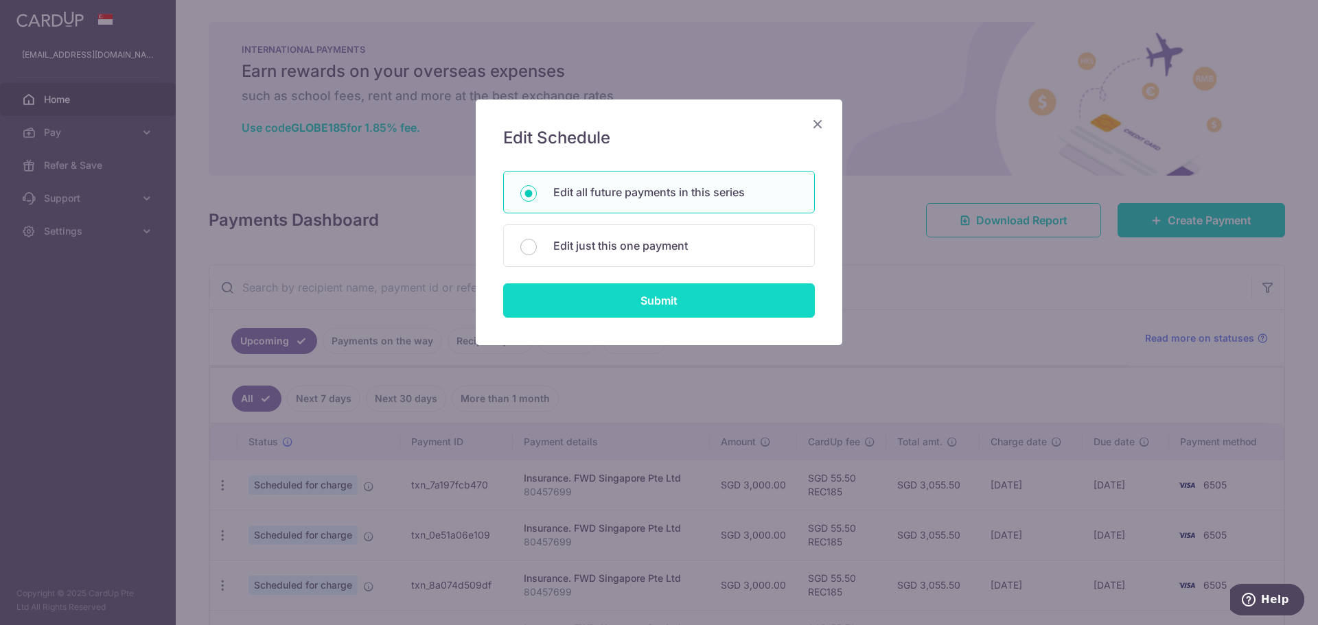
click at [652, 306] on input "Submit" at bounding box center [659, 300] width 312 height 34
radio input "true"
type input "3,000.00"
type input "80457699"
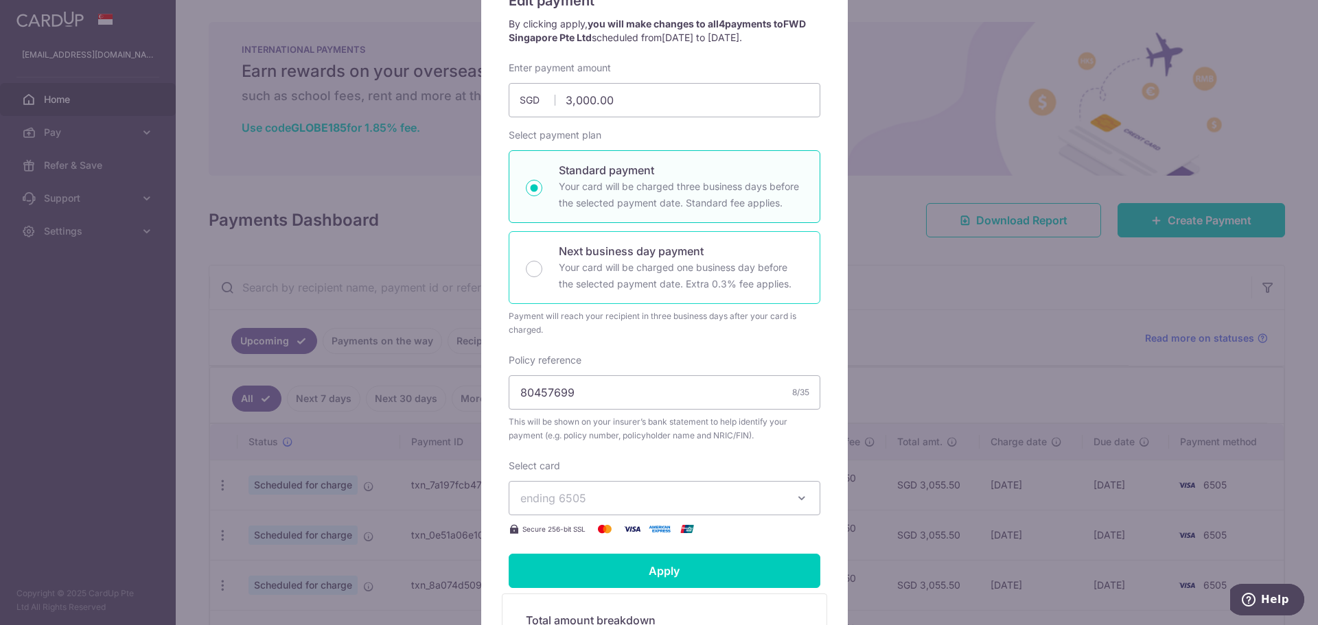
scroll to position [206, 0]
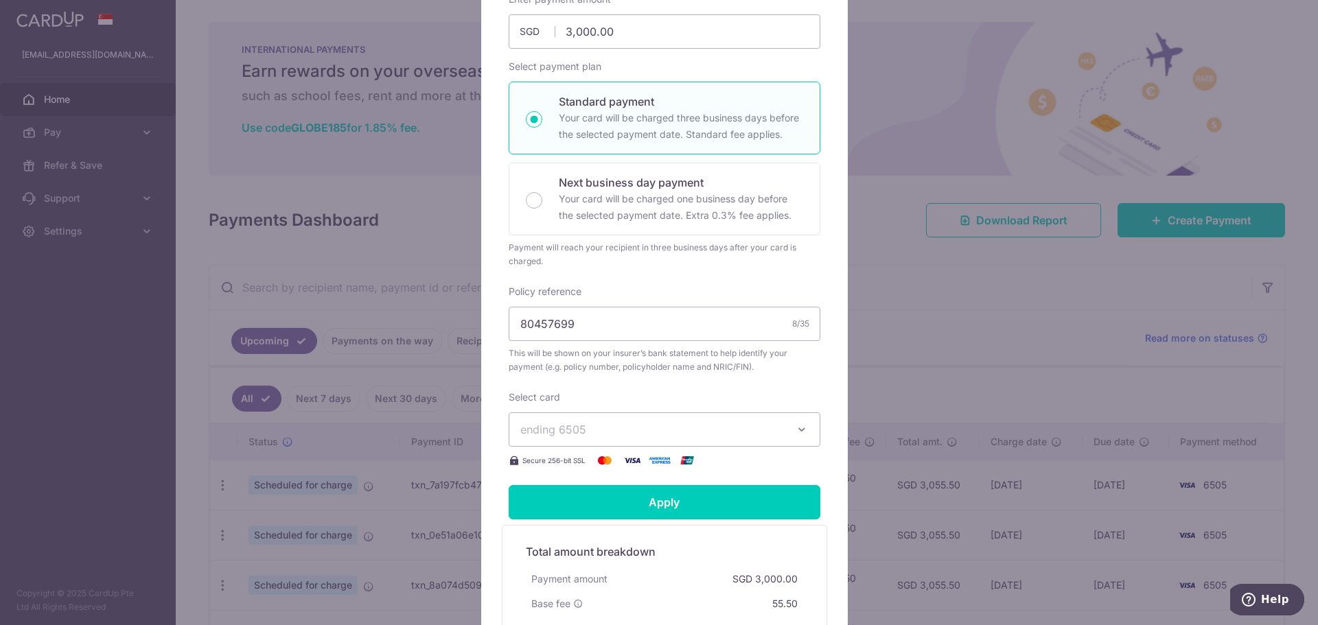
click at [634, 424] on span "ending 6505" at bounding box center [652, 429] width 264 height 16
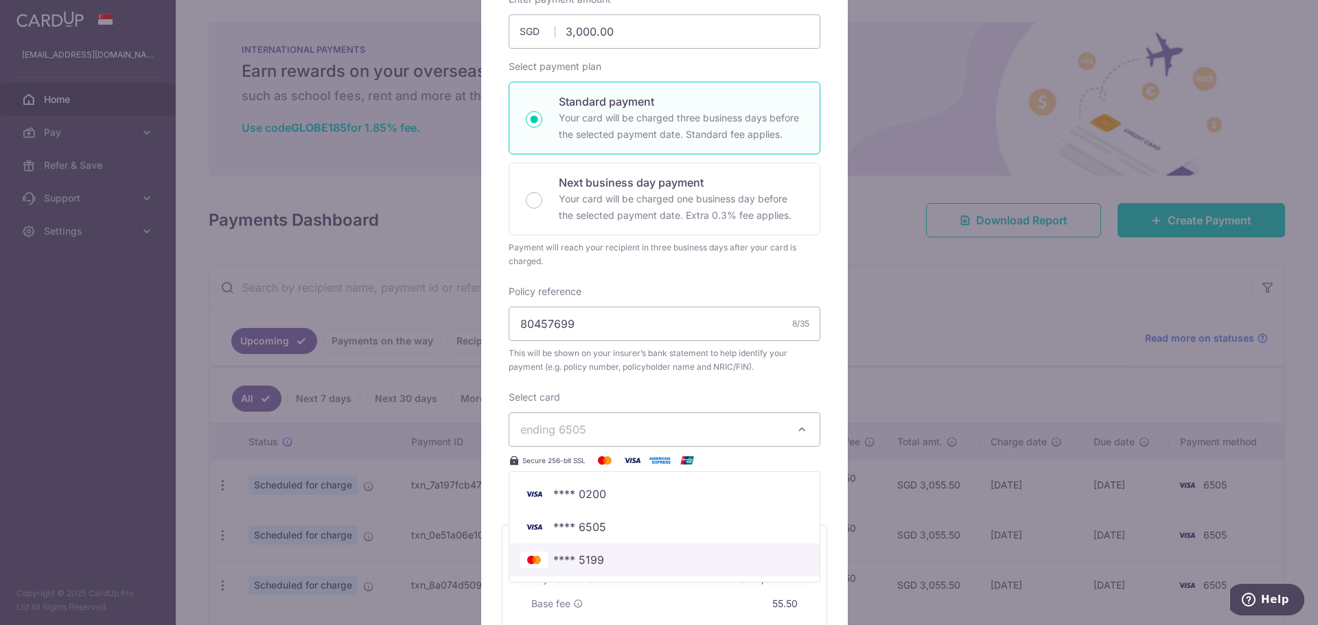
click at [573, 559] on span "**** 5199" at bounding box center [578, 560] width 51 height 16
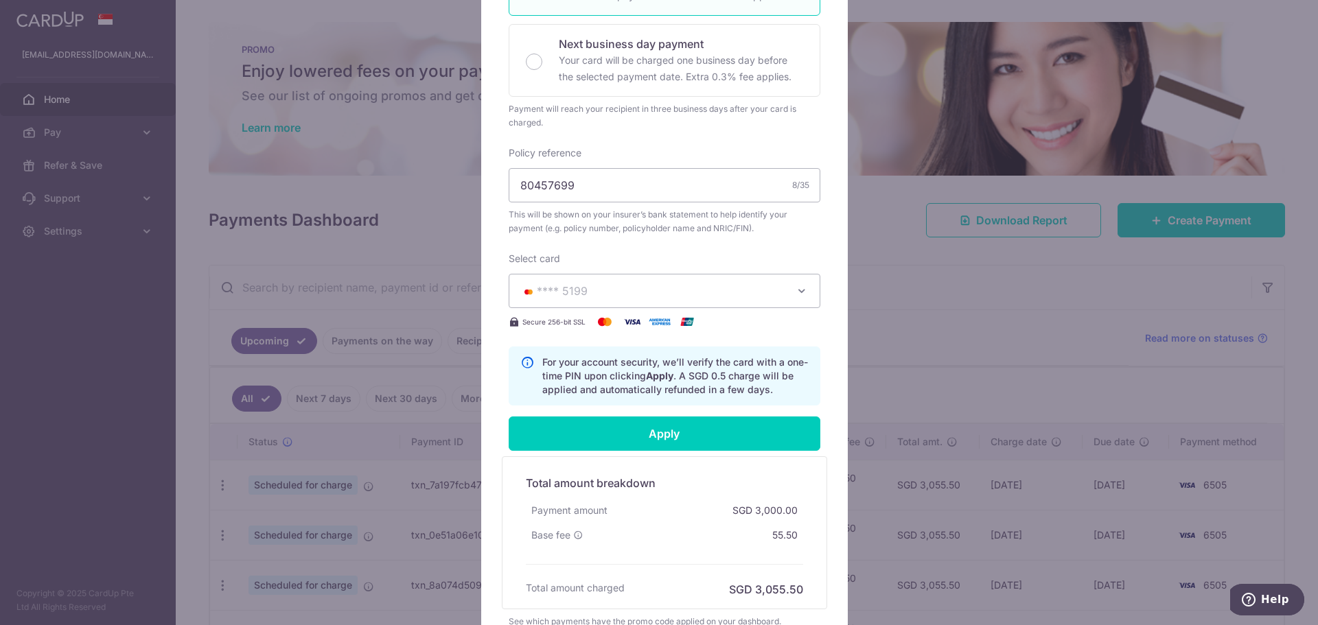
scroll to position [412, 0]
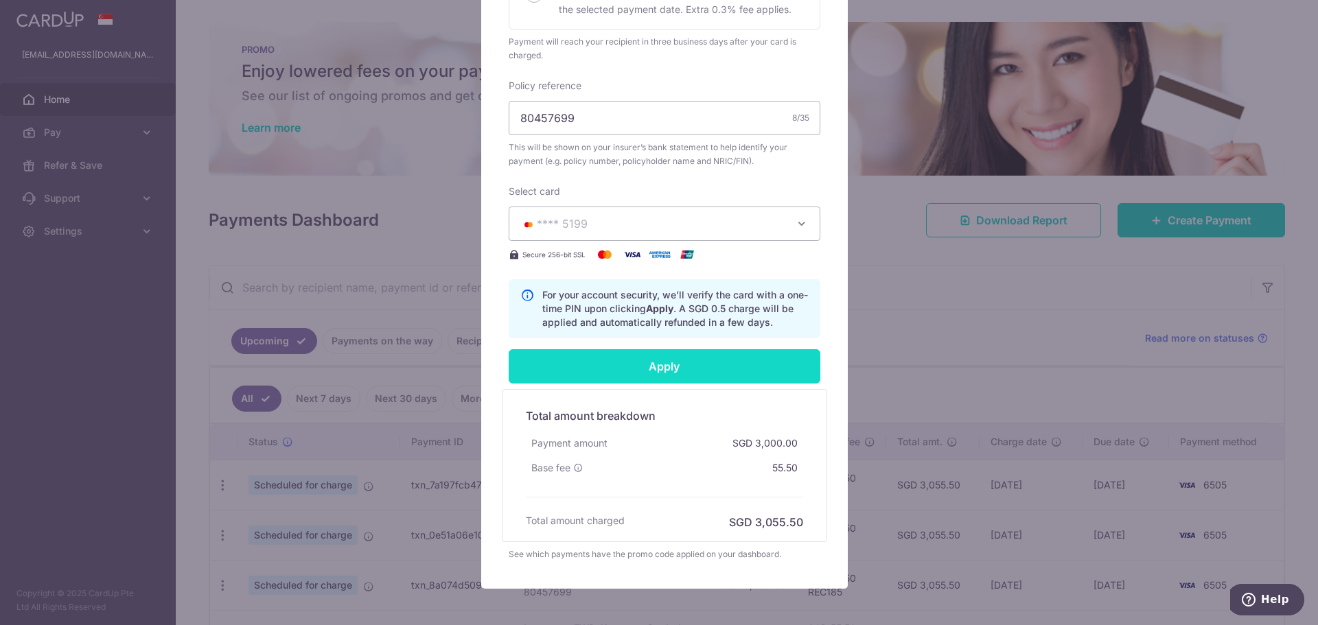
click at [669, 373] on input "Apply" at bounding box center [665, 366] width 312 height 34
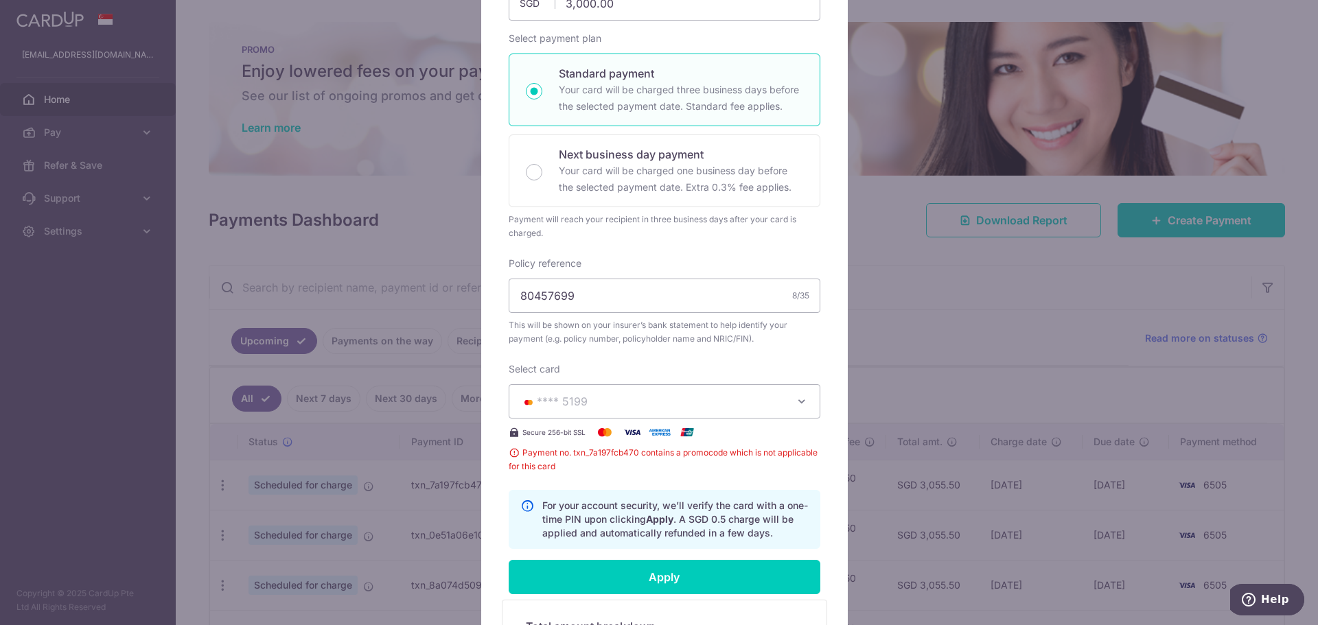
scroll to position [233, 0]
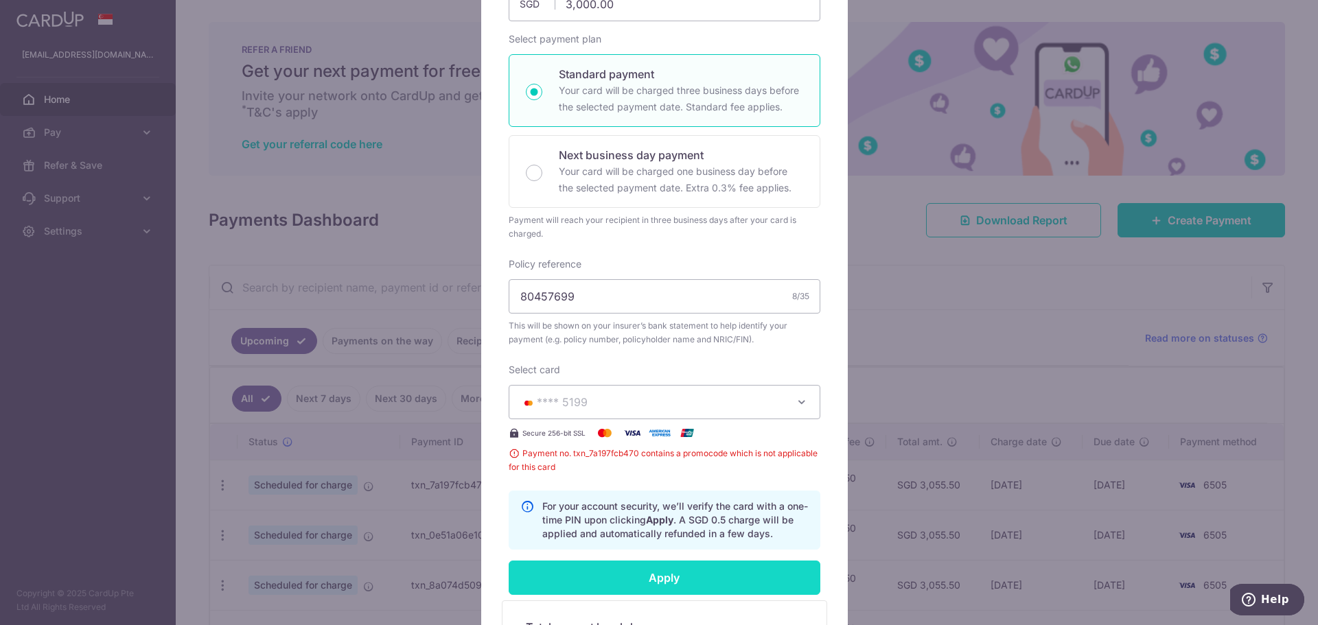
click at [633, 572] on input "Apply" at bounding box center [665, 578] width 312 height 34
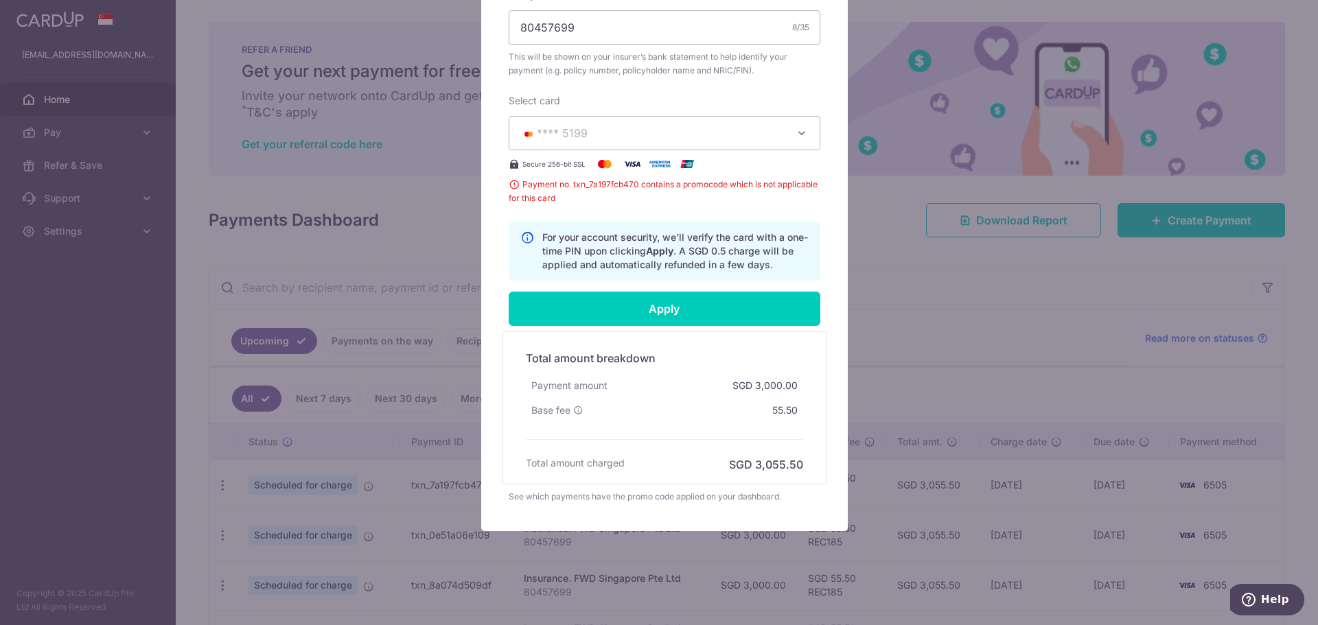
scroll to position [508, 0]
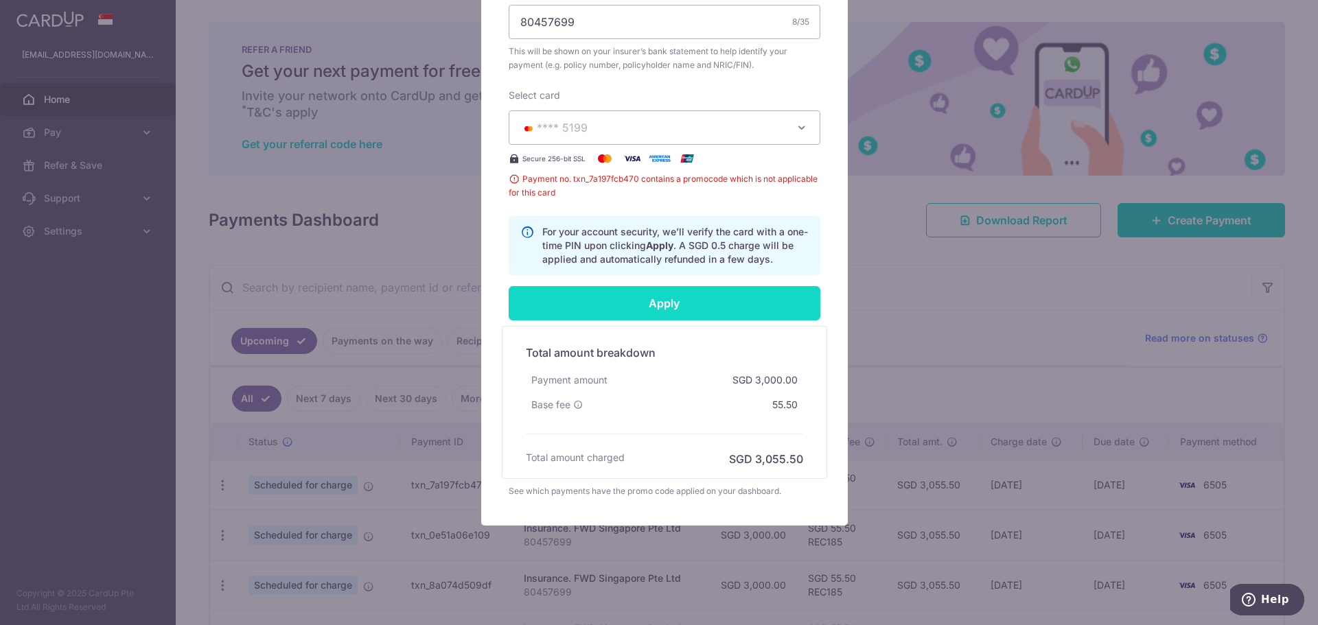
click at [697, 301] on input "Apply" at bounding box center [665, 303] width 312 height 34
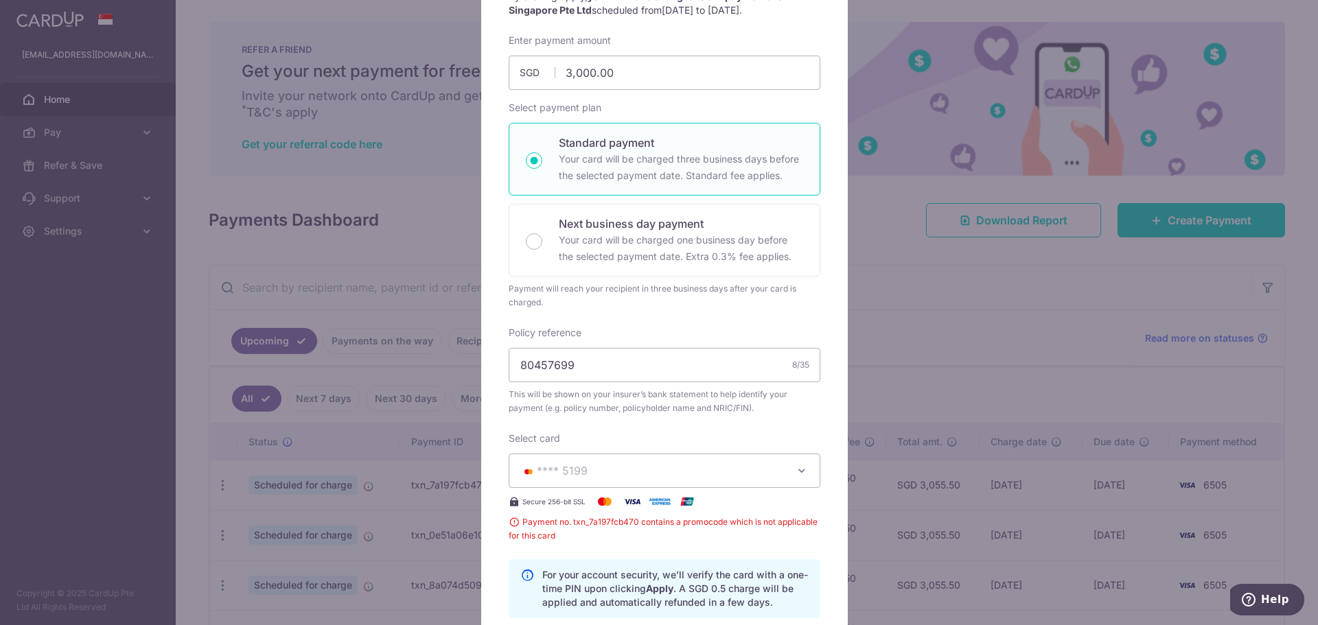
scroll to position [96, 0]
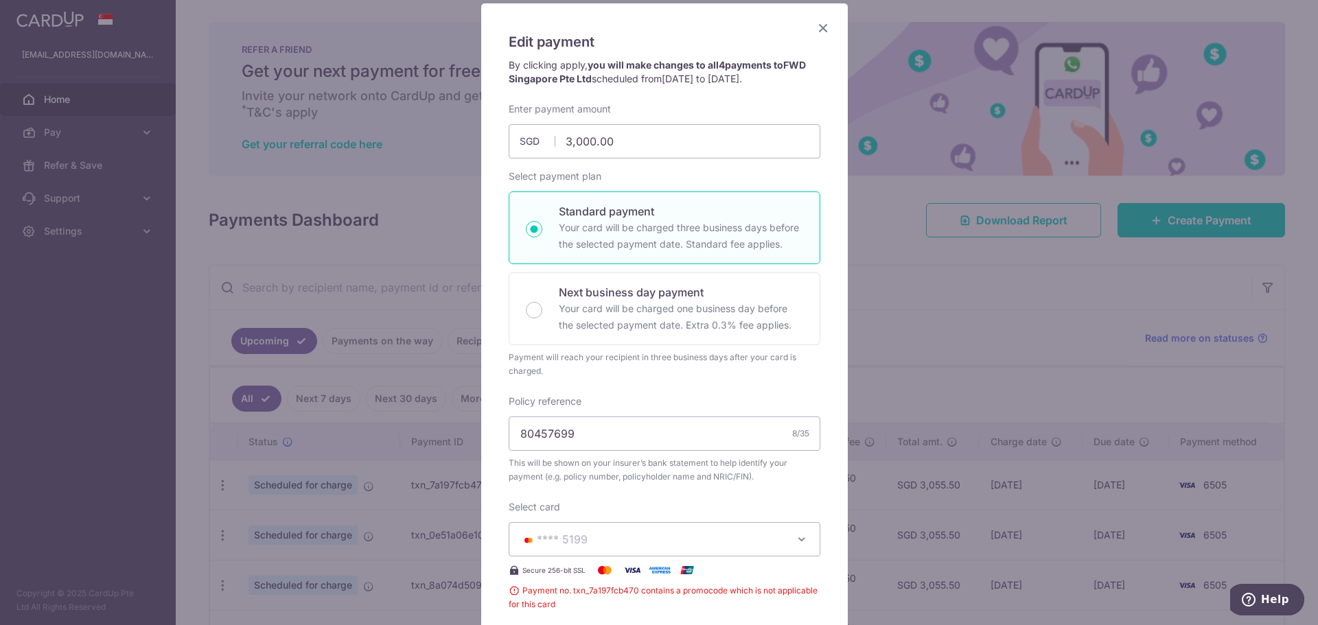
click at [816, 29] on icon "Close" at bounding box center [823, 27] width 16 height 17
